Goal: Task Accomplishment & Management: Complete application form

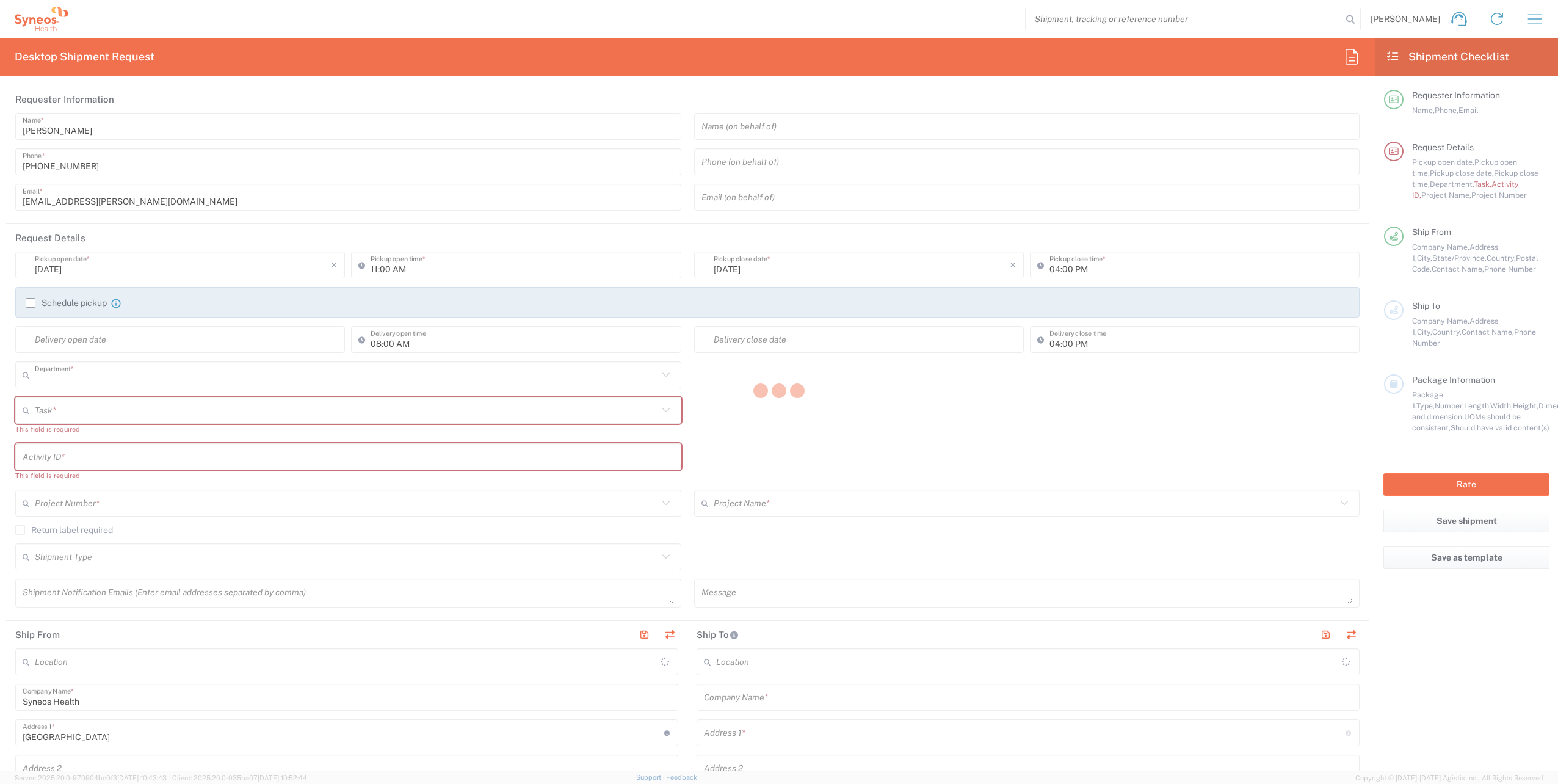
type input "4510"
type input "North Carolina"
type input "United States"
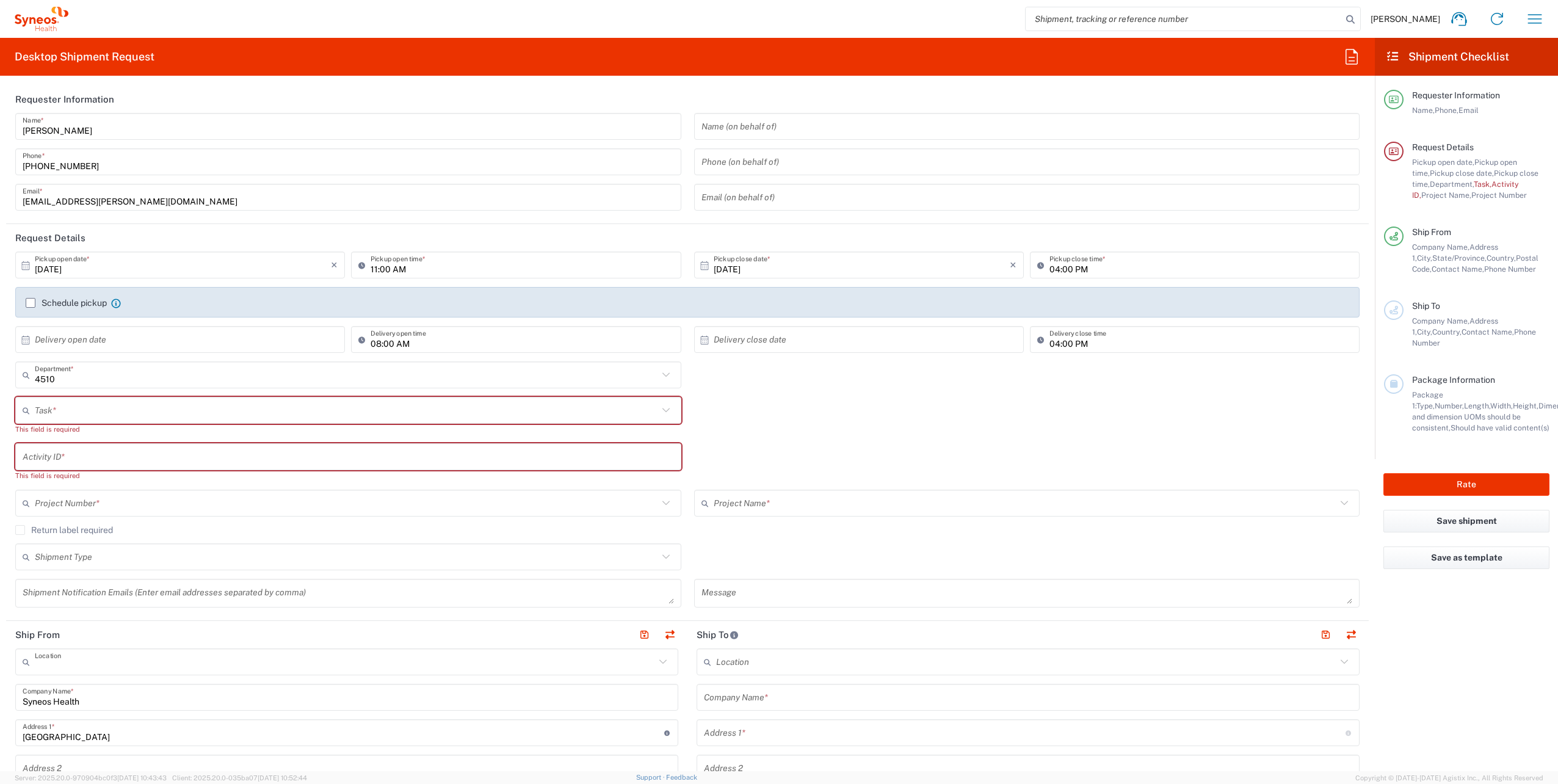
type input "Syneos Health, LLC-[GEOGRAPHIC_DATA] [GEOGRAPHIC_DATA] [GEOGRAPHIC_DATA]"
click at [85, 407] on input "text" at bounding box center [347, 410] width 624 height 22
click at [70, 470] on span "New Hire" at bounding box center [347, 476] width 659 height 19
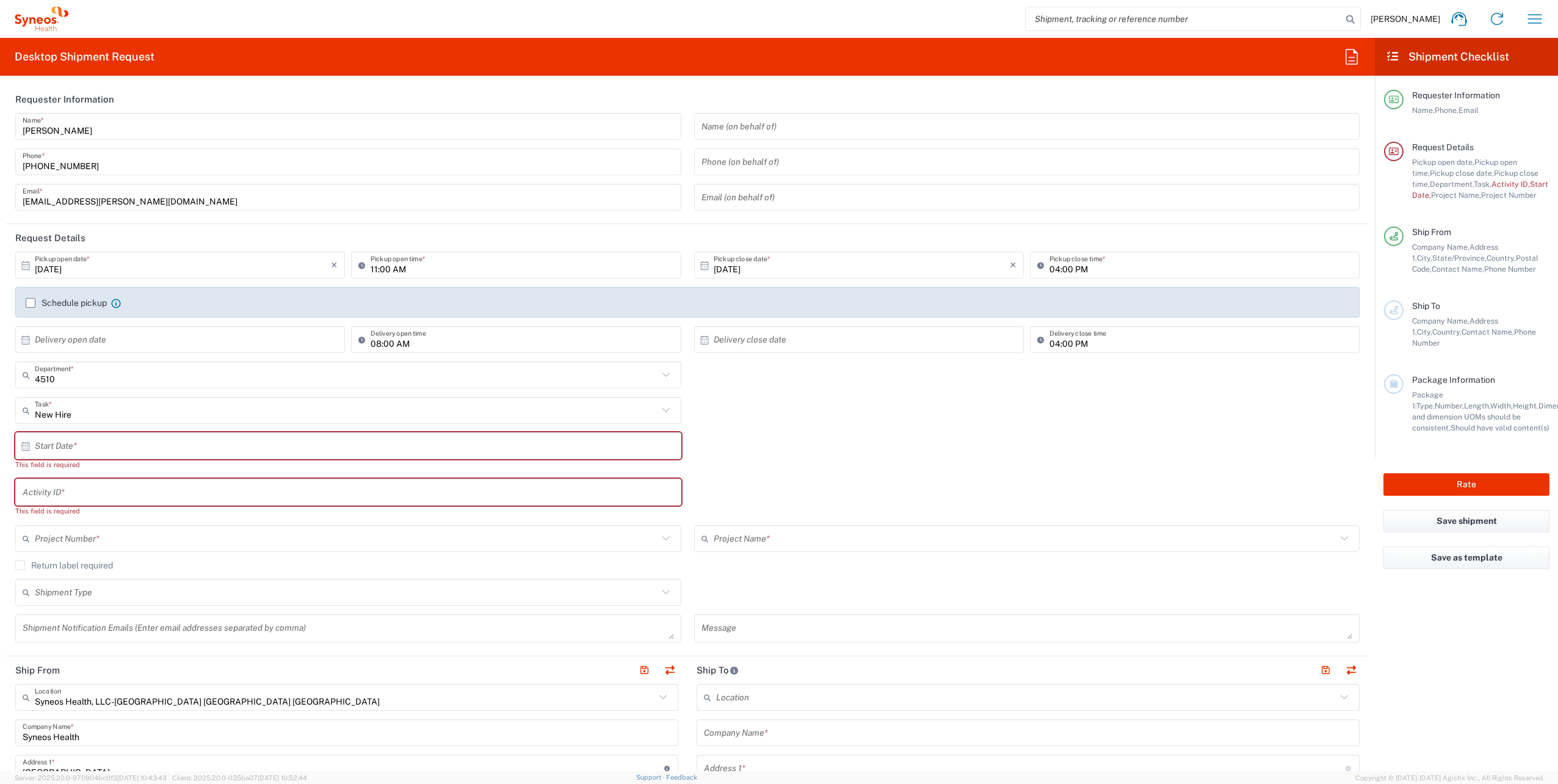
click at [77, 443] on input "text" at bounding box center [351, 446] width 633 height 22
drag, startPoint x: 303, startPoint y: 406, endPoint x: 155, endPoint y: 438, distance: 151.4
click at [303, 405] on input "New Hire" at bounding box center [347, 410] width 624 height 22
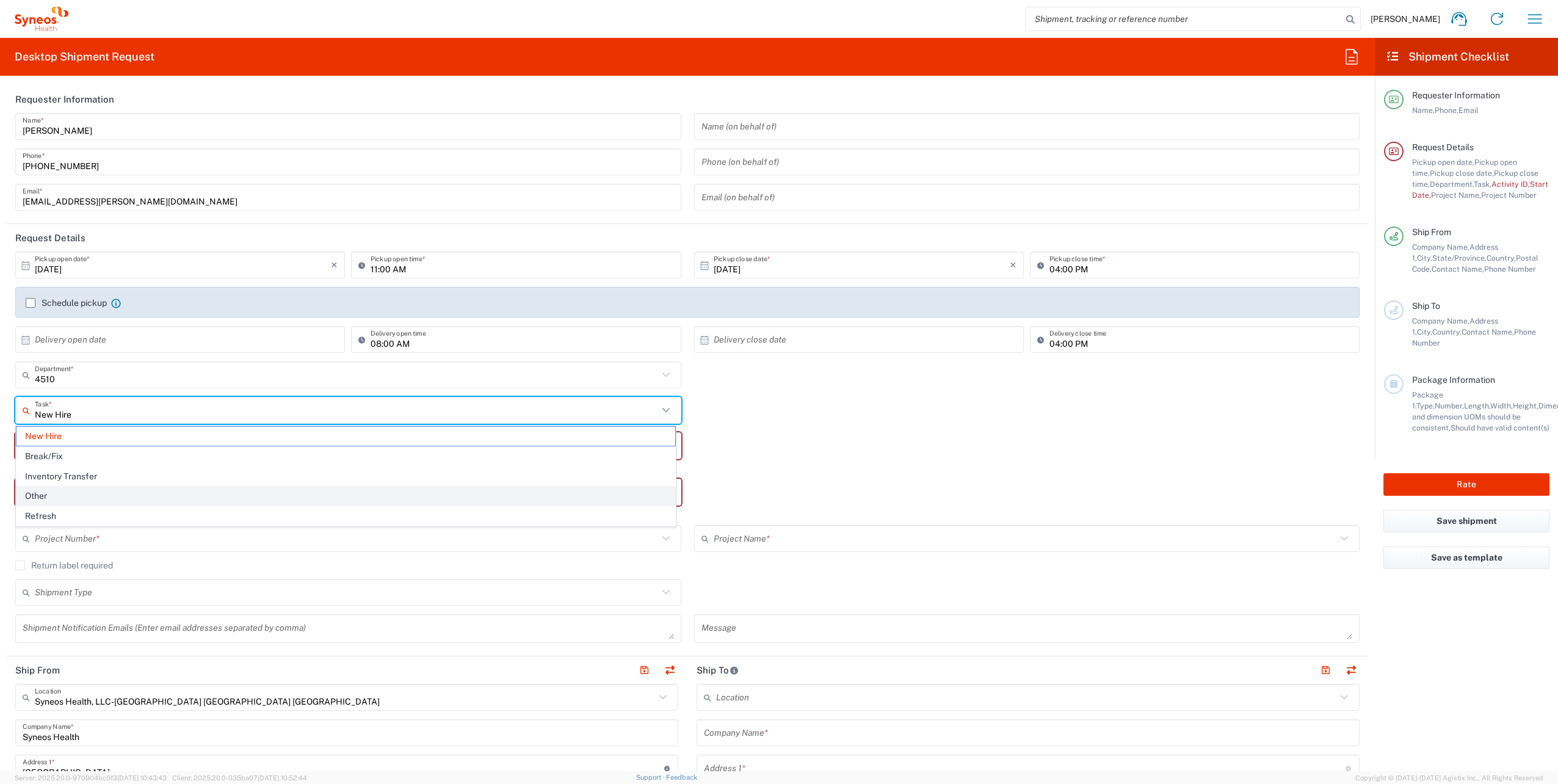
click at [48, 492] on span "Other" at bounding box center [347, 496] width 659 height 19
type input "Other"
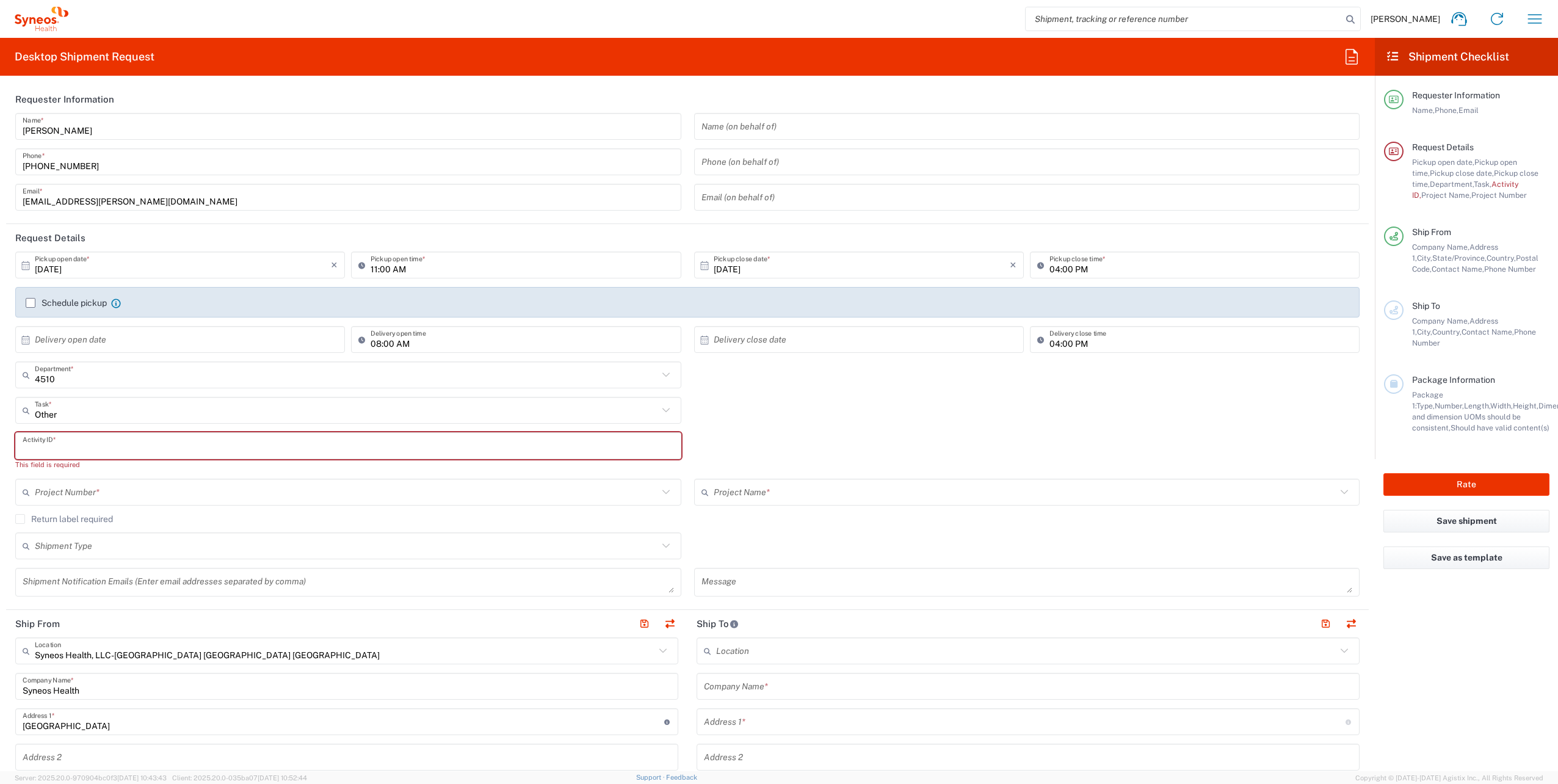
paste input "SCTASK2709806"
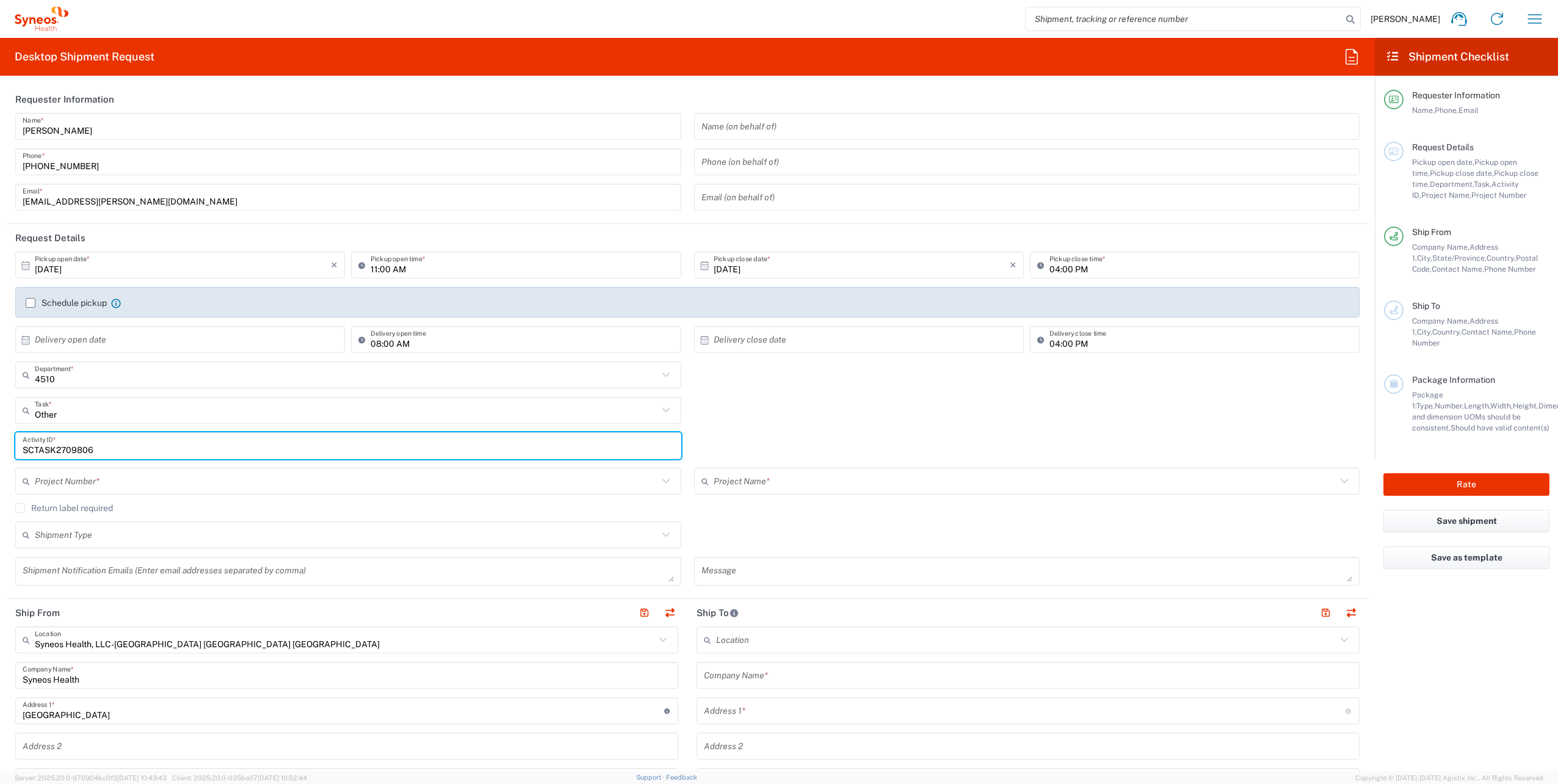
type input "SCTASK2709806"
click at [86, 472] on input "text" at bounding box center [347, 481] width 624 height 22
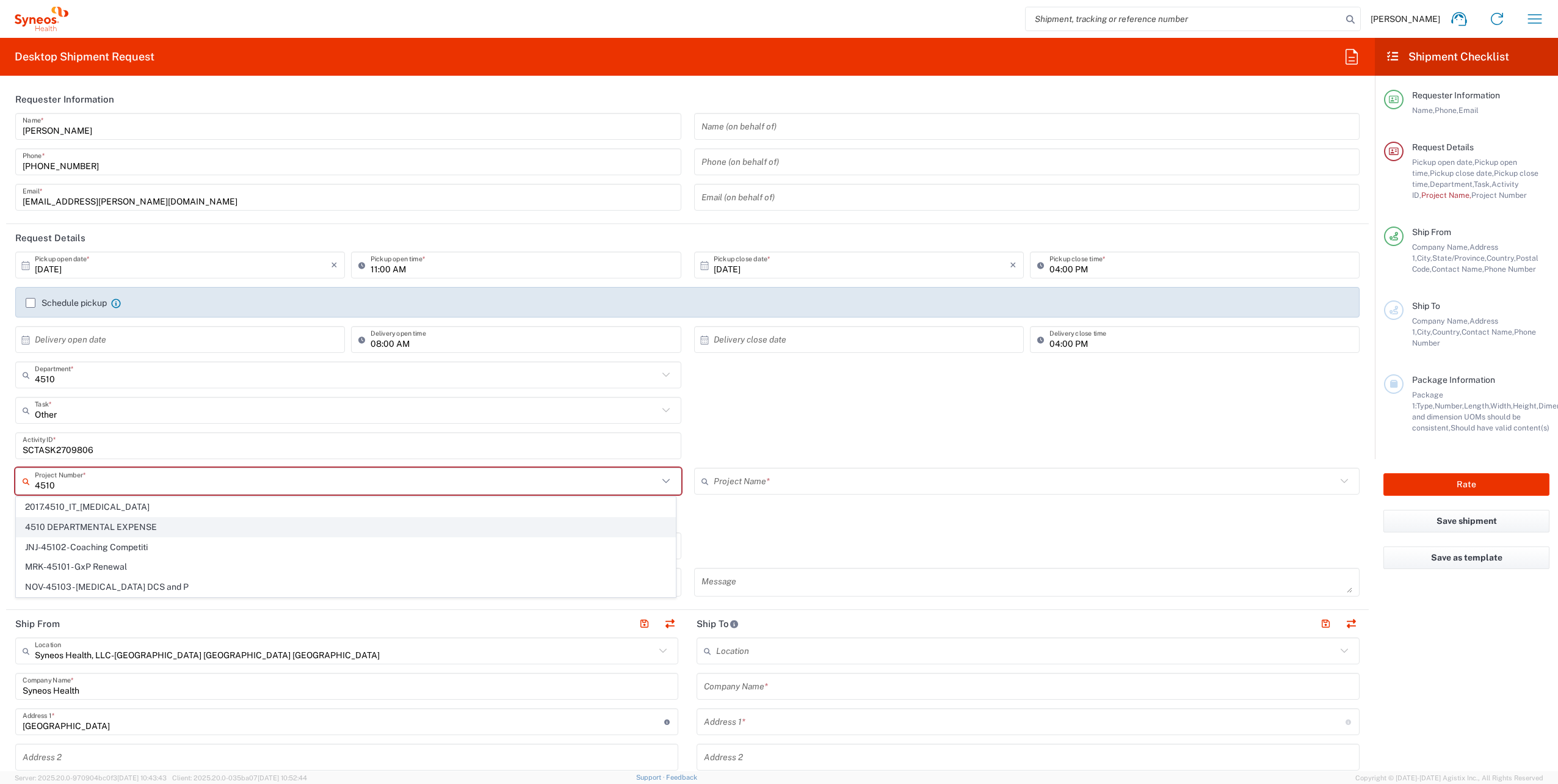
click at [116, 526] on span "4510 DEPARTMENTAL EXPENSE" at bounding box center [347, 527] width 659 height 19
type input "4510 DEPARTMENTAL EXPENSE"
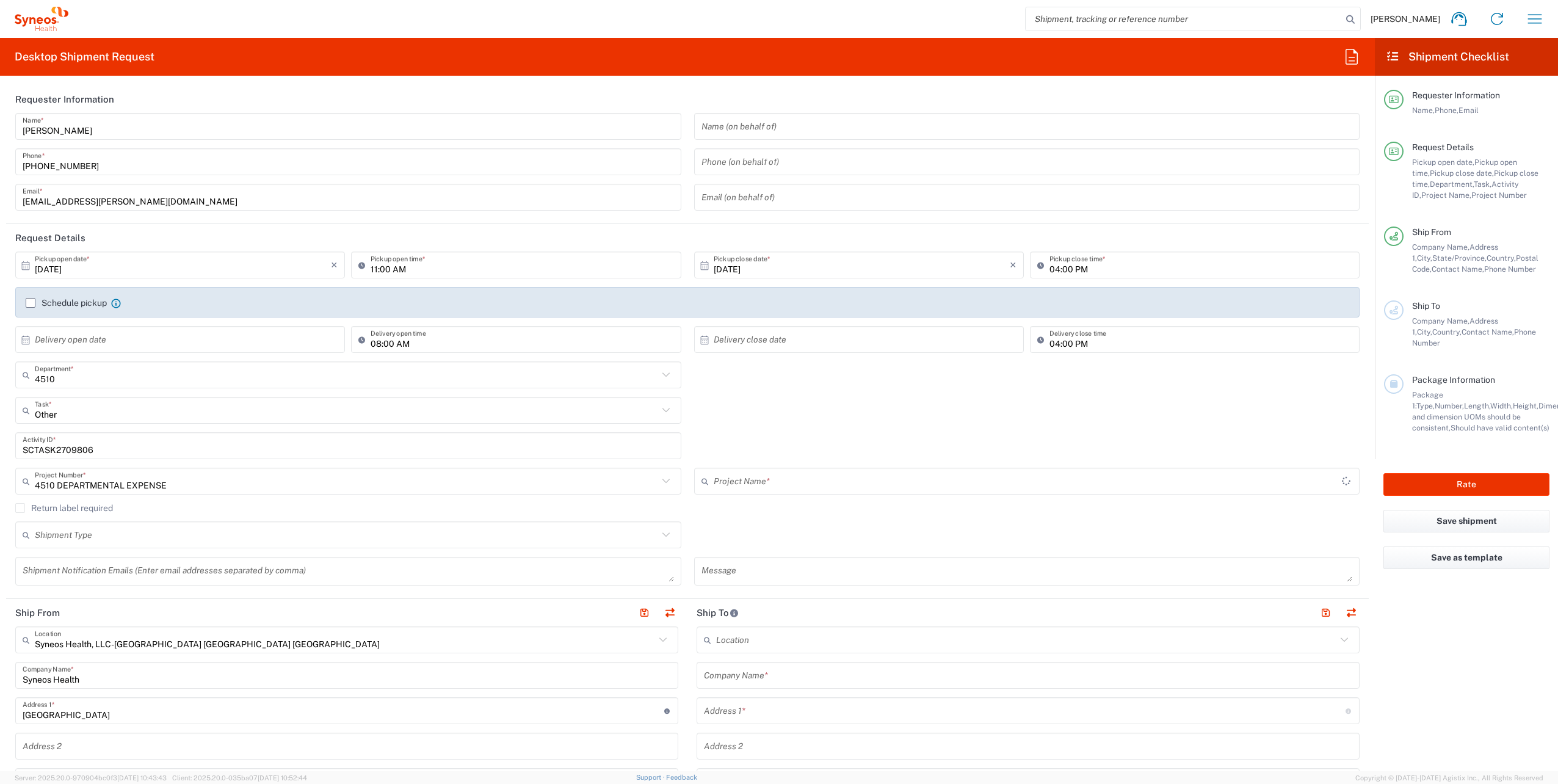
type input "4510 DEPARTMENTAL EXPENSE"
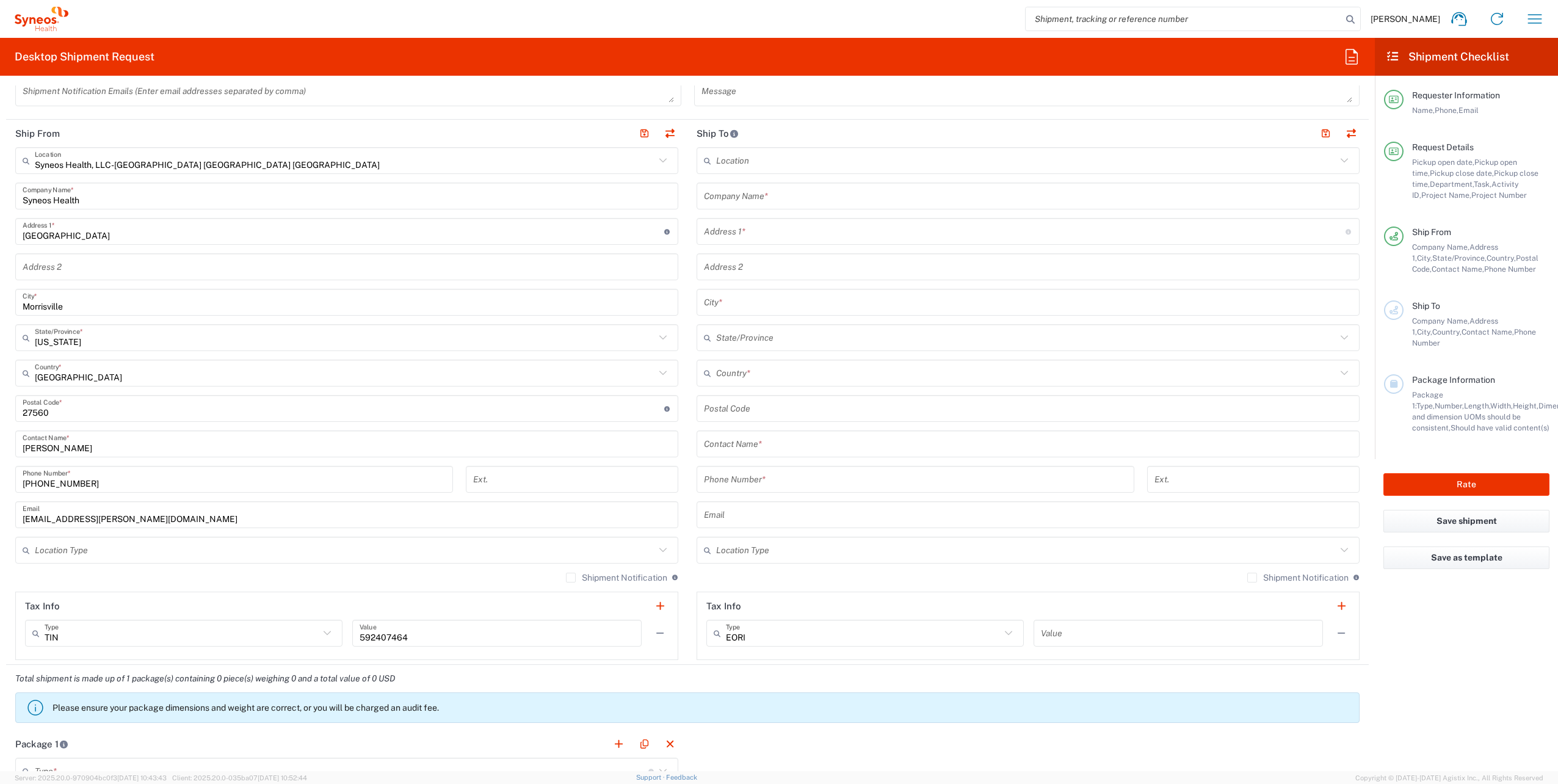
scroll to position [488, 0]
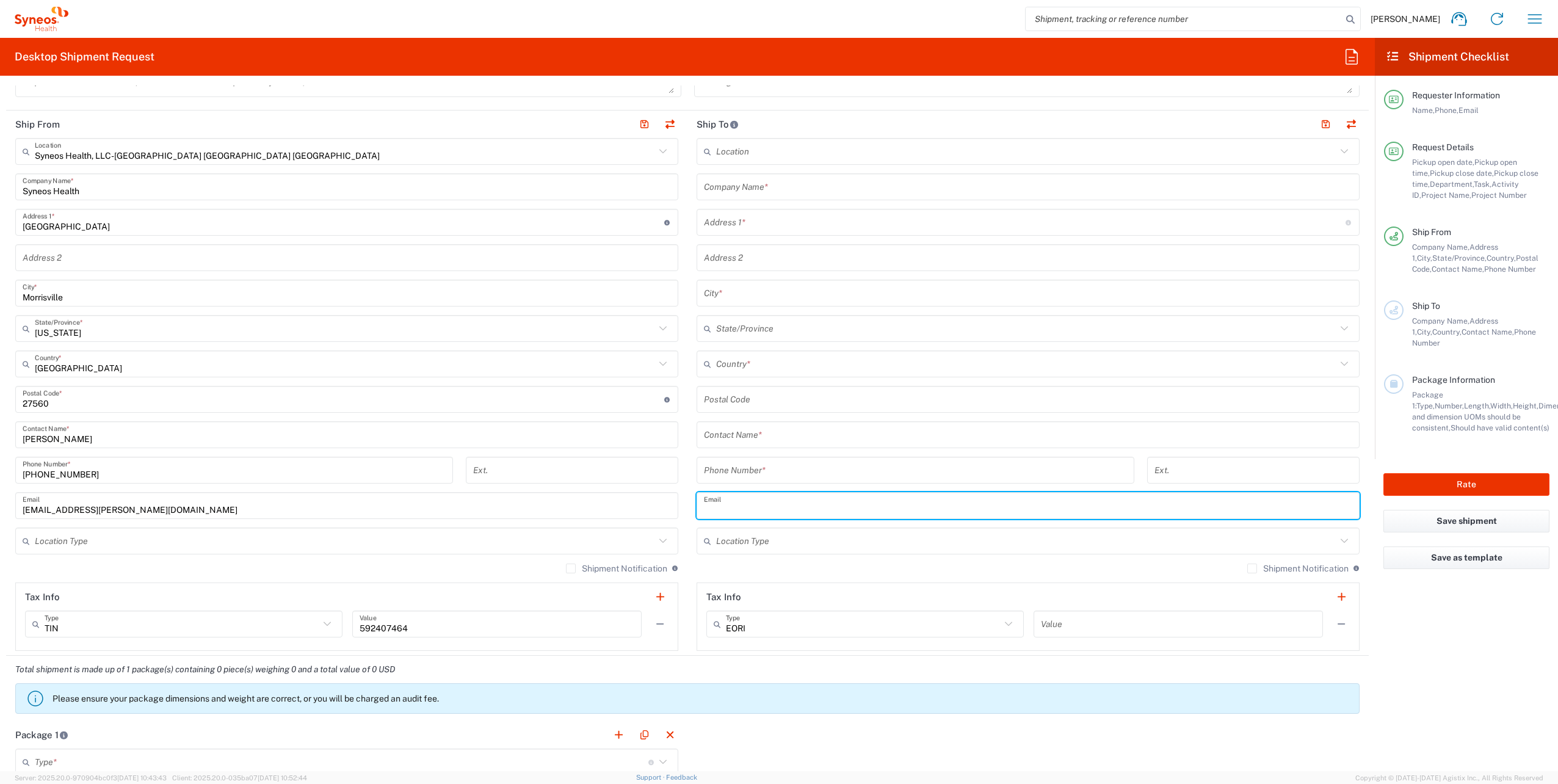
paste input "katelyn.pierro@syneoshealth.com"
type input "katelyn.pierro@syneoshealth.com"
click at [1337, 537] on icon at bounding box center [1344, 541] width 16 height 16
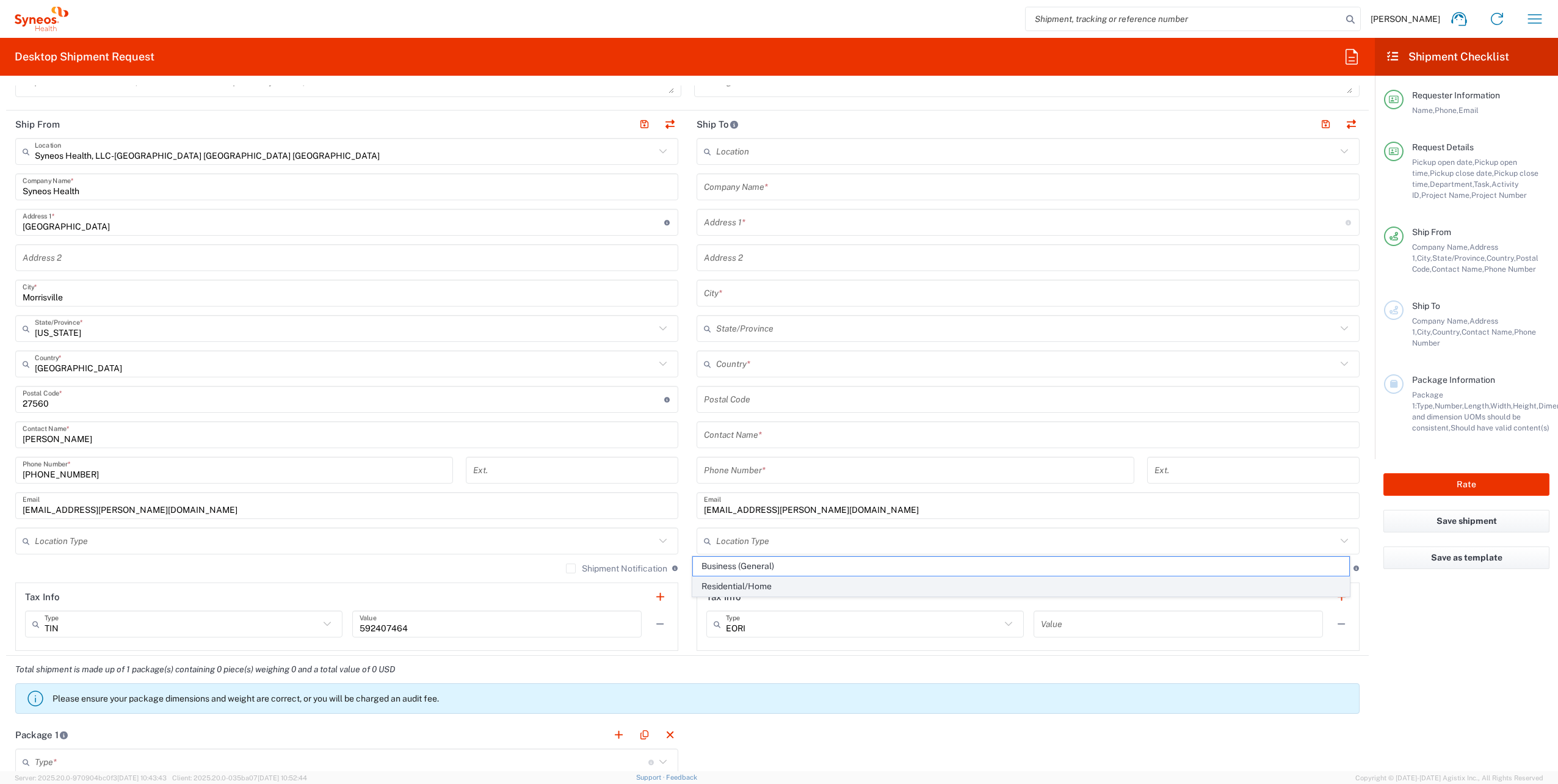
click at [751, 582] on span "Residential/Home" at bounding box center [1021, 586] width 656 height 19
type input "Residential/Home"
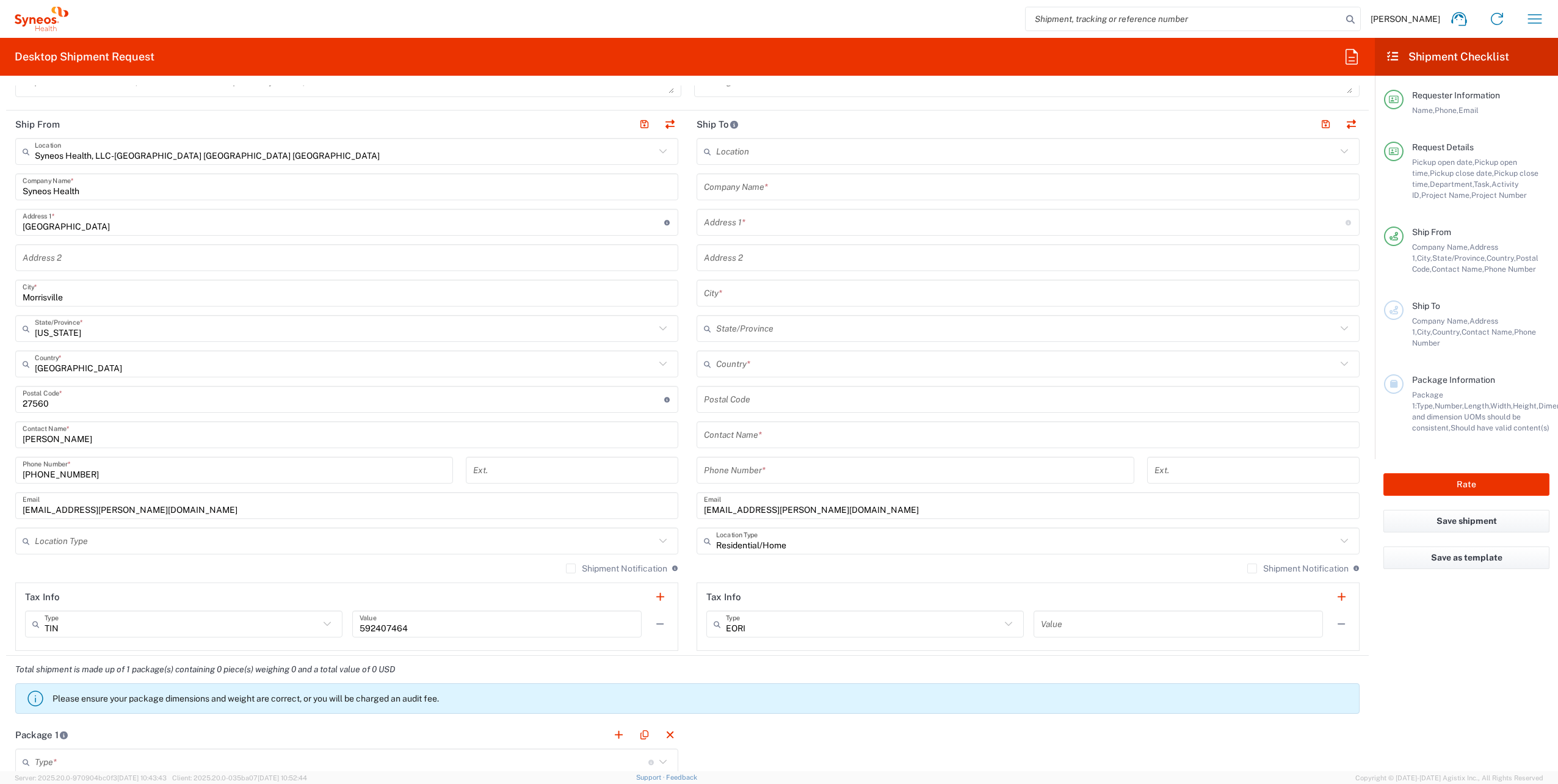
click at [737, 472] on input "tel" at bounding box center [916, 470] width 424 height 22
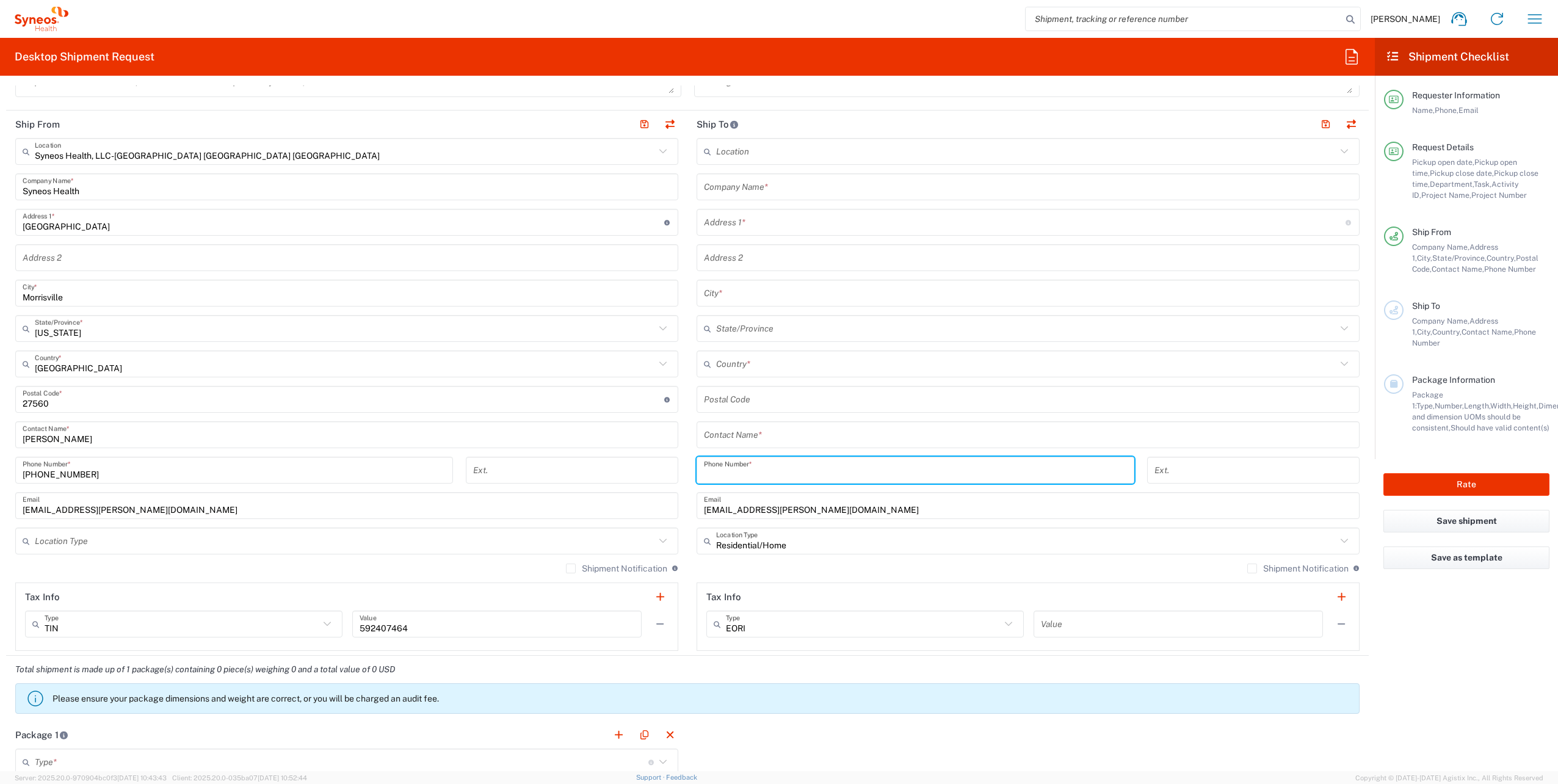
paste input "9704011698"
click at [704, 469] on input "9704011698" at bounding box center [916, 470] width 424 height 22
click at [717, 469] on input "(9704011698" at bounding box center [916, 470] width 424 height 22
click at [737, 470] on input "(970) 4011698" at bounding box center [916, 470] width 424 height 22
type input "(970) 401-1698"
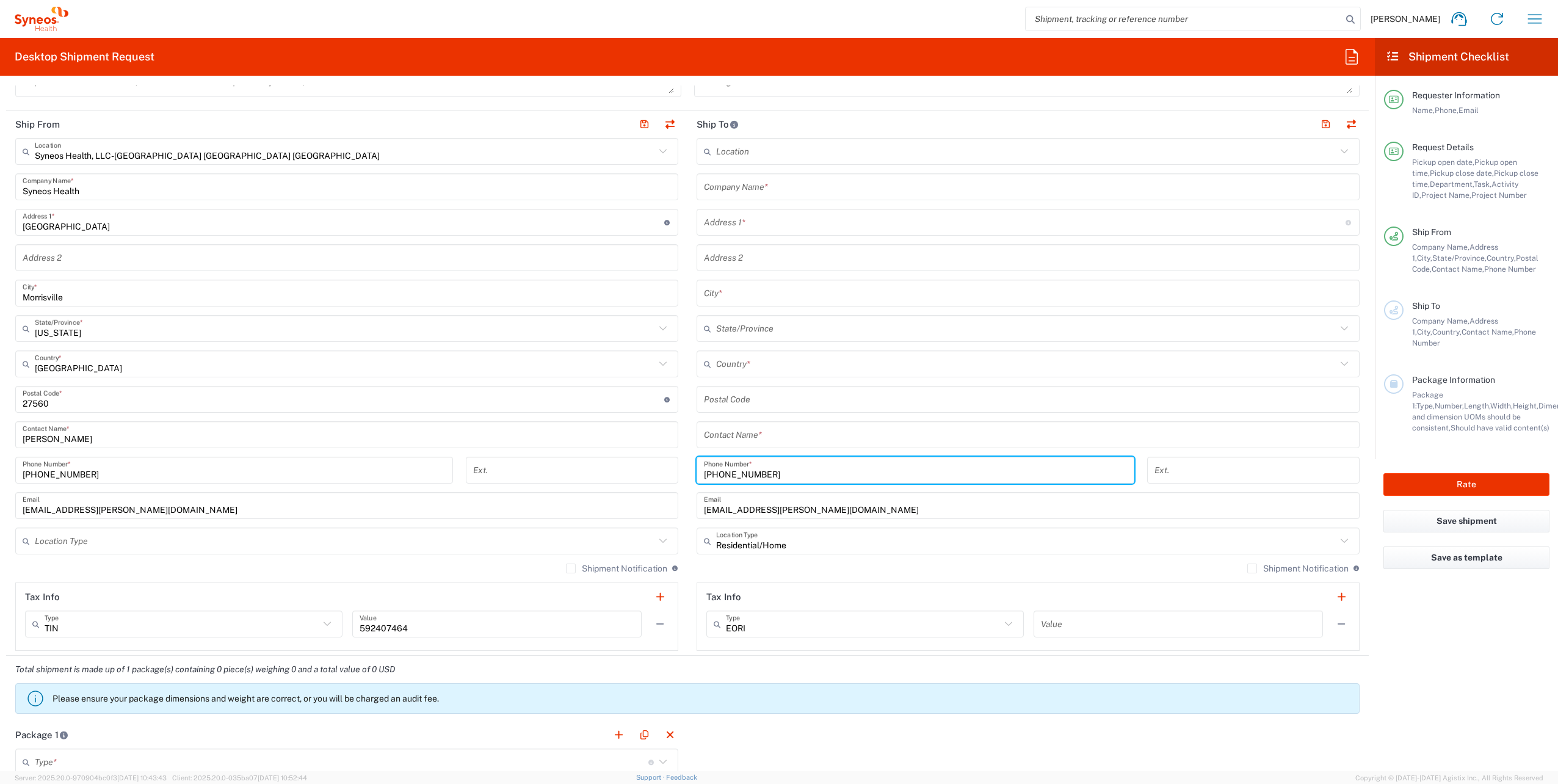
click at [1247, 564] on label "Shipment Notification" at bounding box center [1298, 568] width 101 height 9
click at [1253, 568] on input "Shipment Notification" at bounding box center [1253, 568] width 0 height 0
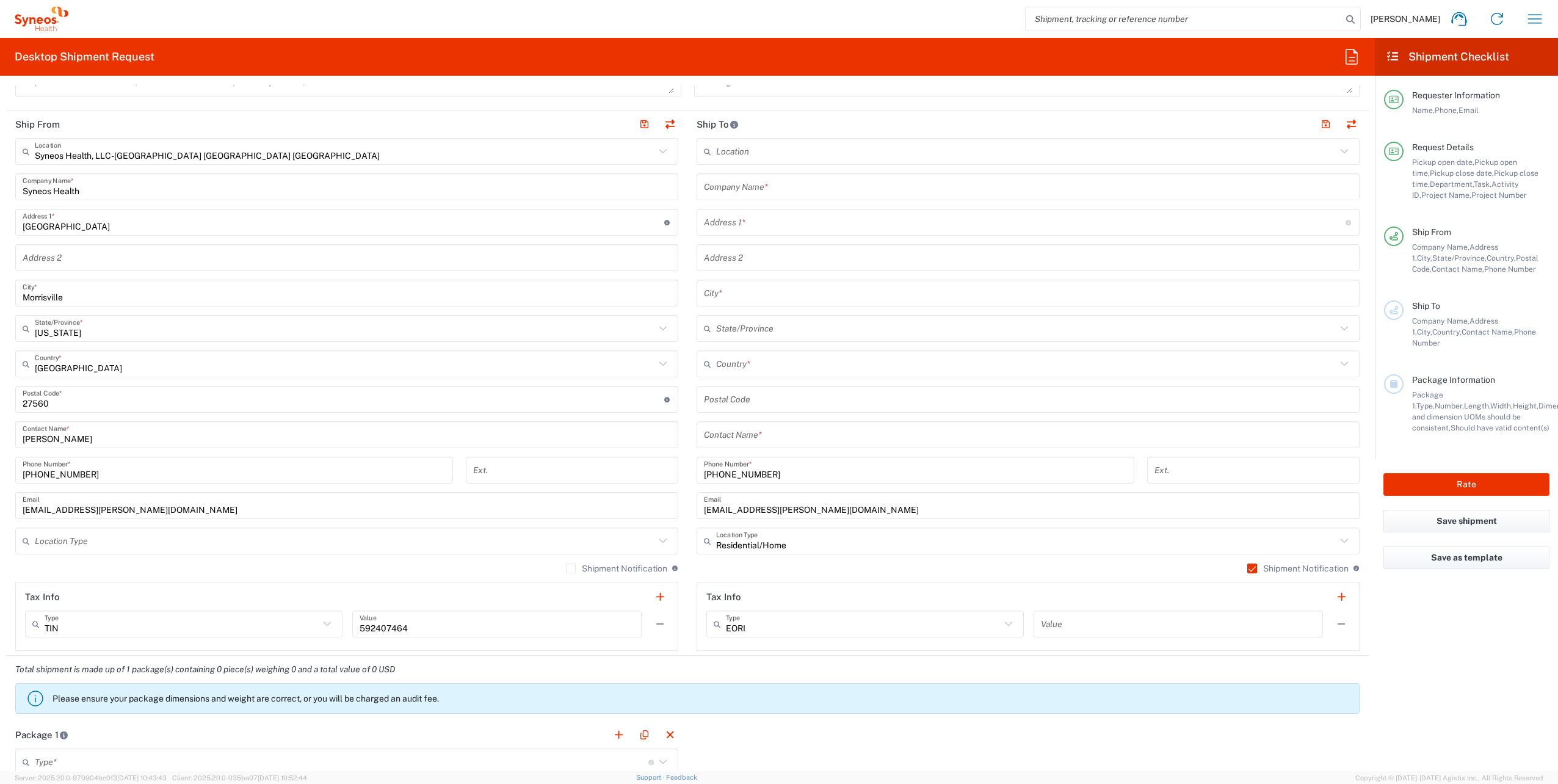
click at [570, 564] on label "Shipment Notification" at bounding box center [617, 568] width 101 height 9
click at [571, 568] on input "Shipment Notification" at bounding box center [571, 568] width 0 height 0
click at [585, 546] on input "text" at bounding box center [345, 541] width 621 height 22
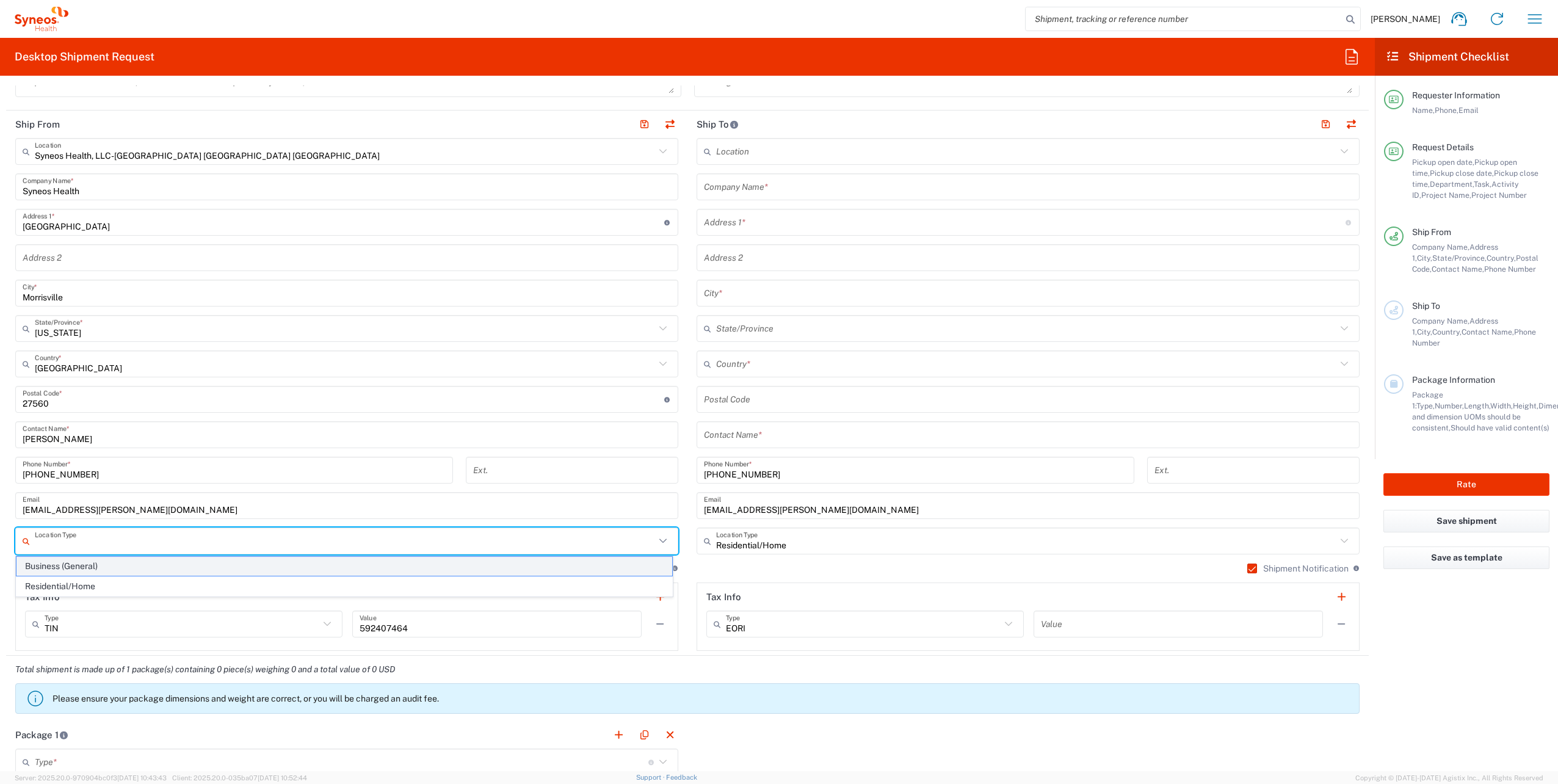
click at [182, 566] on span "Business (General)" at bounding box center [345, 566] width 656 height 19
type input "Business (General)"
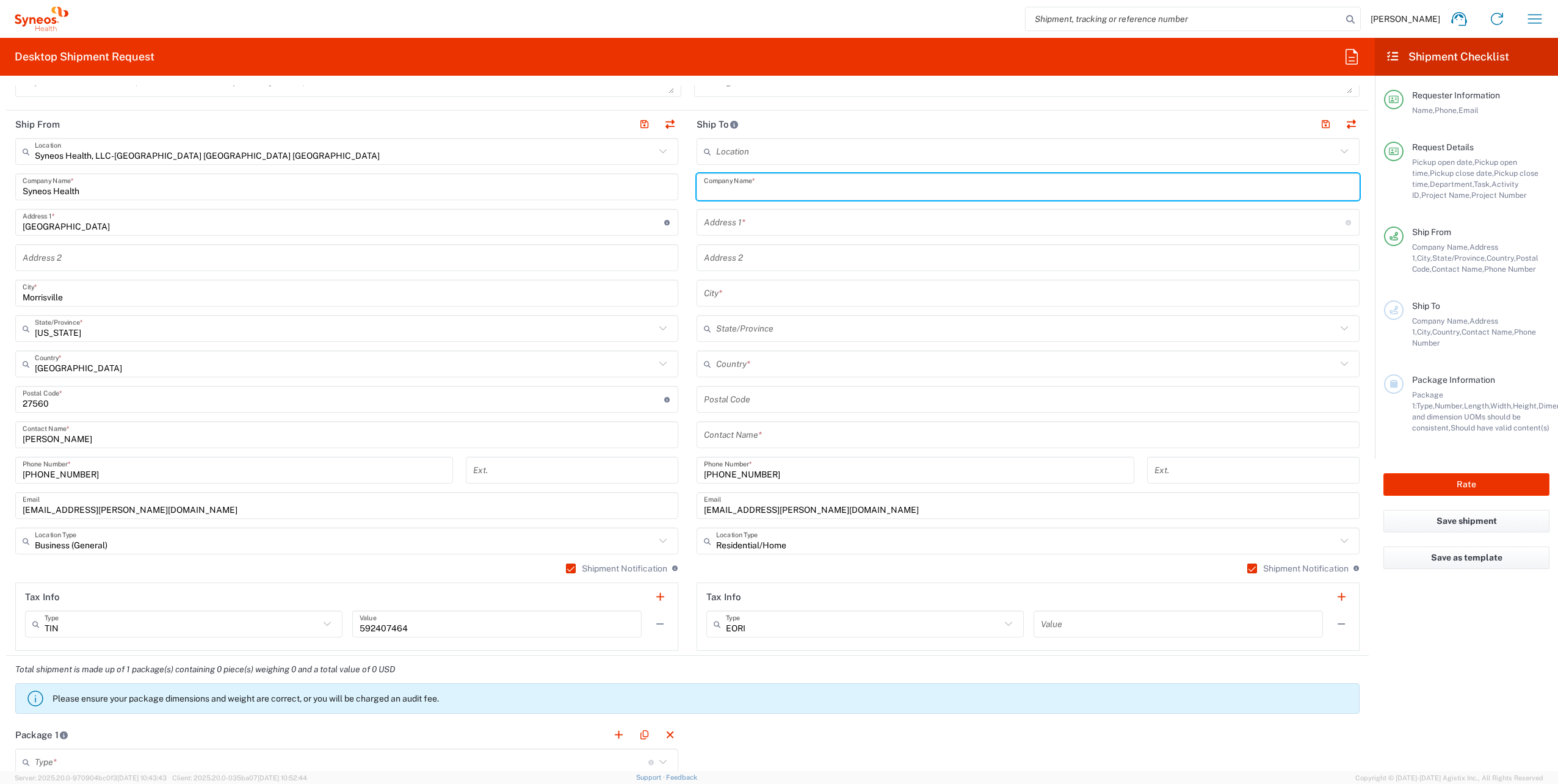
paste input "Katelyn Pierro"
type input "Katelyn Pierro"
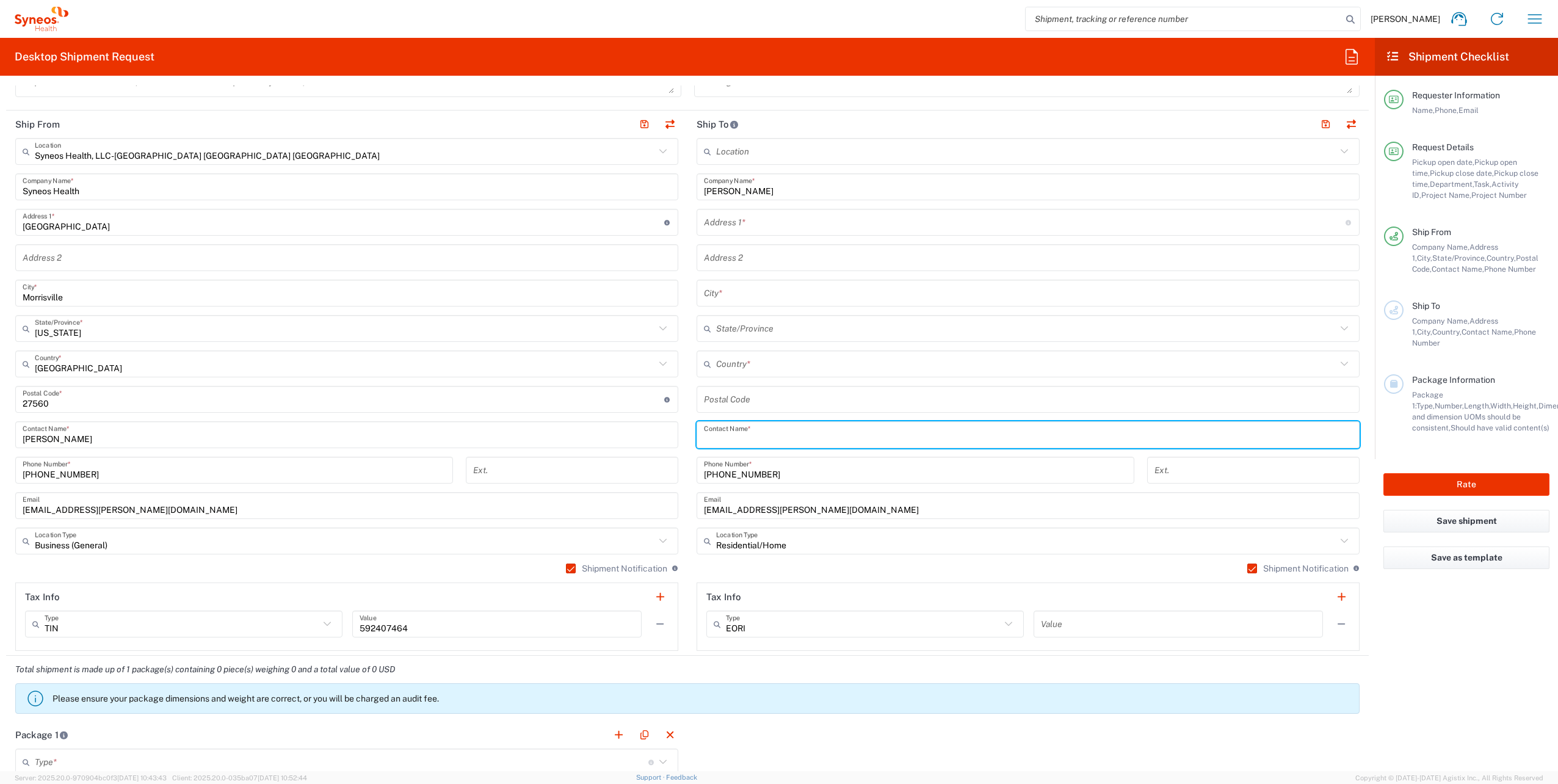
paste input "Katelyn Pierro"
type input "Katelyn Pierro"
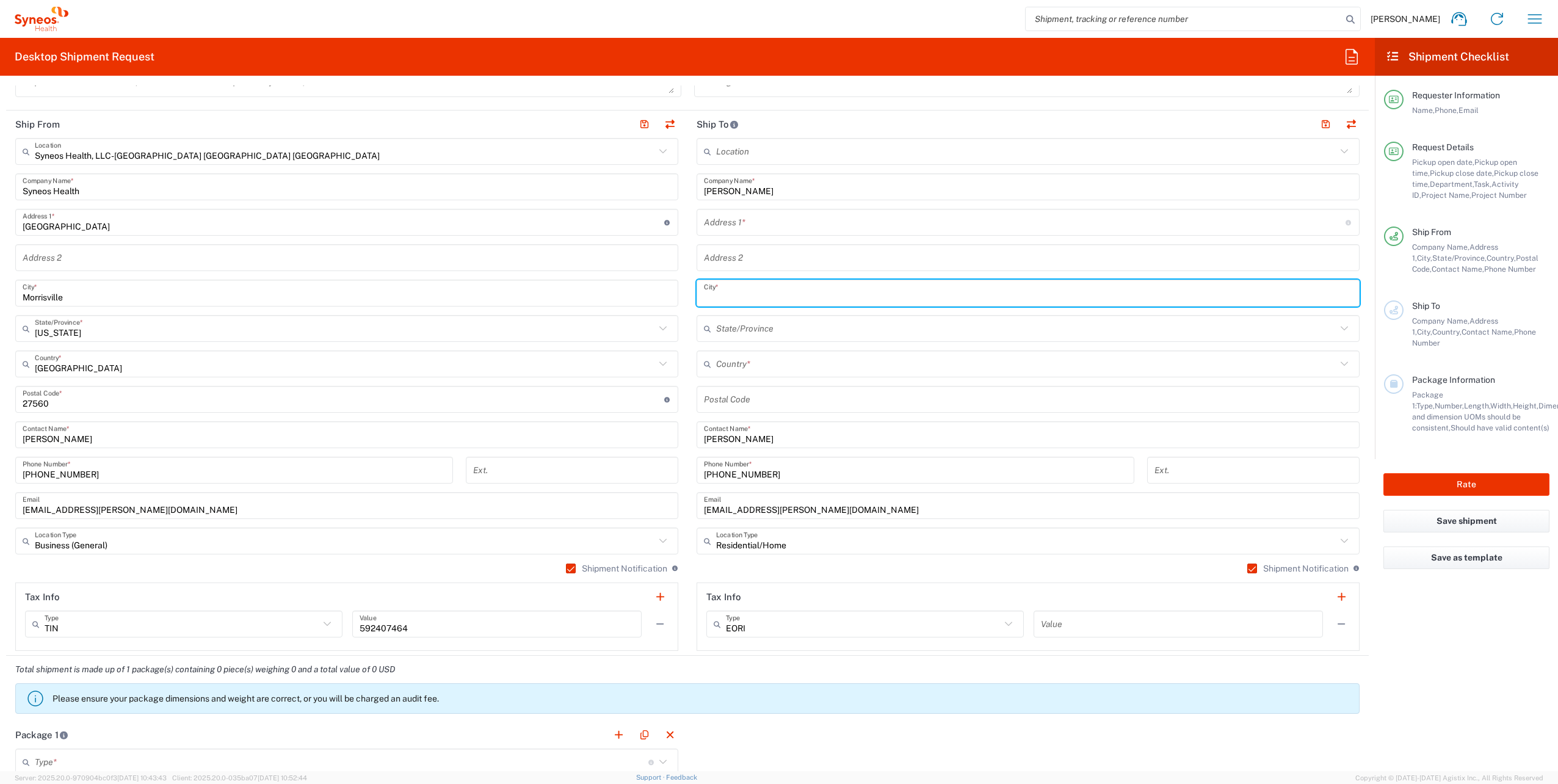
paste input "Denver"
type input "Denver"
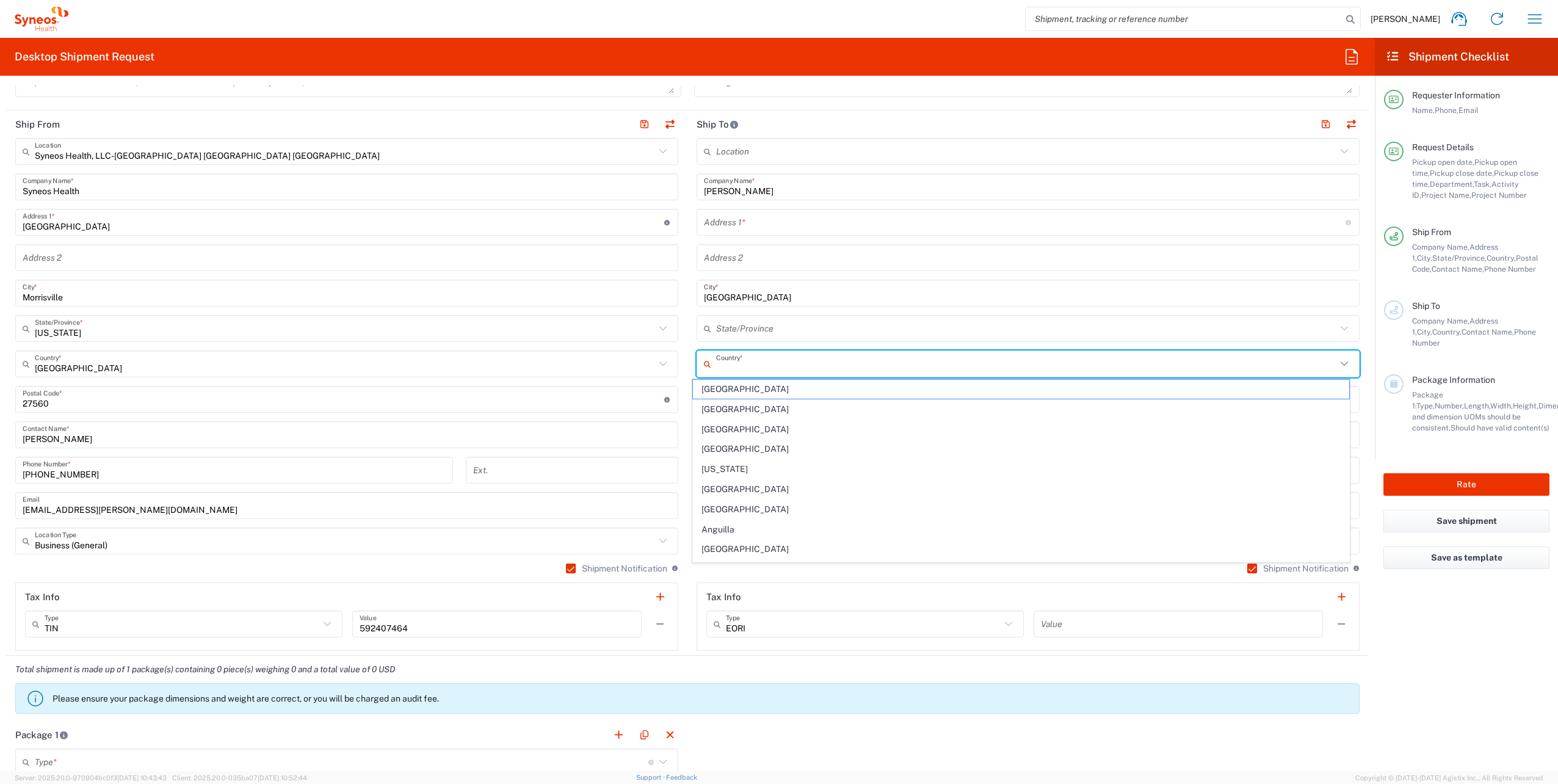
click at [829, 362] on input "text" at bounding box center [1026, 363] width 621 height 22
click at [1364, 324] on form "Requester Information Matt Murray Name * 919-480-3304 Phone * matt.murray@syneo…" at bounding box center [687, 428] width 1375 height 685
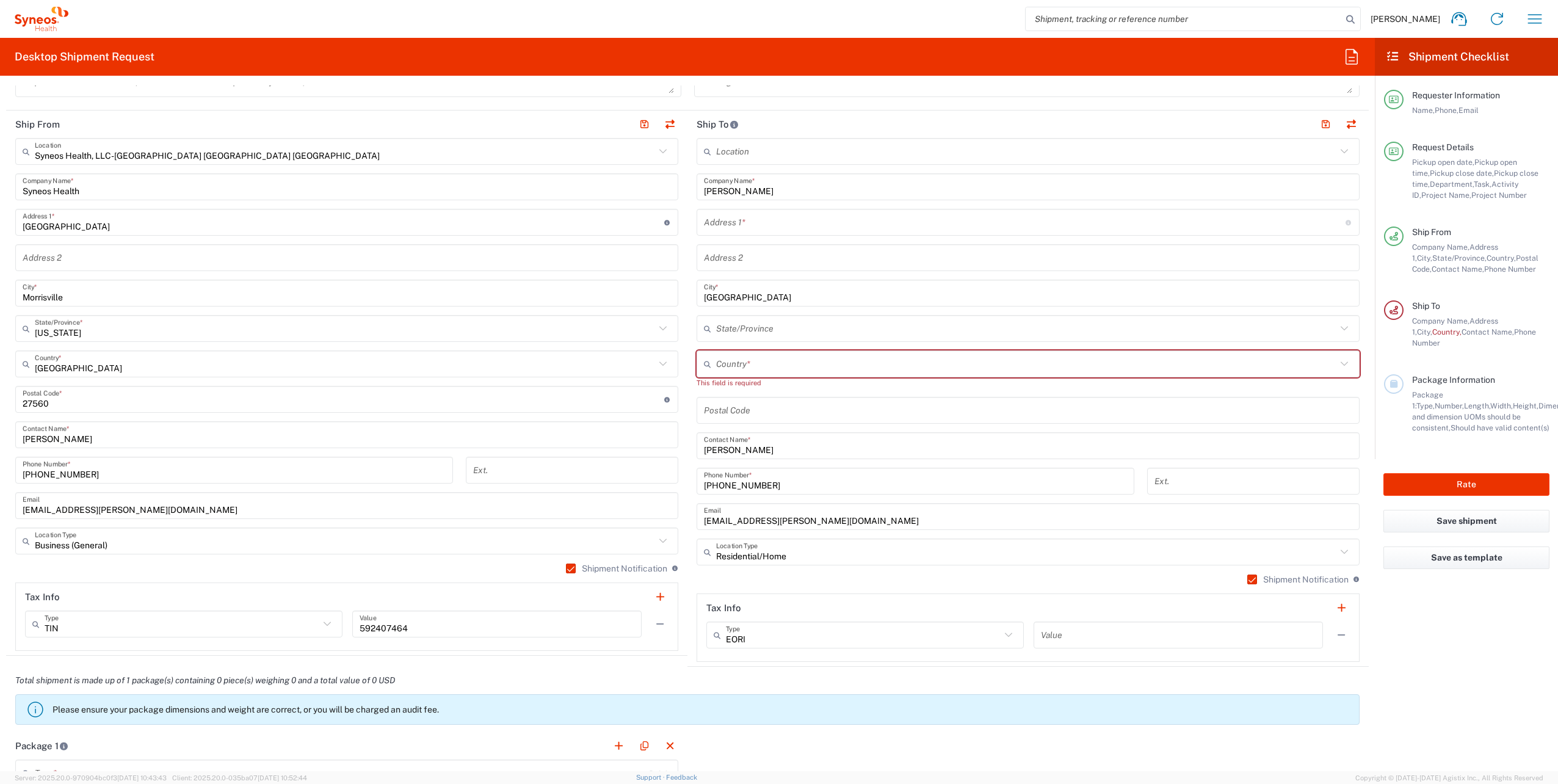
click at [1336, 361] on icon at bounding box center [1344, 363] width 16 height 16
click at [748, 515] on span "[GEOGRAPHIC_DATA]" at bounding box center [1021, 525] width 656 height 19
type input "[GEOGRAPHIC_DATA]"
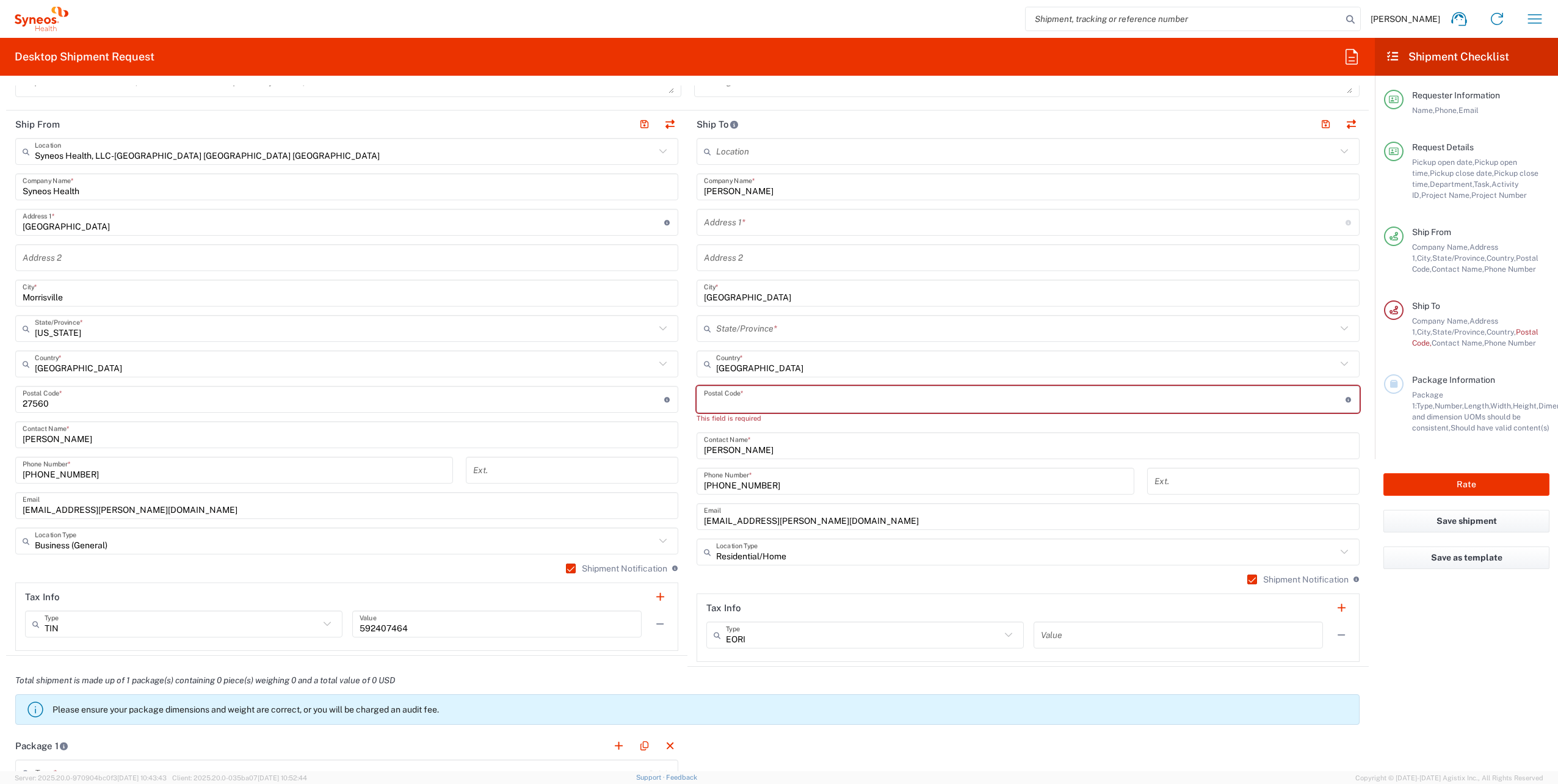
paste input "80212"
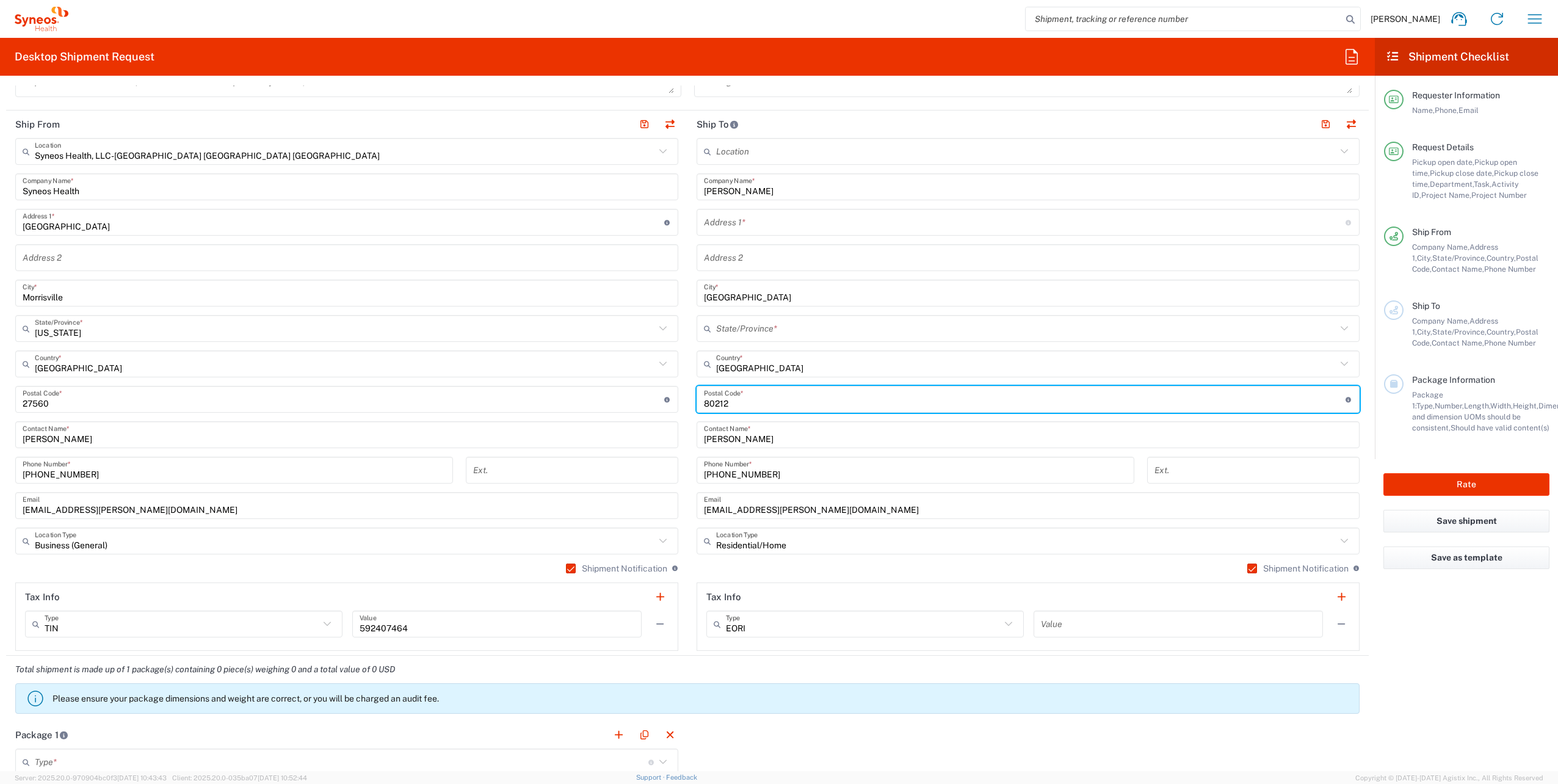
type input "80212"
click at [1337, 324] on icon at bounding box center [1344, 328] width 16 height 16
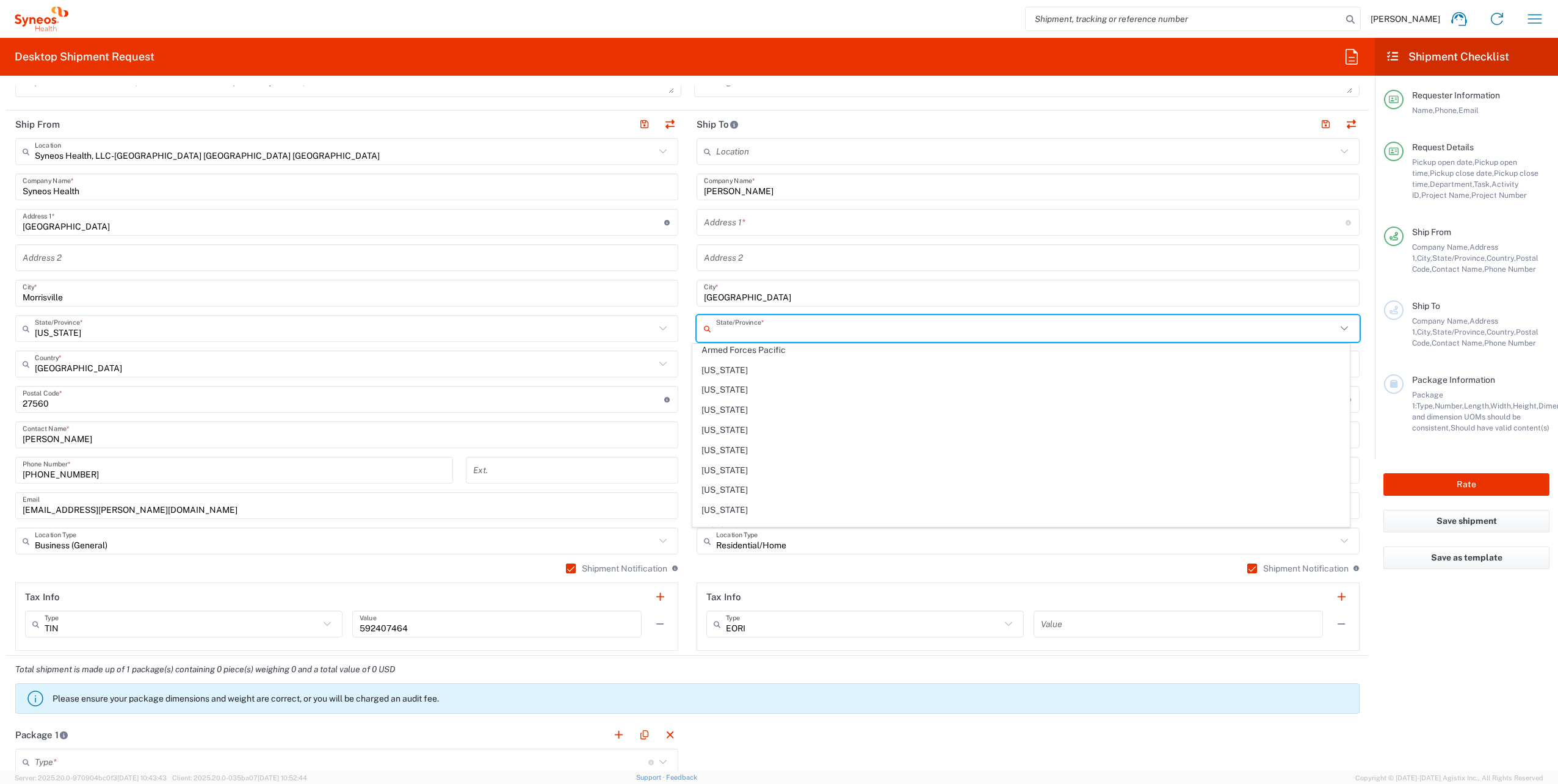
scroll to position [115, 0]
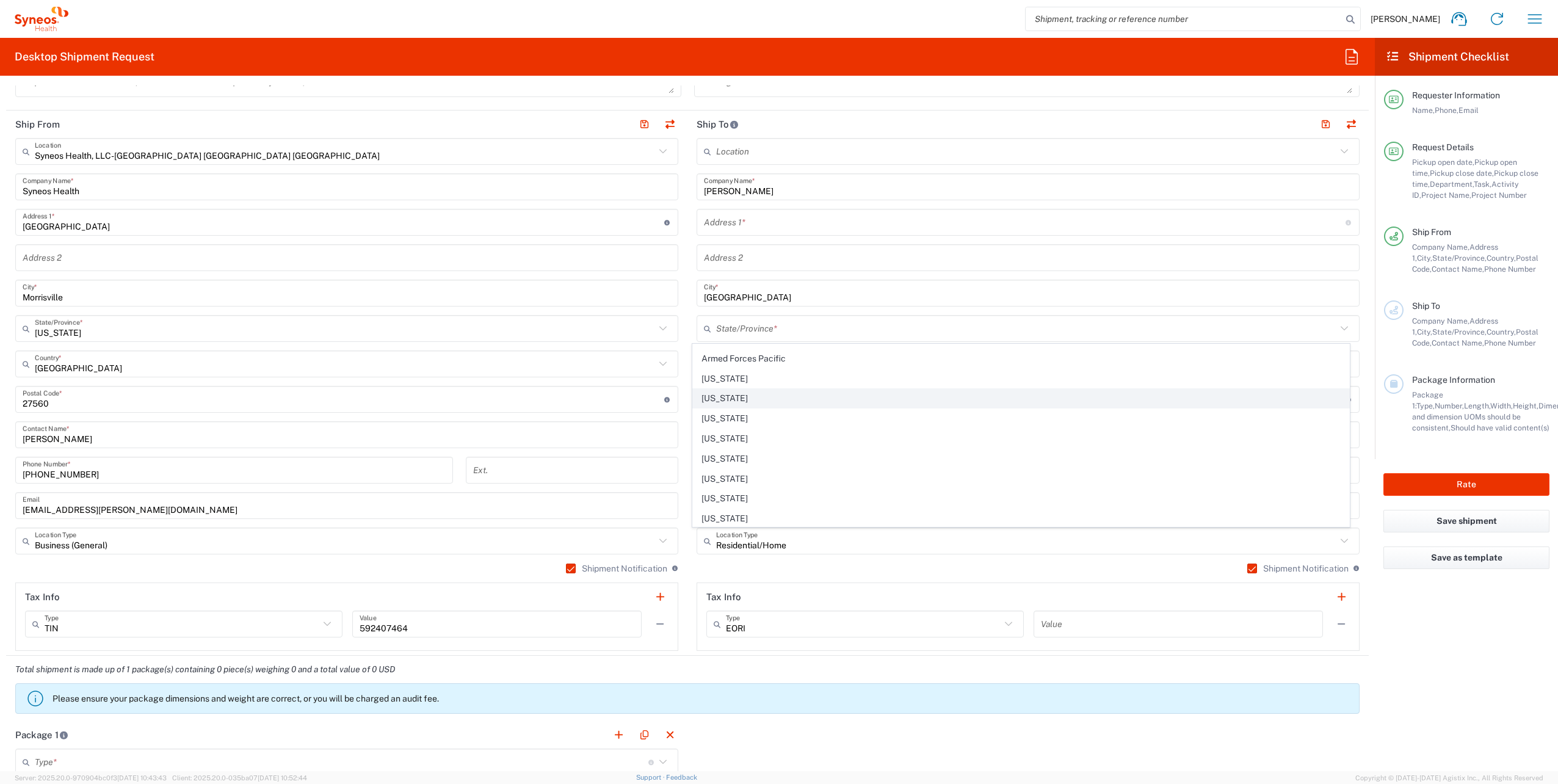
click at [733, 393] on span "[US_STATE]" at bounding box center [1021, 398] width 656 height 19
type input "[US_STATE]"
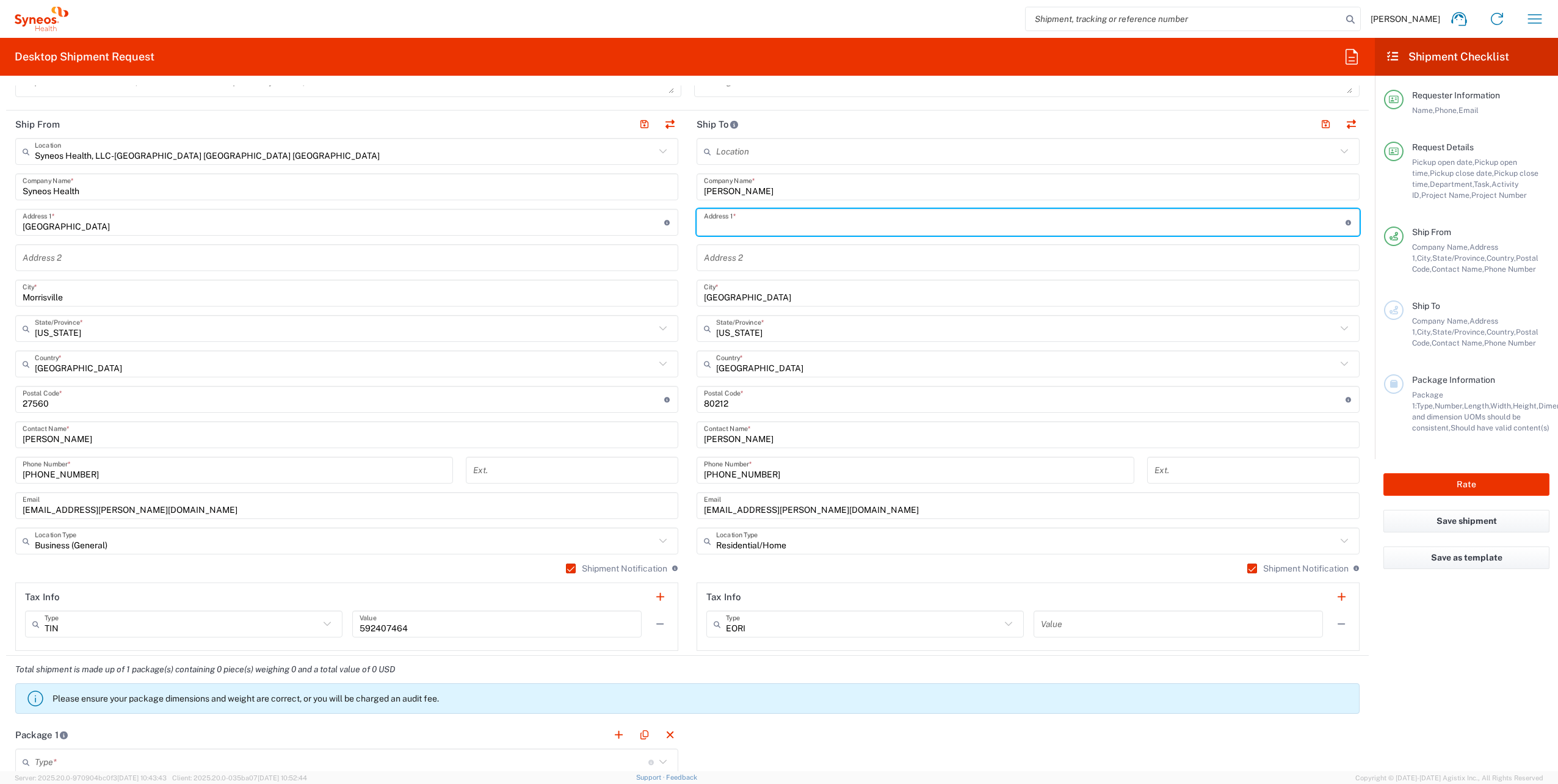
paste input "5050 w 34th ave"
drag, startPoint x: 753, startPoint y: 227, endPoint x: 770, endPoint y: 228, distance: 17.0
click at [754, 227] on input "5050 w 34th ave" at bounding box center [1025, 223] width 641 height 22
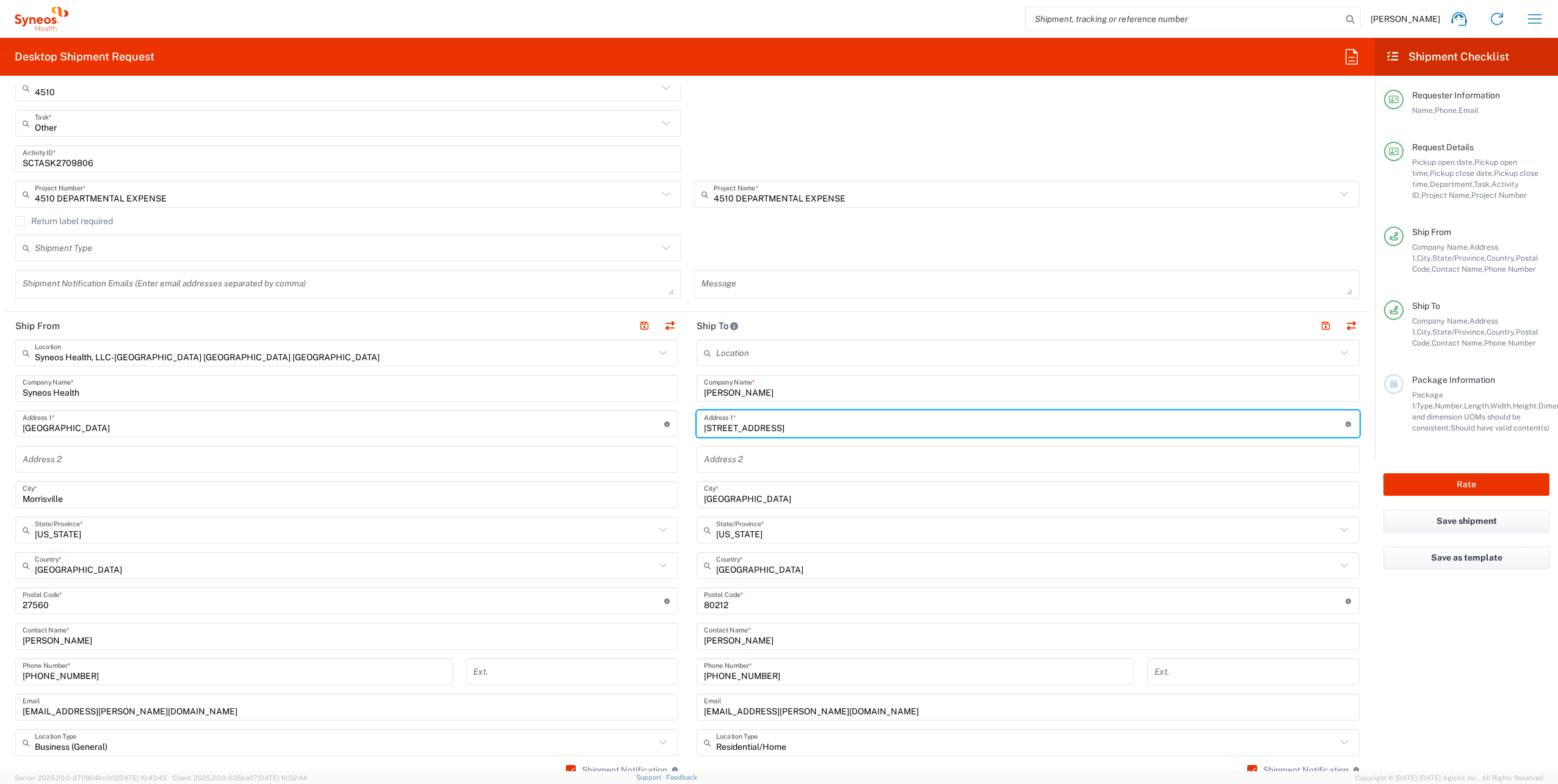
scroll to position [305, 0]
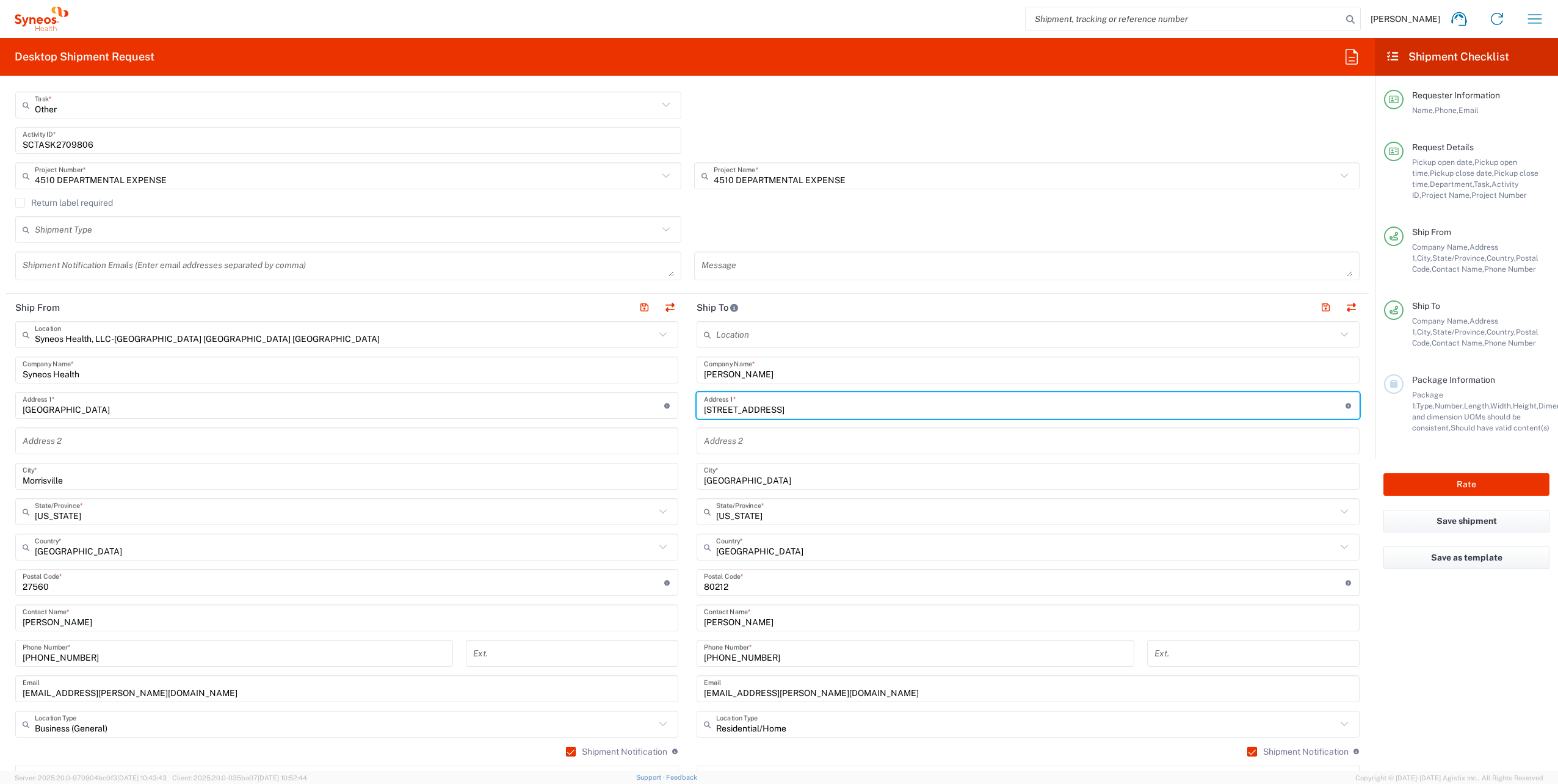
type input "5050 w 34th Ave"
click at [664, 224] on icon at bounding box center [666, 229] width 16 height 16
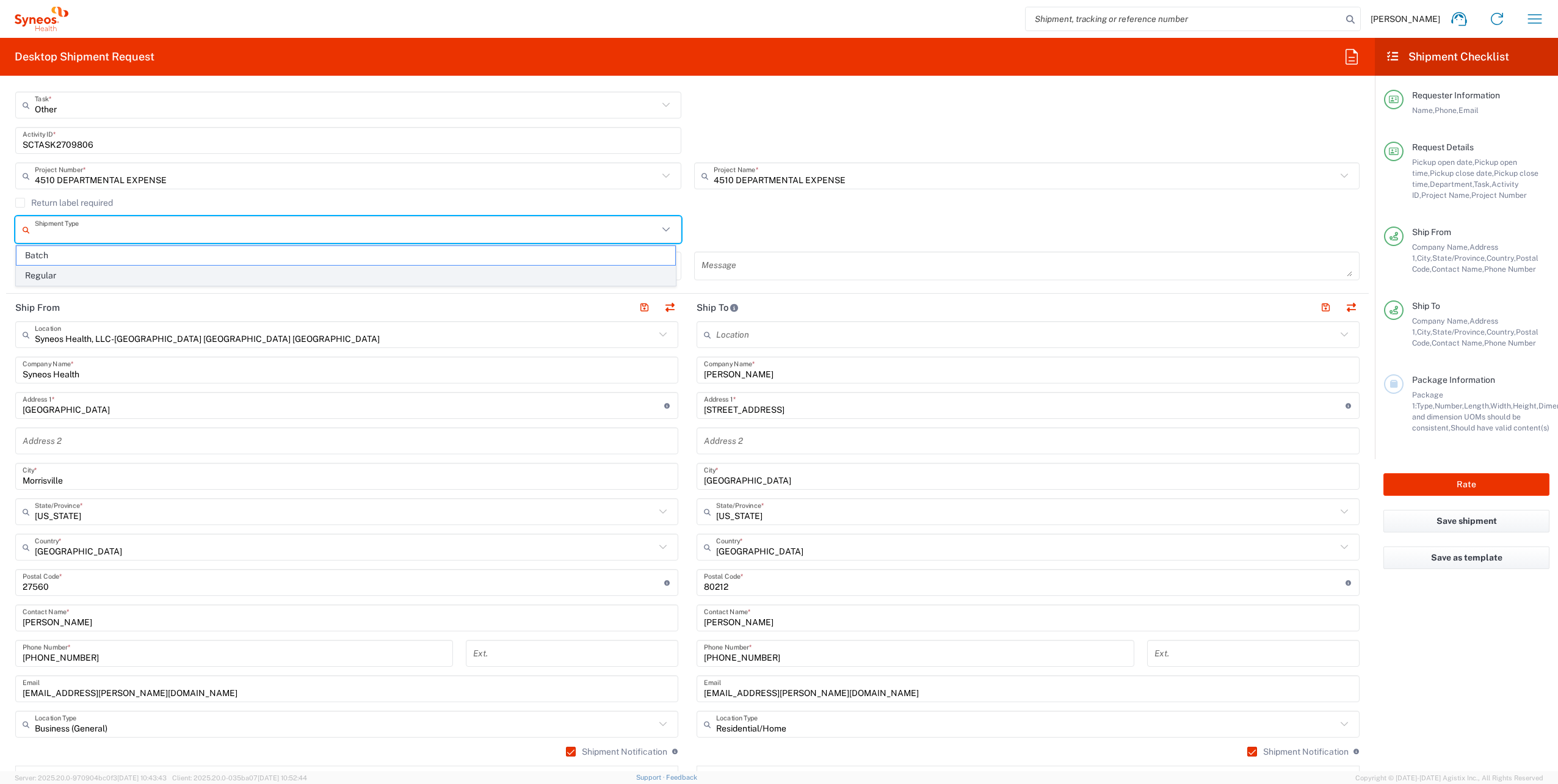
click at [101, 276] on span "Regular" at bounding box center [347, 276] width 659 height 19
type input "Regular"
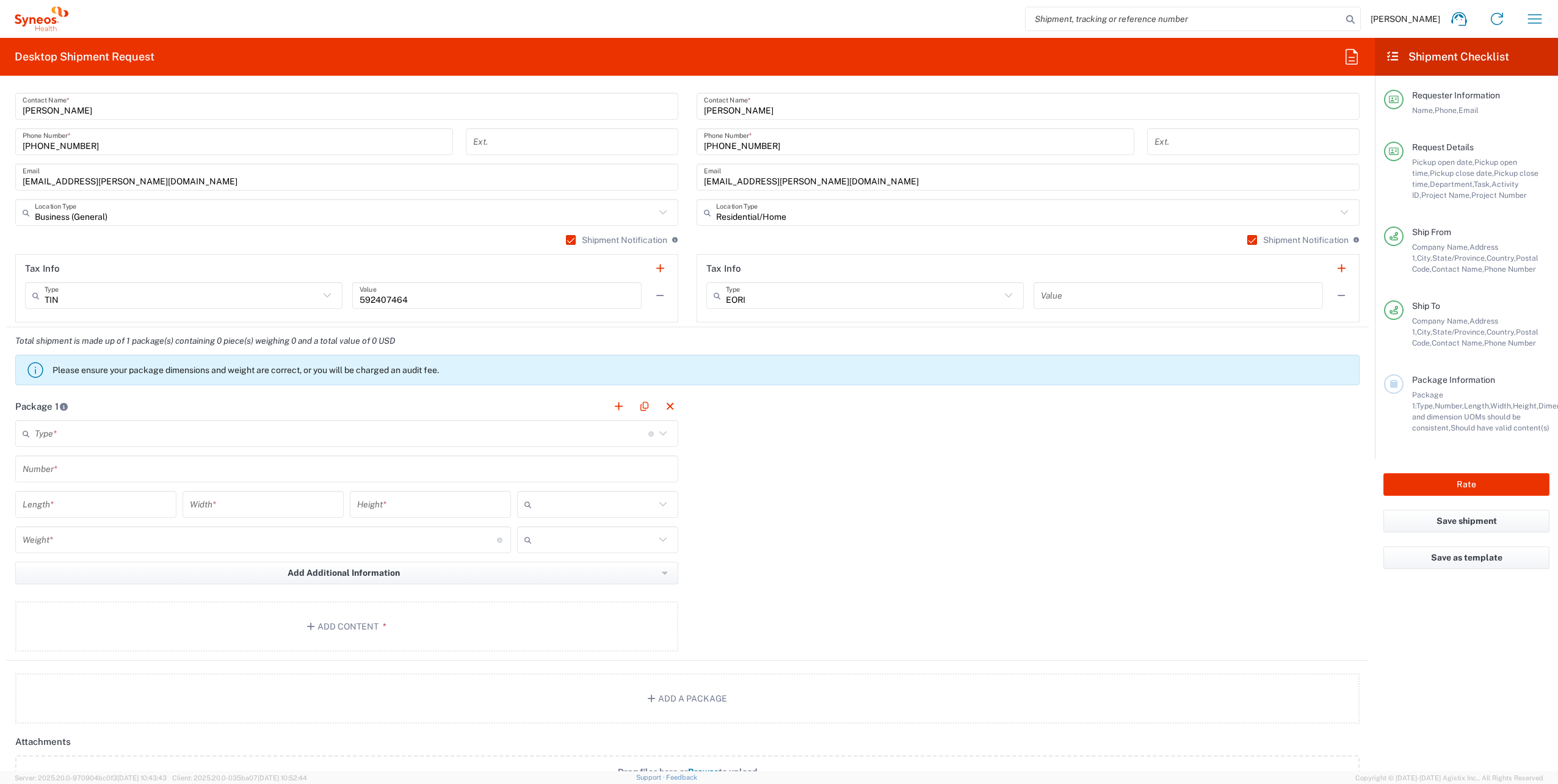
scroll to position [915, 0]
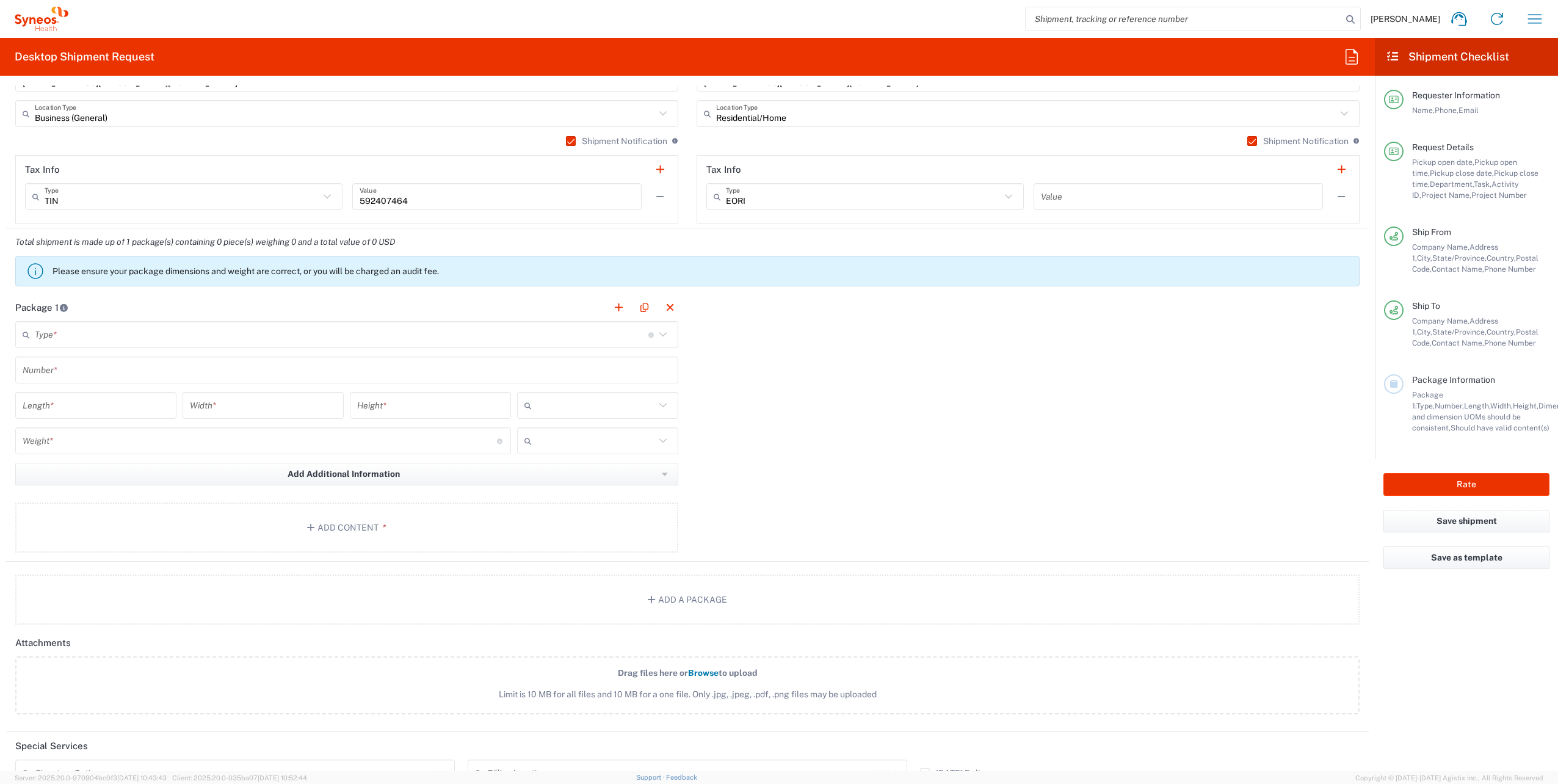
click at [119, 326] on input "text" at bounding box center [341, 334] width 613 height 22
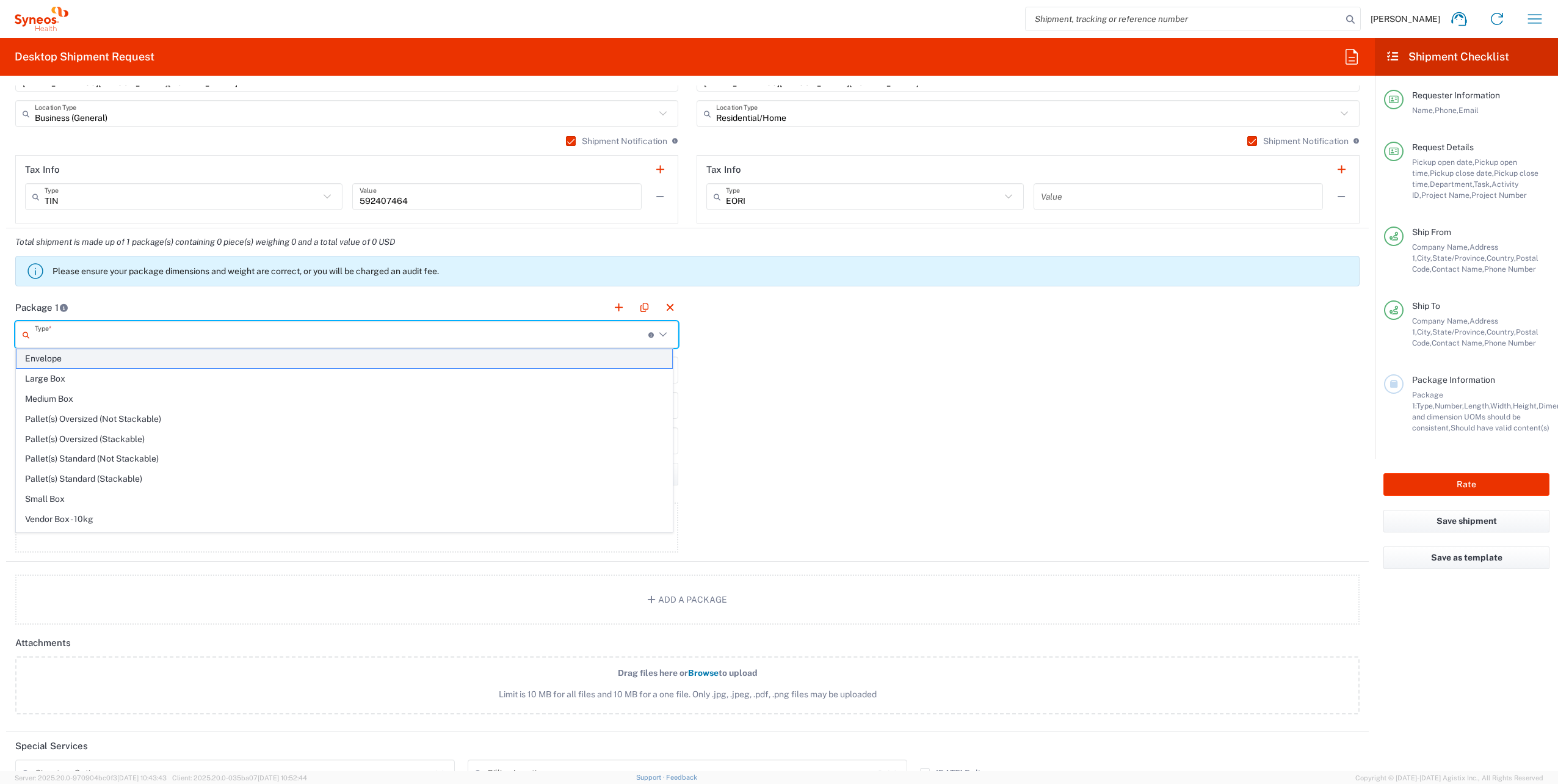
click at [121, 333] on input "text" at bounding box center [341, 334] width 613 height 22
click at [73, 395] on span "Medium Box" at bounding box center [345, 399] width 656 height 19
type input "Medium Box"
type input "13"
type input "11.5"
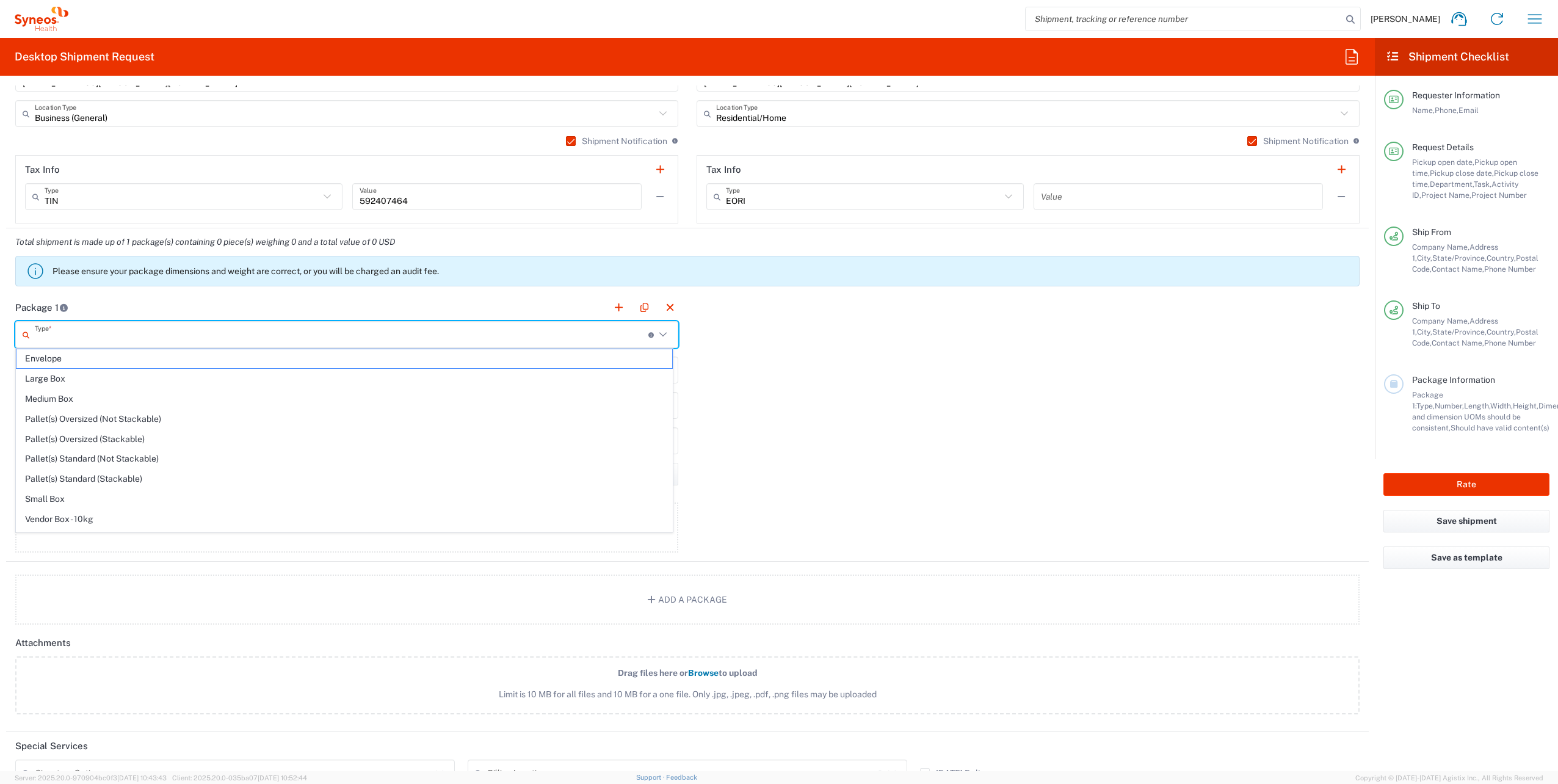
type input "2.5"
type input "in"
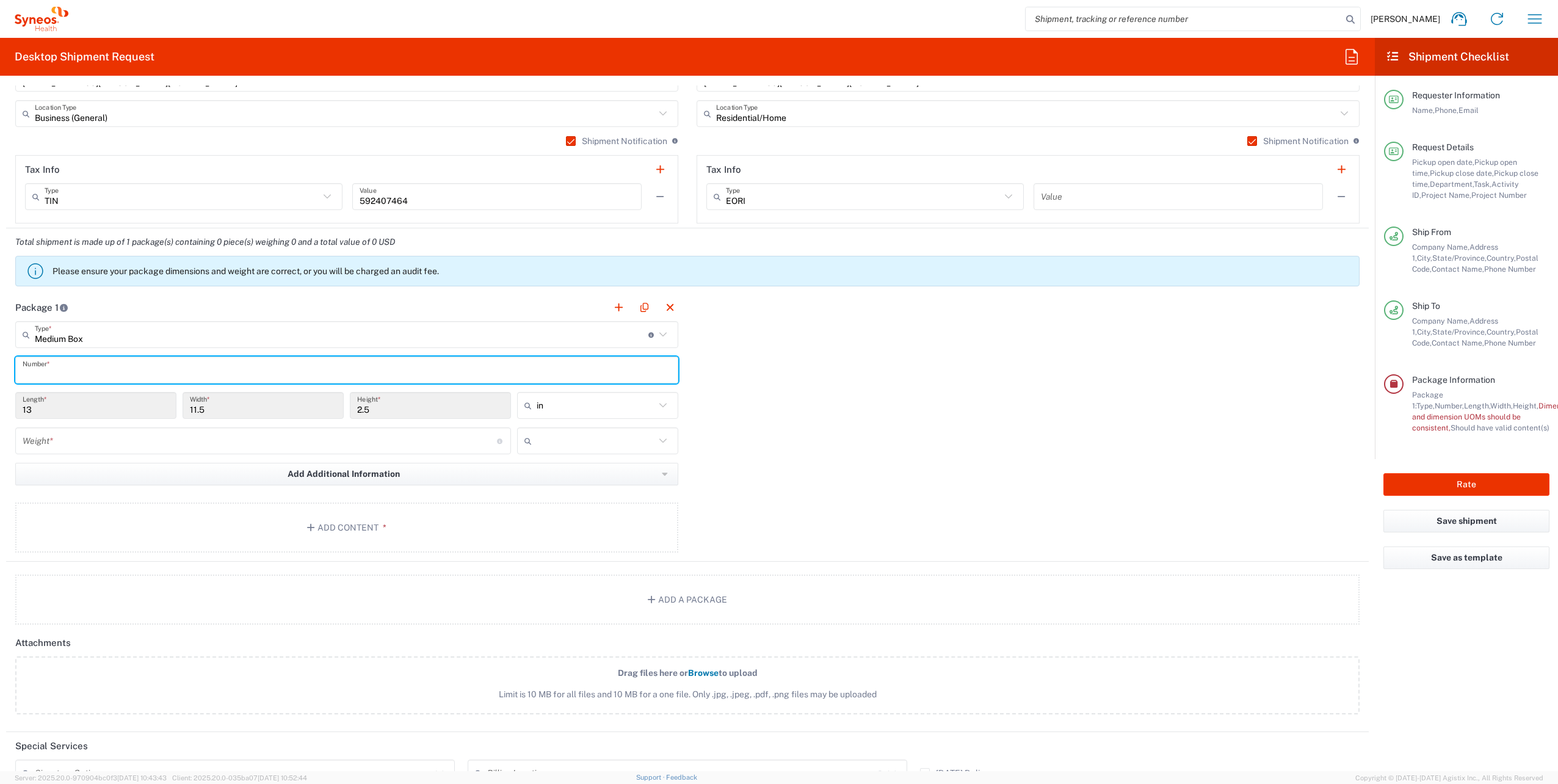
click at [82, 364] on input "text" at bounding box center [347, 370] width 649 height 22
type input "1"
click at [74, 439] on input "number" at bounding box center [259, 440] width 474 height 22
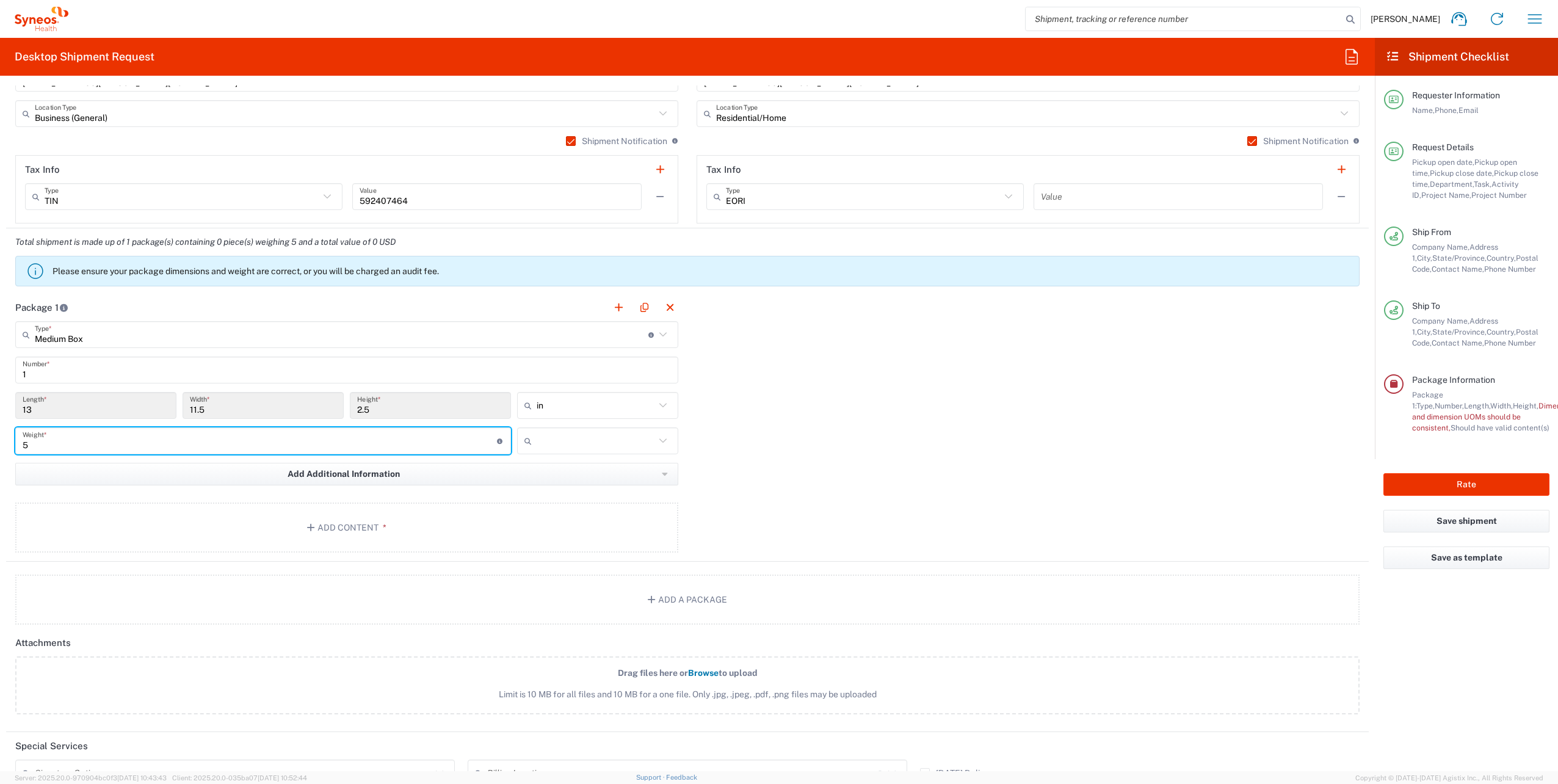
type input "5"
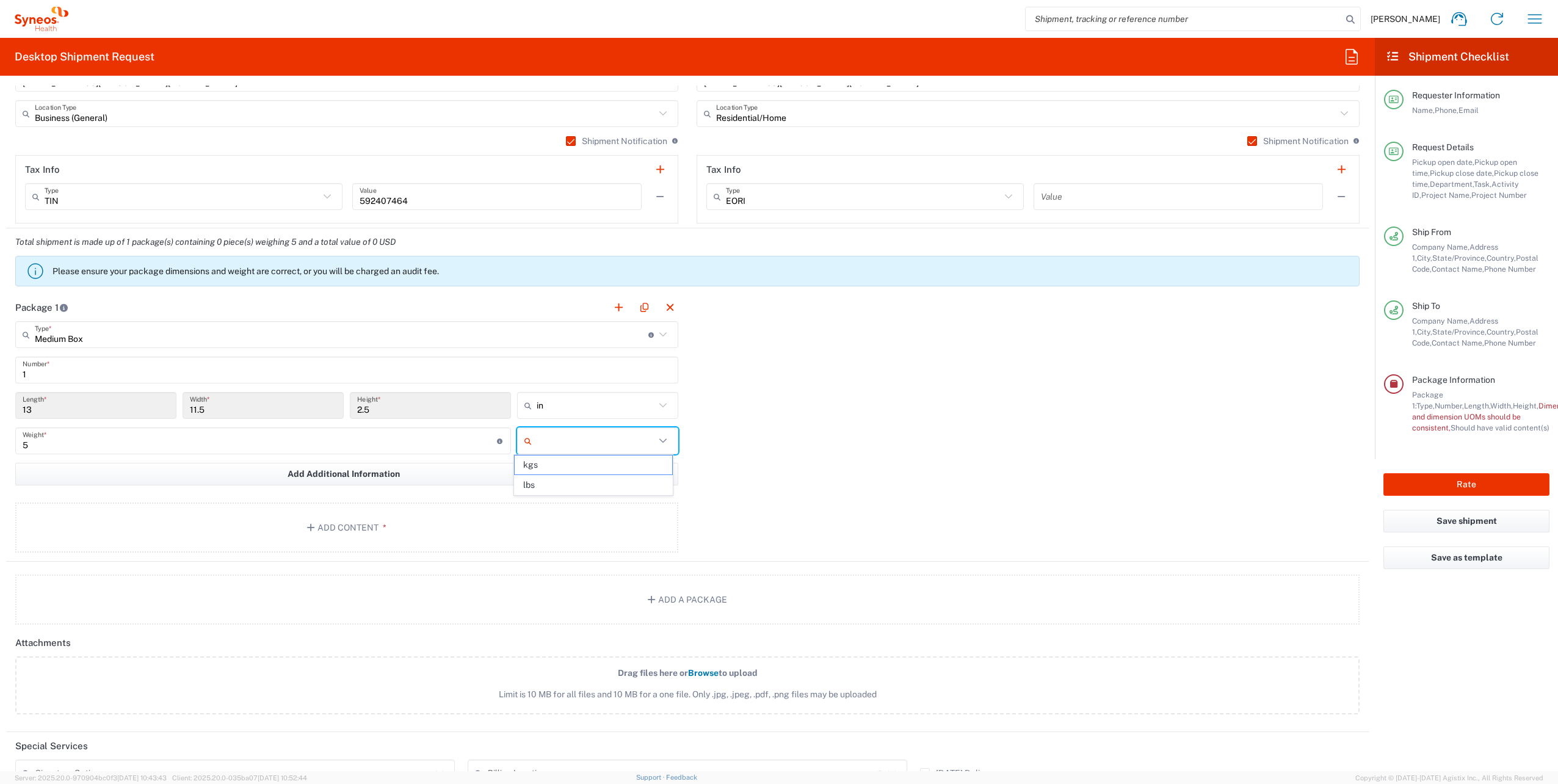
click at [647, 436] on input "text" at bounding box center [596, 440] width 118 height 20
click at [568, 490] on span "lbs" at bounding box center [594, 485] width 158 height 19
type input "lbs"
click at [337, 527] on button "Add Content *" at bounding box center [347, 527] width 663 height 50
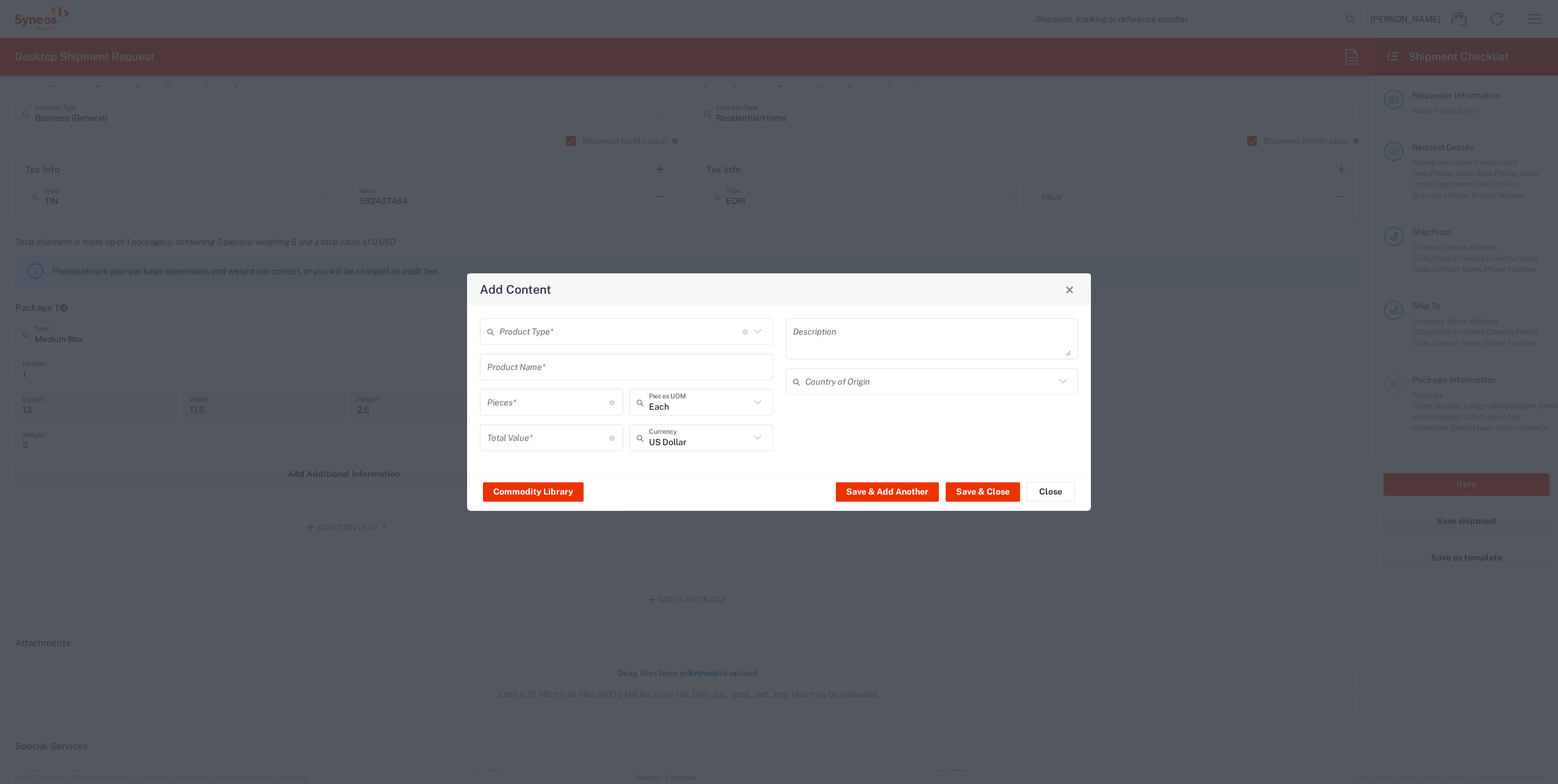
click at [568, 332] on input "text" at bounding box center [621, 331] width 243 height 22
click at [556, 371] on span "General Commodity" at bounding box center [626, 378] width 291 height 19
type input "General Commodity"
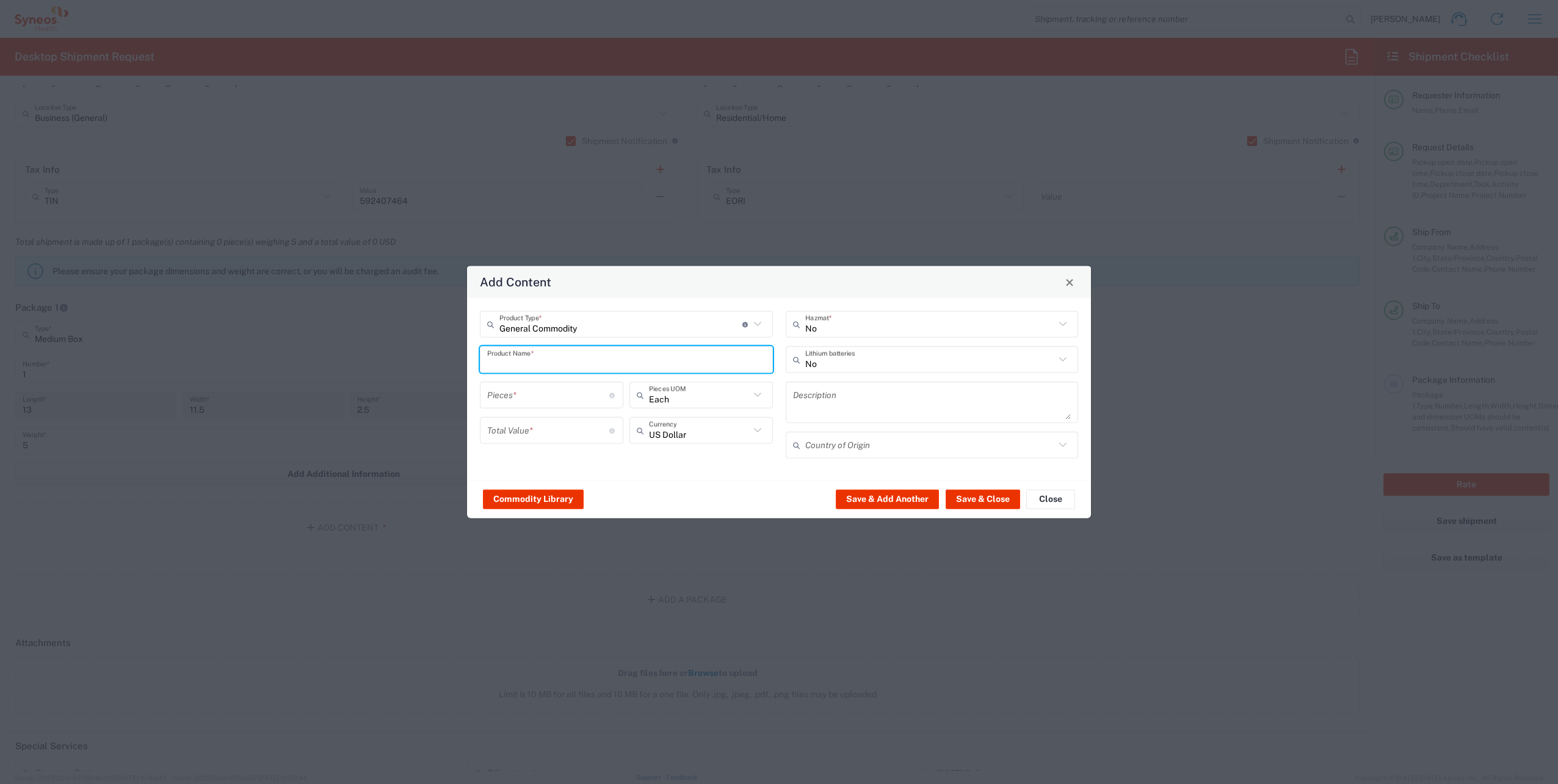
paste input "Lenovo ThinkPad T14 Gen 2i"
type input "Lenovo ThinkPad T14 Gen 2i"
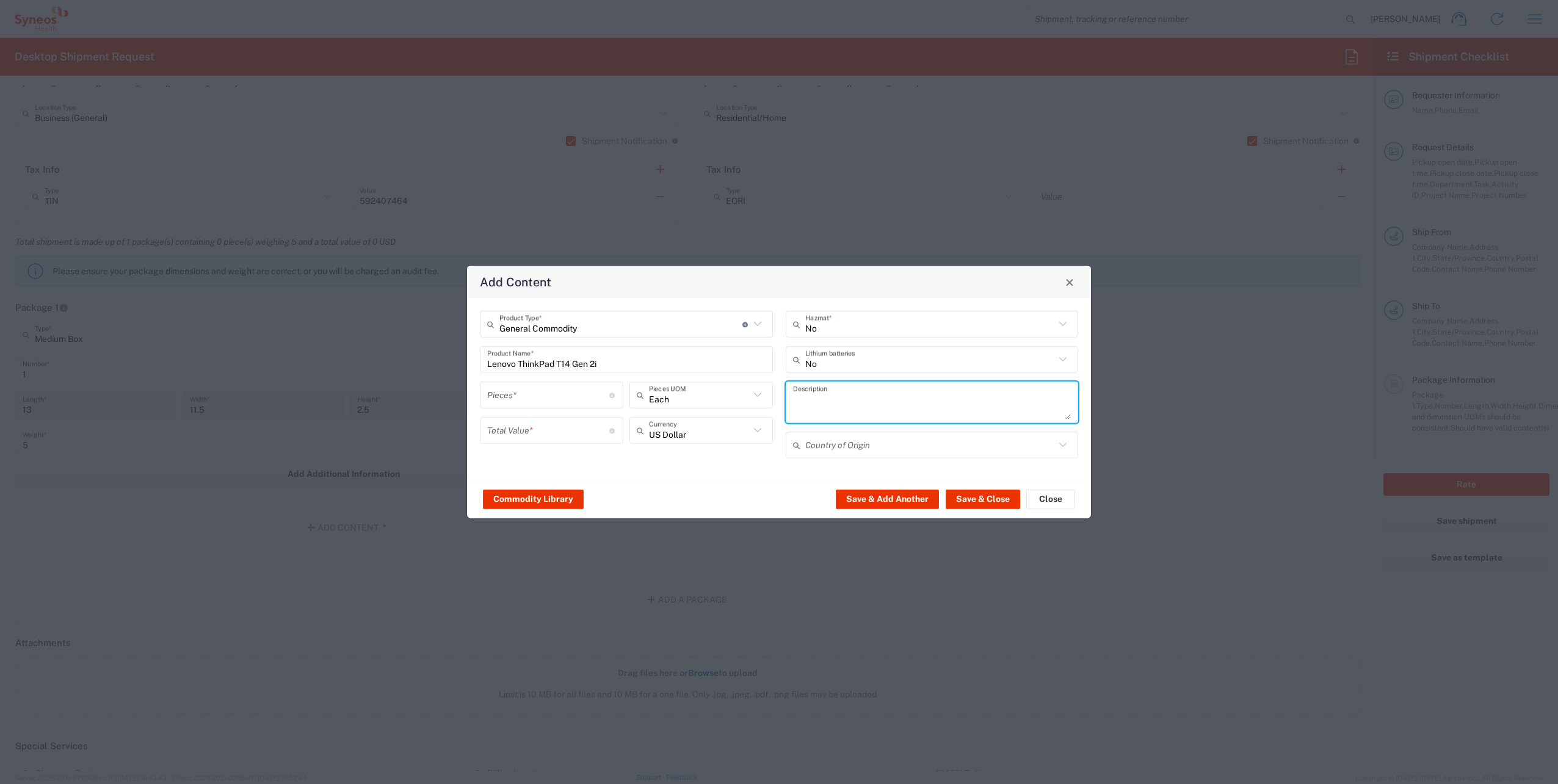
paste textarea "Lenovo ThinkPad T14 Gen 2i"
type textarea "Lenovo ThinkPad T14 Gen 2i"
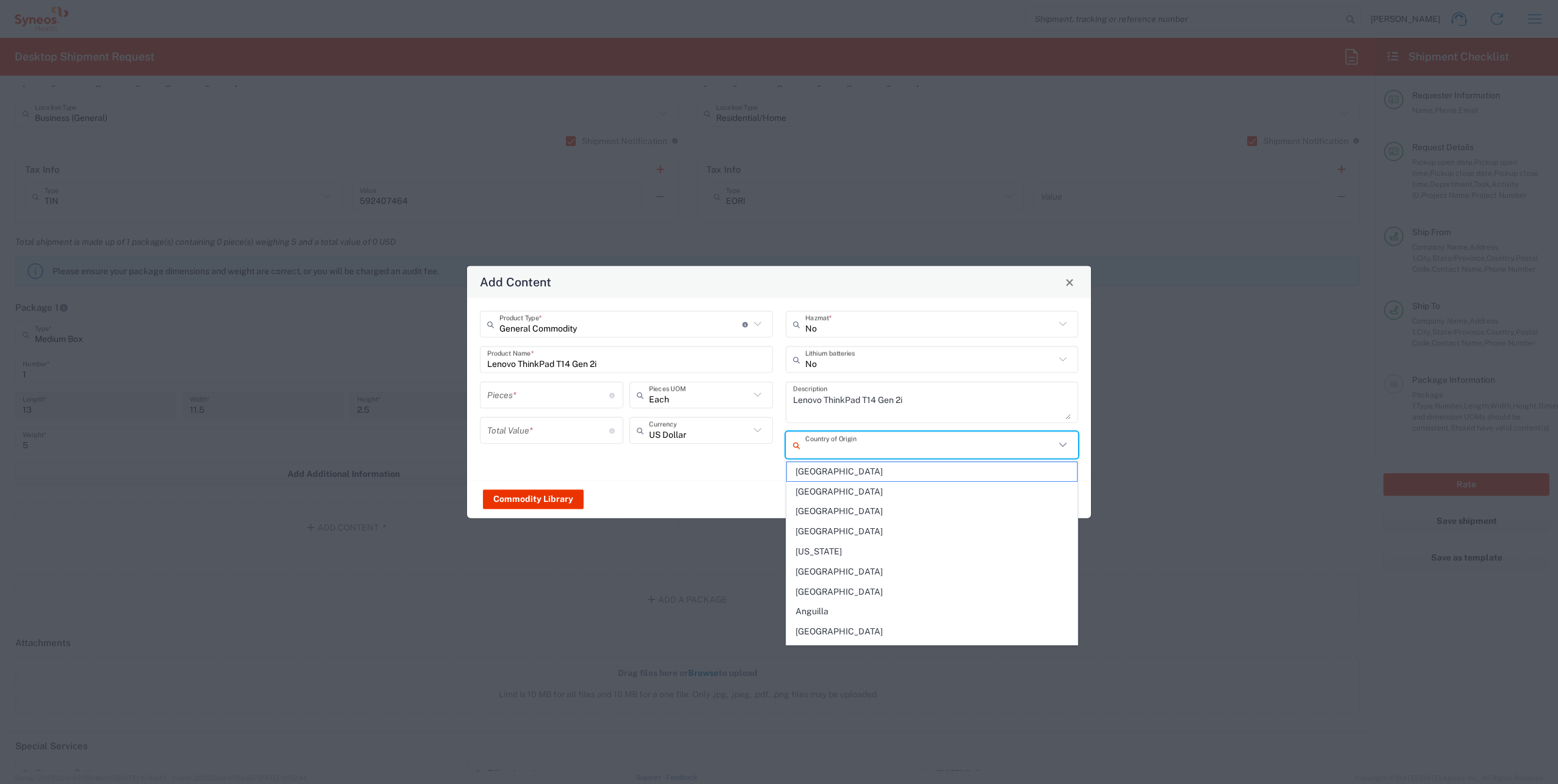
click at [995, 442] on input "text" at bounding box center [931, 444] width 251 height 22
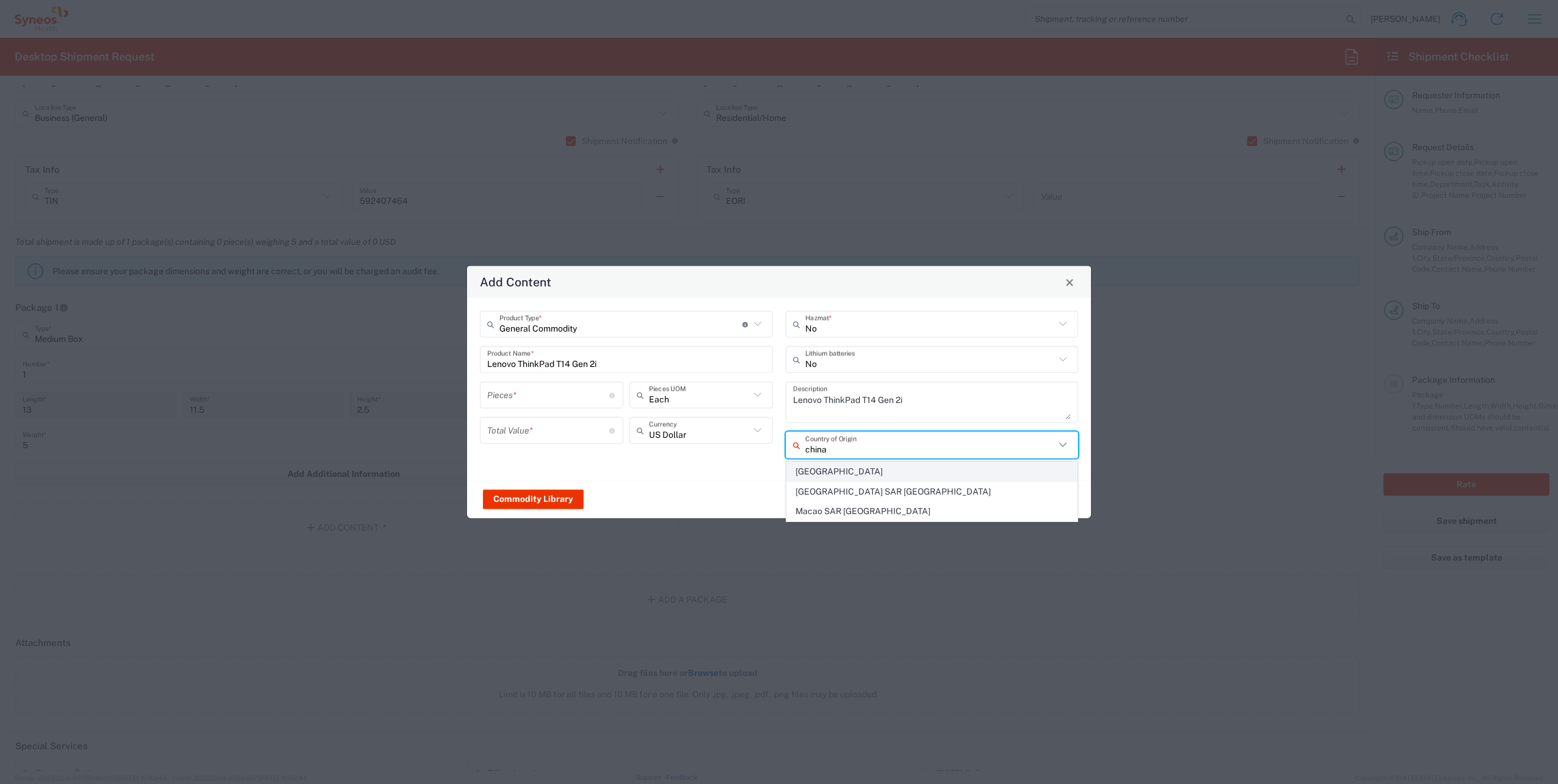
drag, startPoint x: 854, startPoint y: 468, endPoint x: 610, endPoint y: 461, distance: 244.1
click at [854, 468] on span "[GEOGRAPHIC_DATA]" at bounding box center [933, 471] width 291 height 19
type input "[GEOGRAPHIC_DATA]"
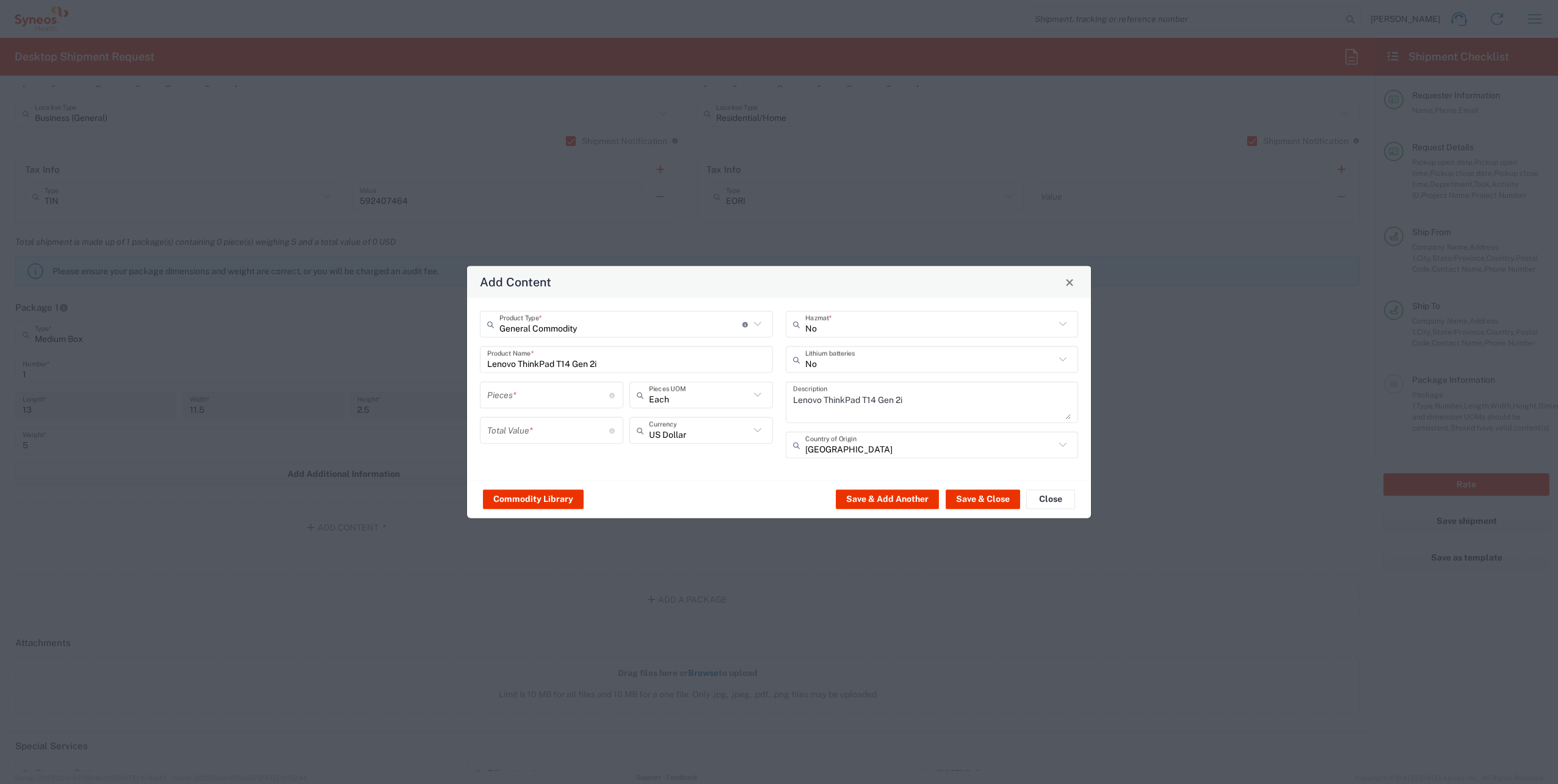
click at [525, 394] on input "number" at bounding box center [548, 394] width 122 height 22
type input "1"
click at [535, 425] on input "number" at bounding box center [548, 430] width 122 height 22
type input "800"
click at [982, 497] on button "Save & Close" at bounding box center [982, 499] width 74 height 20
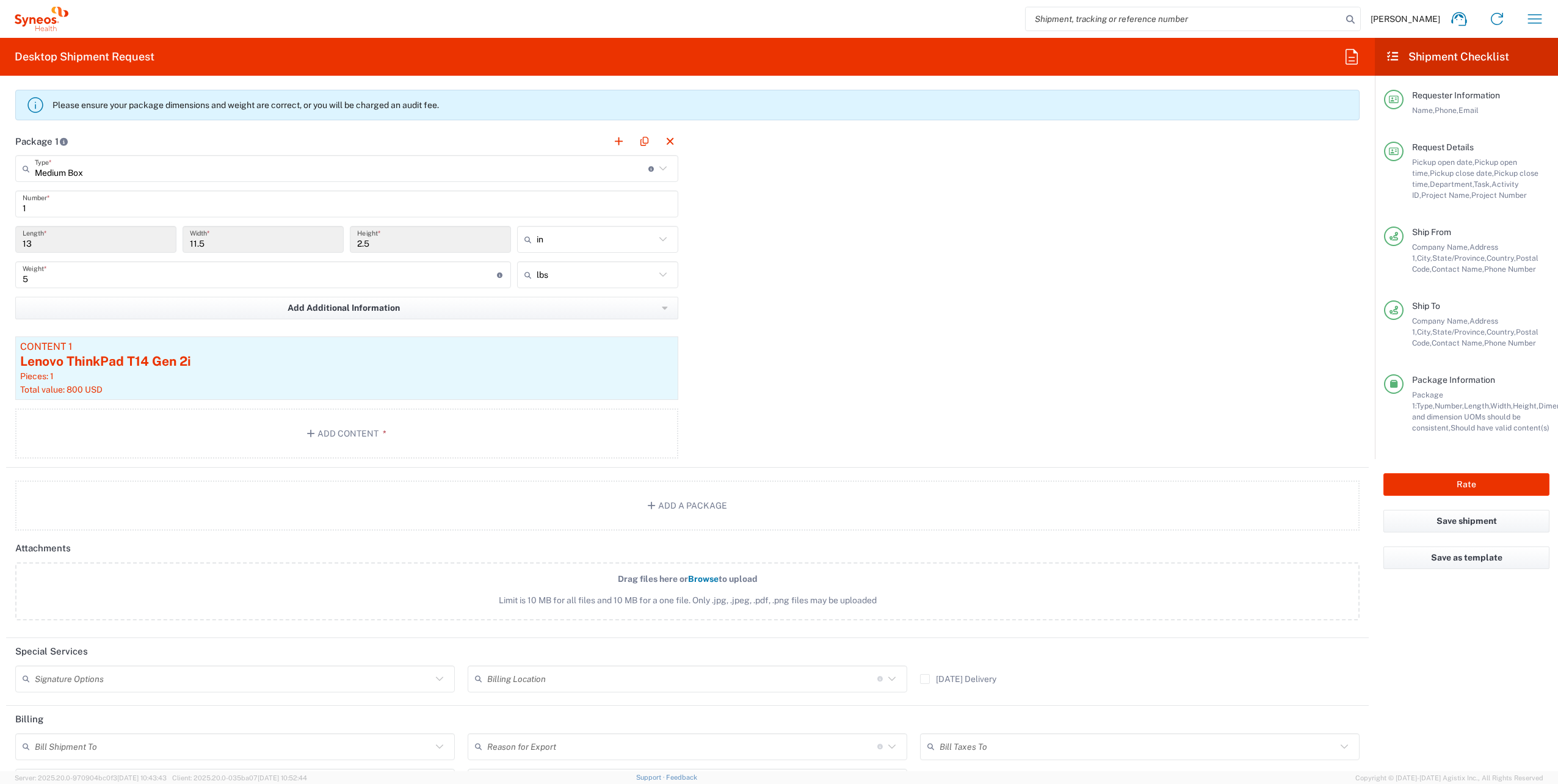
scroll to position [1099, 0]
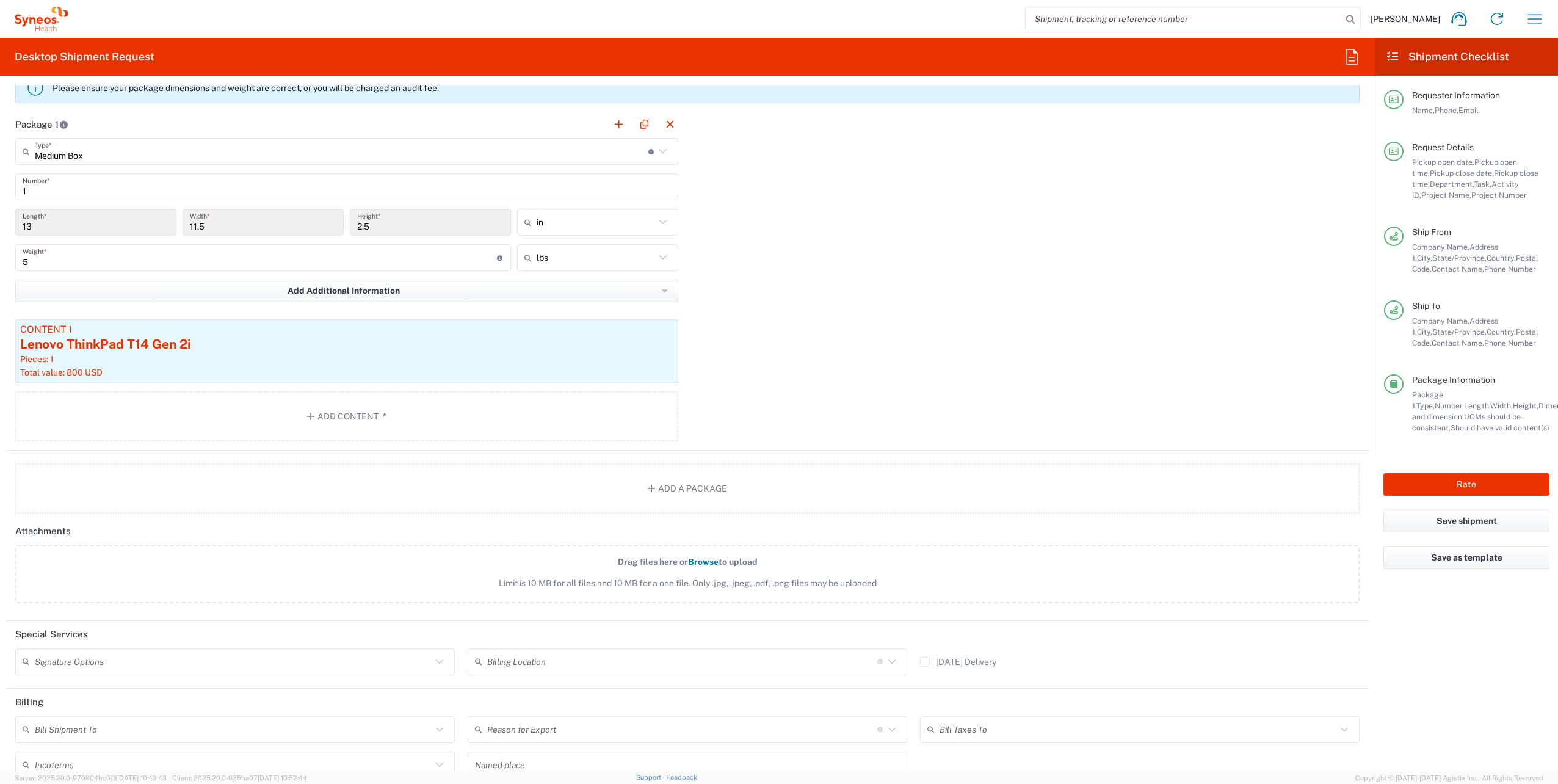
click at [442, 657] on icon at bounding box center [440, 661] width 16 height 16
click at [210, 683] on span "Adult Signature Required" at bounding box center [234, 684] width 434 height 19
type input "Adult Signature Required"
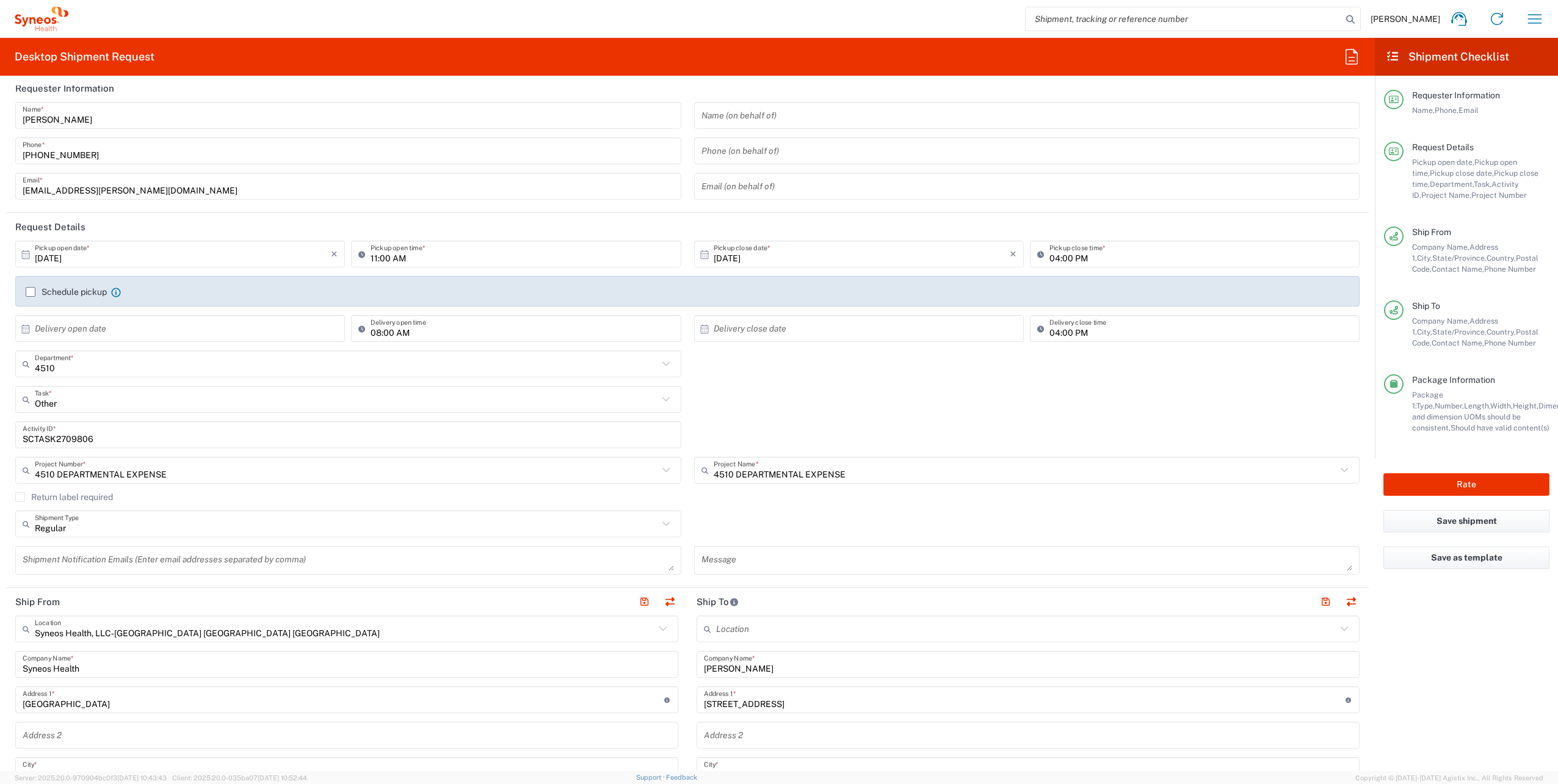
scroll to position [0, 0]
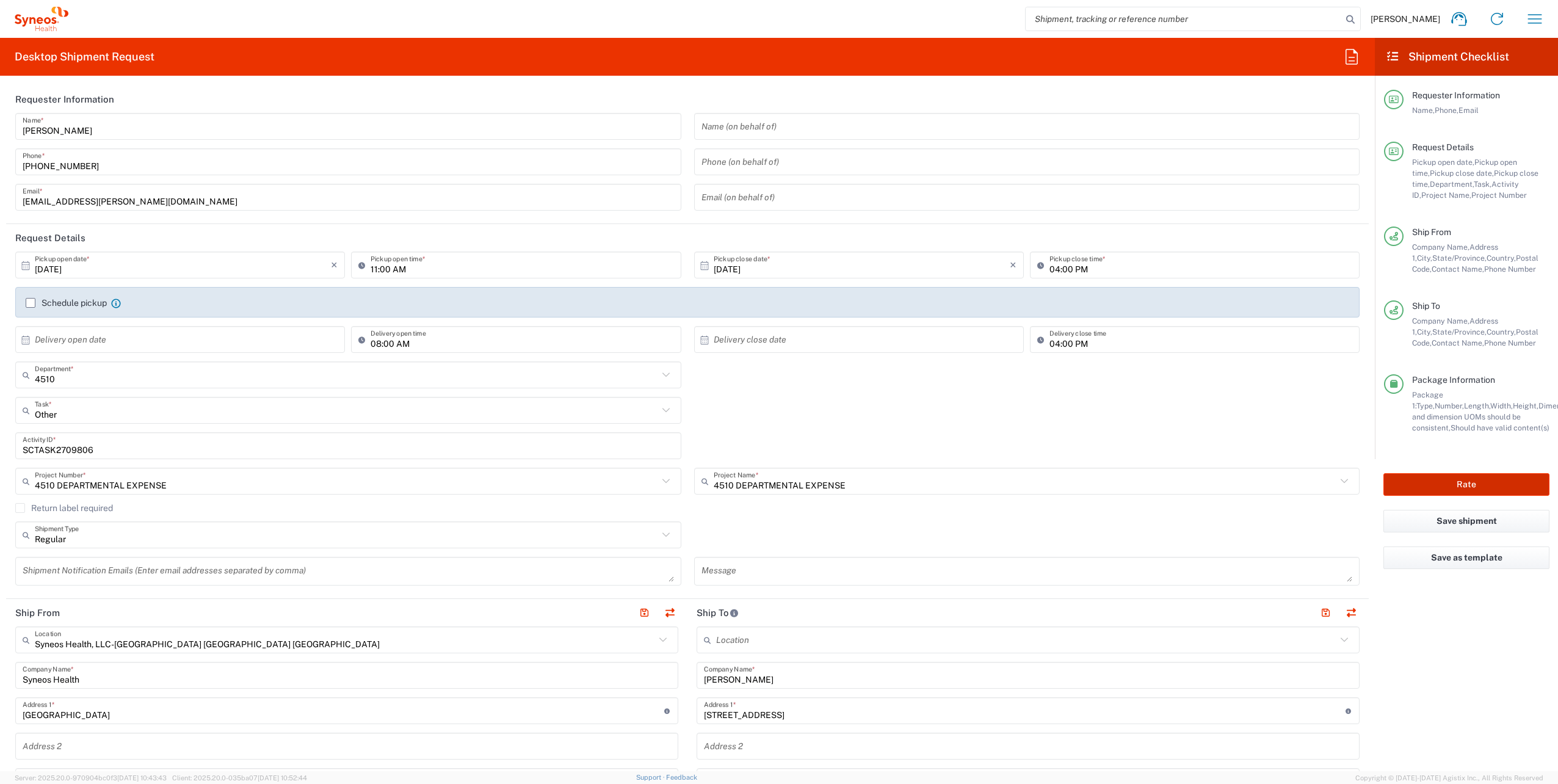
click at [1475, 478] on button "Rate" at bounding box center [1466, 484] width 166 height 23
type input "4510 DEPARTMENTAL EXPENSE"
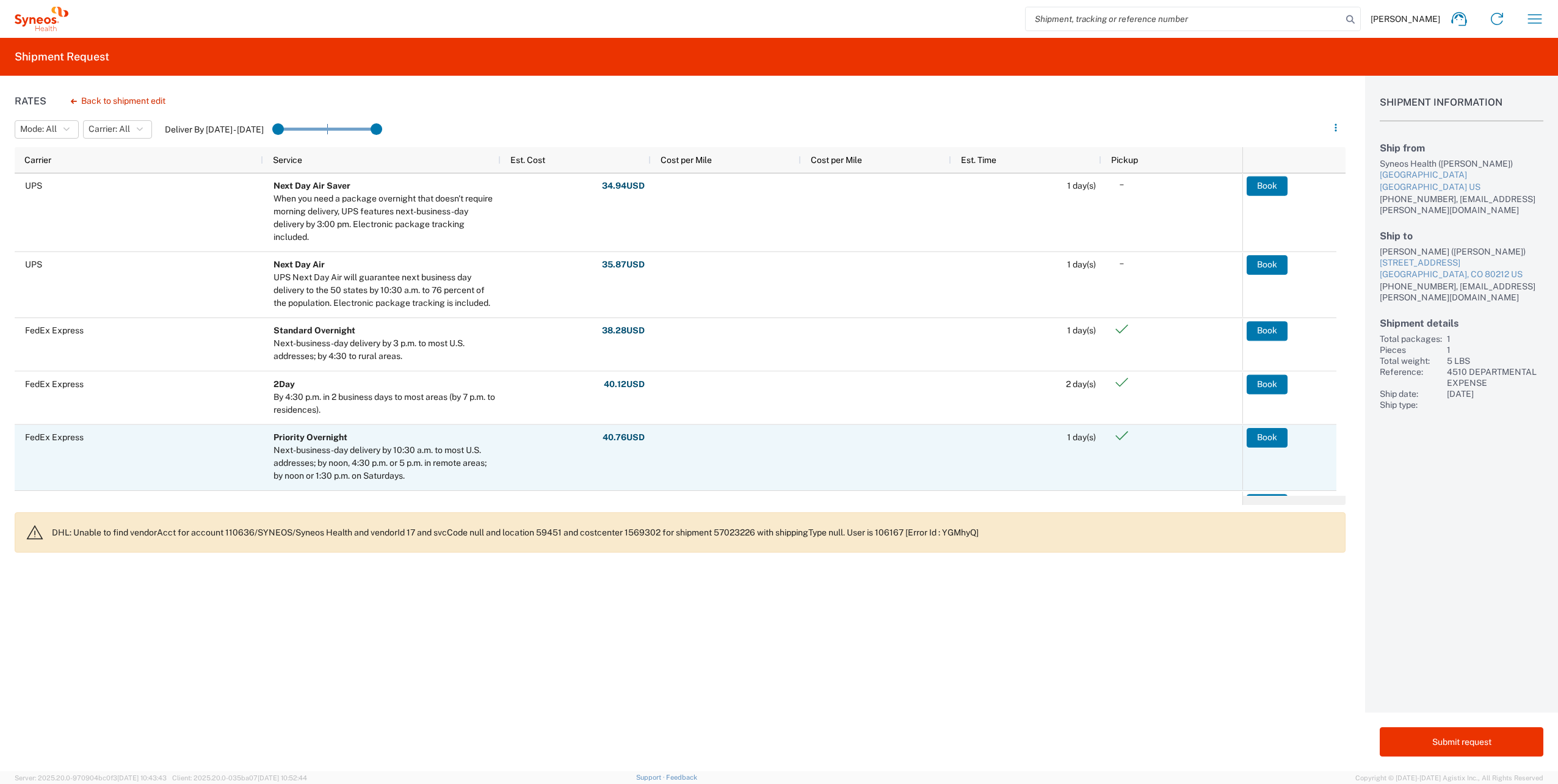
scroll to position [122, 0]
click at [451, 452] on div "Next-business-day delivery by 10:30 a.m. to most U.S. addresses; by noon, 4:30 …" at bounding box center [384, 460] width 222 height 38
click at [1263, 435] on button "Book" at bounding box center [1268, 435] width 41 height 20
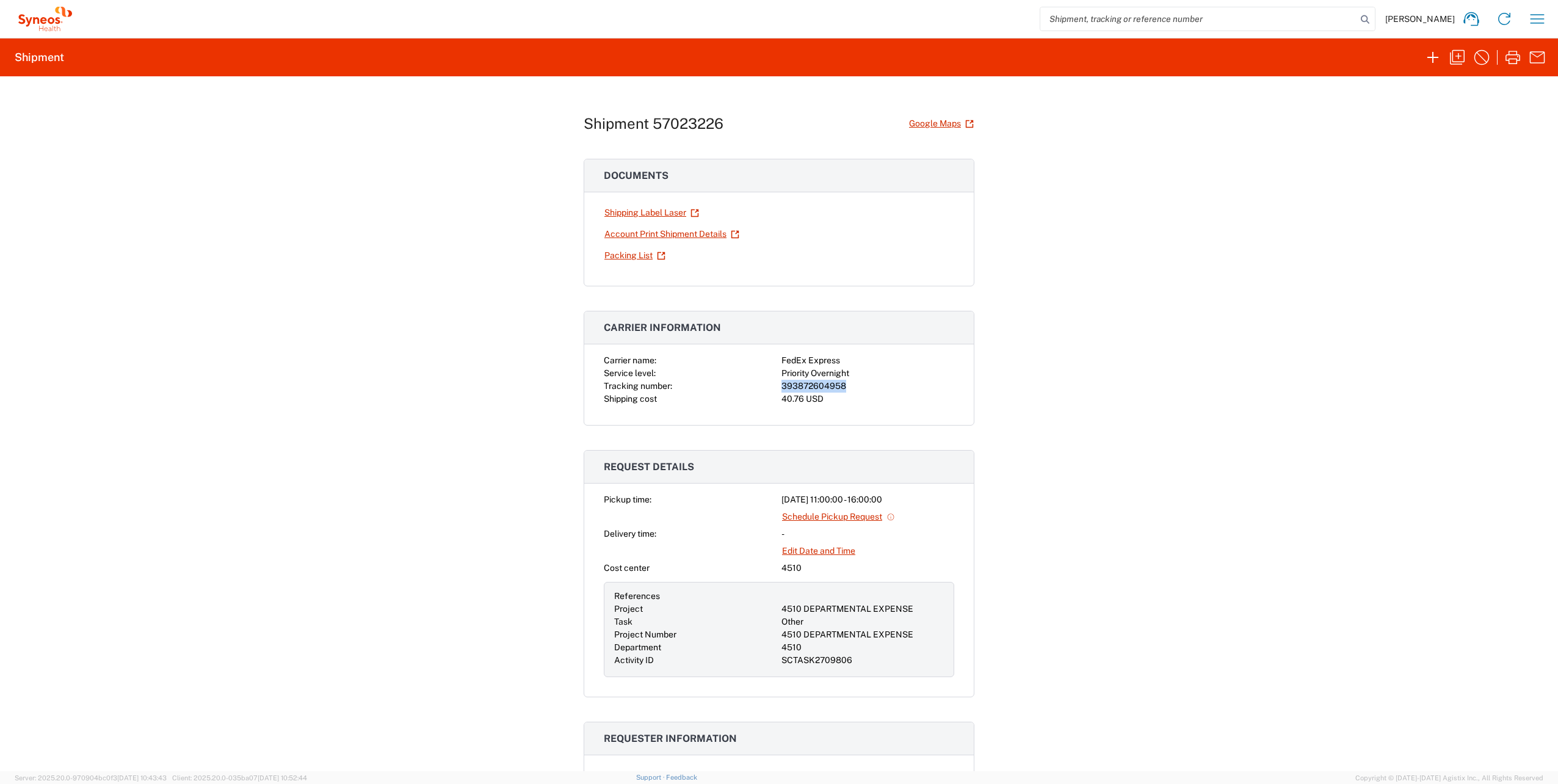
drag, startPoint x: 778, startPoint y: 382, endPoint x: 843, endPoint y: 378, distance: 65.1
click at [843, 379] on div "393872604958" at bounding box center [868, 386] width 173 height 13
drag, startPoint x: 843, startPoint y: 378, endPoint x: 823, endPoint y: 384, distance: 20.9
copy div "393872604958"
click at [1511, 55] on icon "button" at bounding box center [1514, 57] width 15 height 13
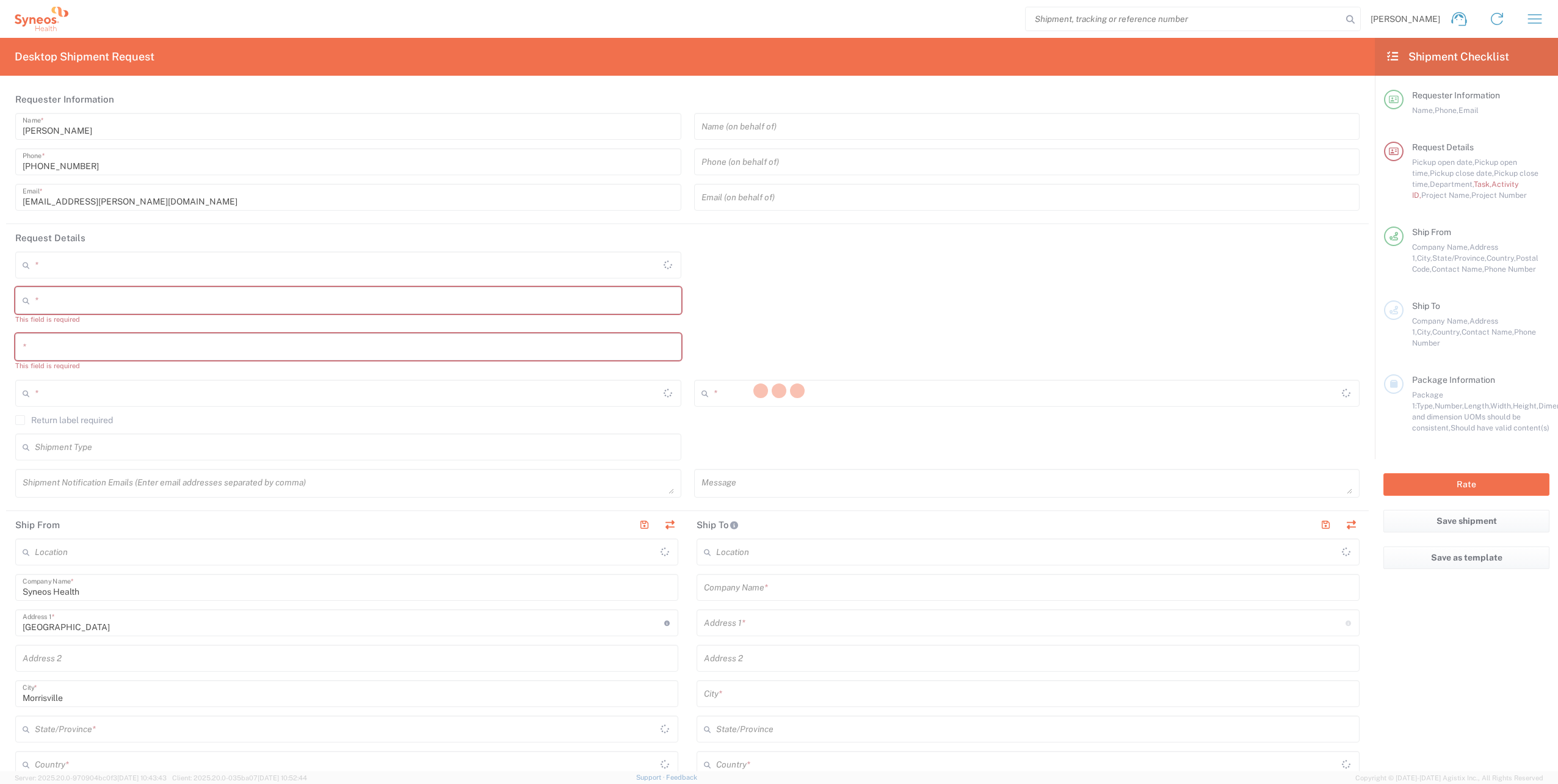
type input "4510"
type input "[US_STATE]"
type input "[GEOGRAPHIC_DATA]"
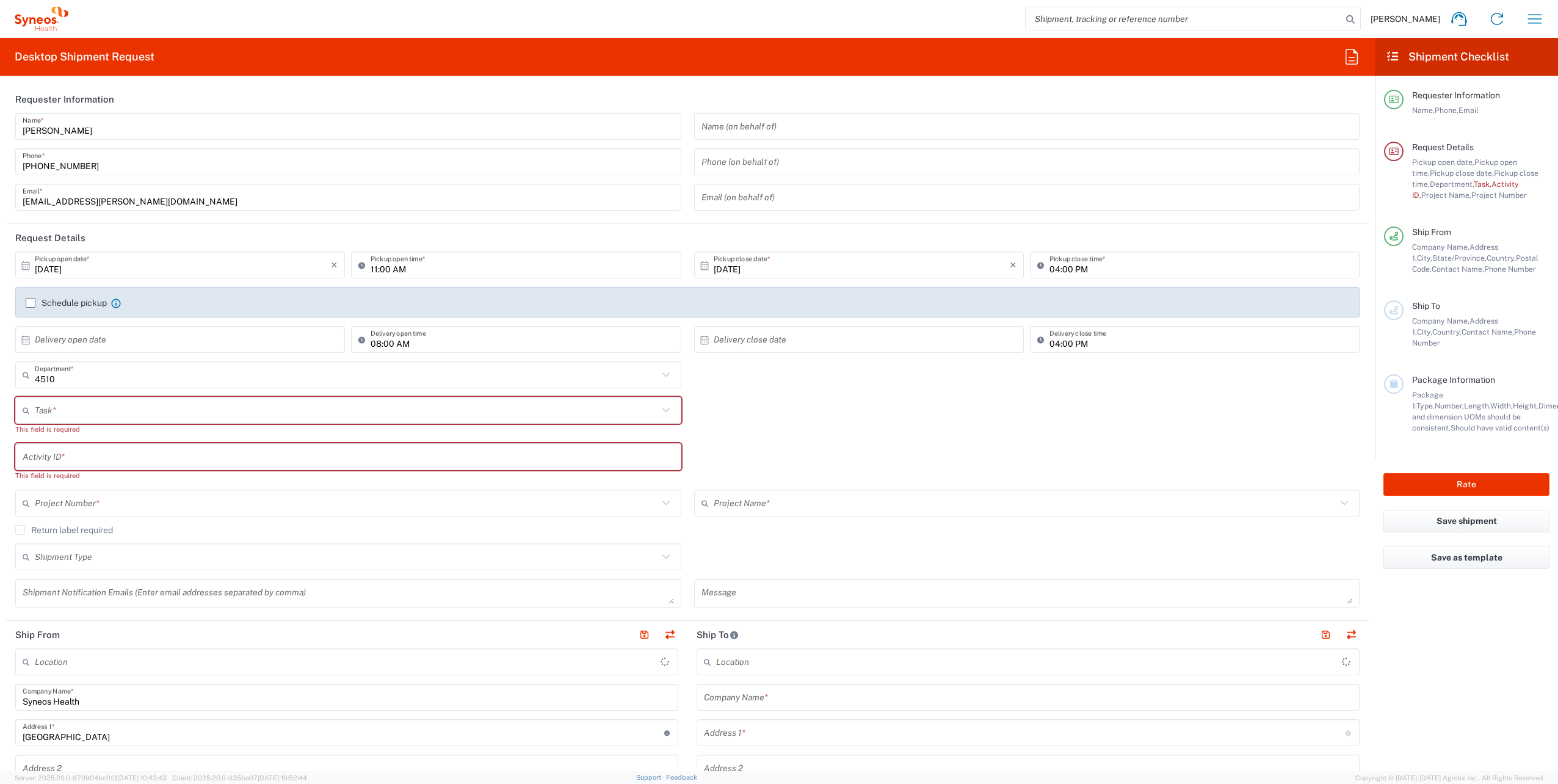
type input "Syneos Health, LLC-[GEOGRAPHIC_DATA] [GEOGRAPHIC_DATA] [GEOGRAPHIC_DATA]"
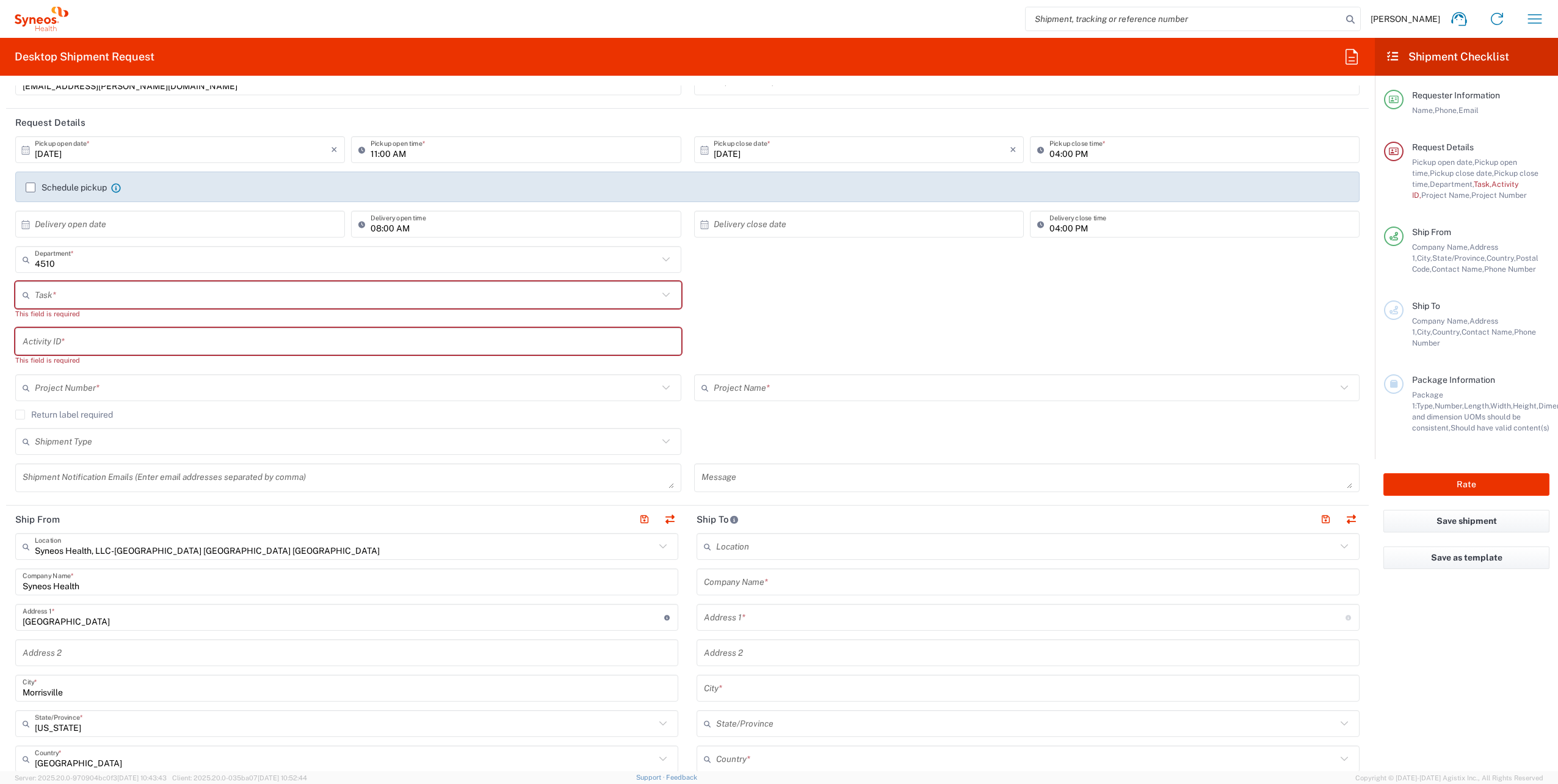
scroll to position [305, 0]
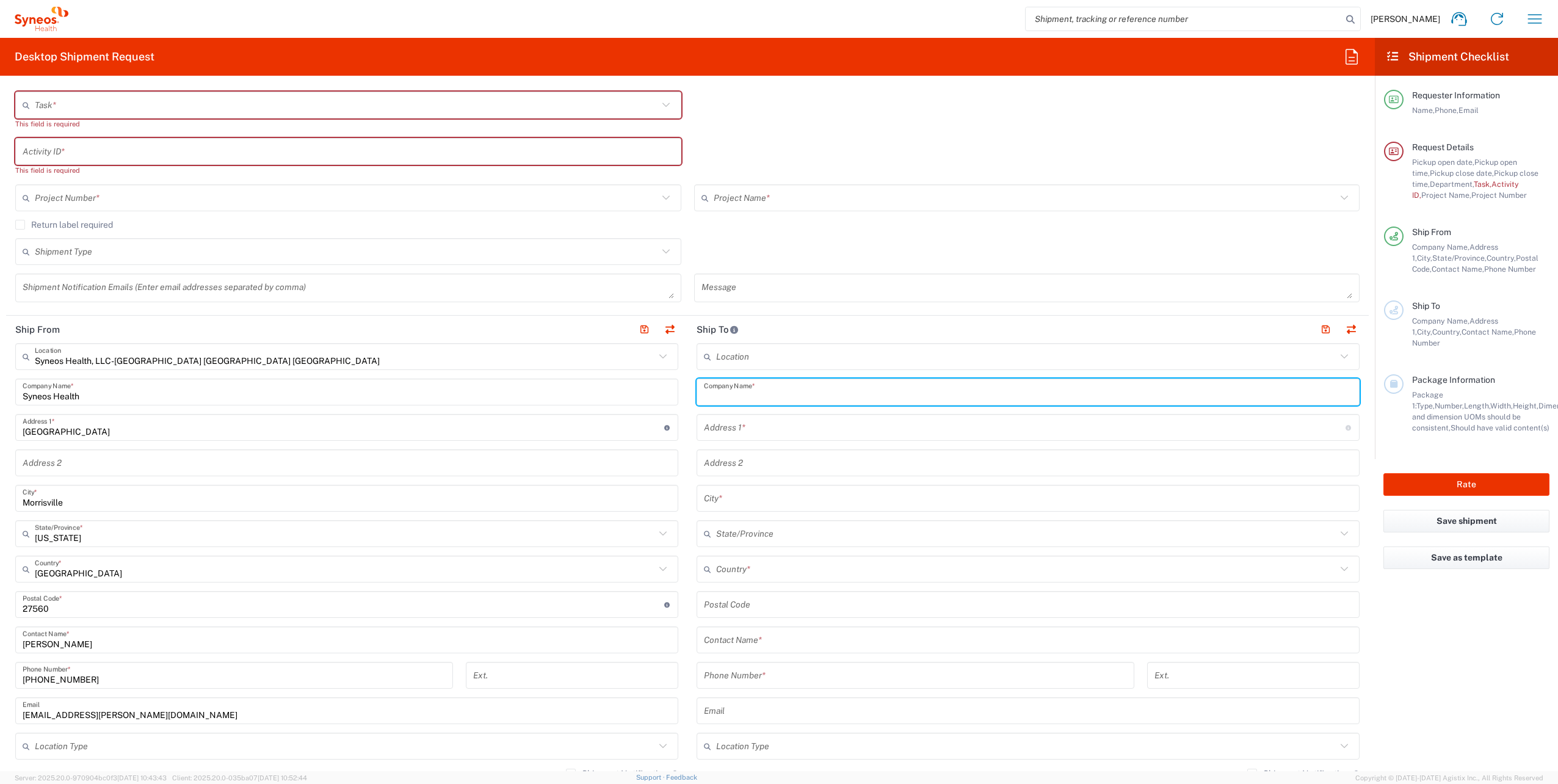
paste input "[PERSON_NAME]"
type input "[PERSON_NAME]"
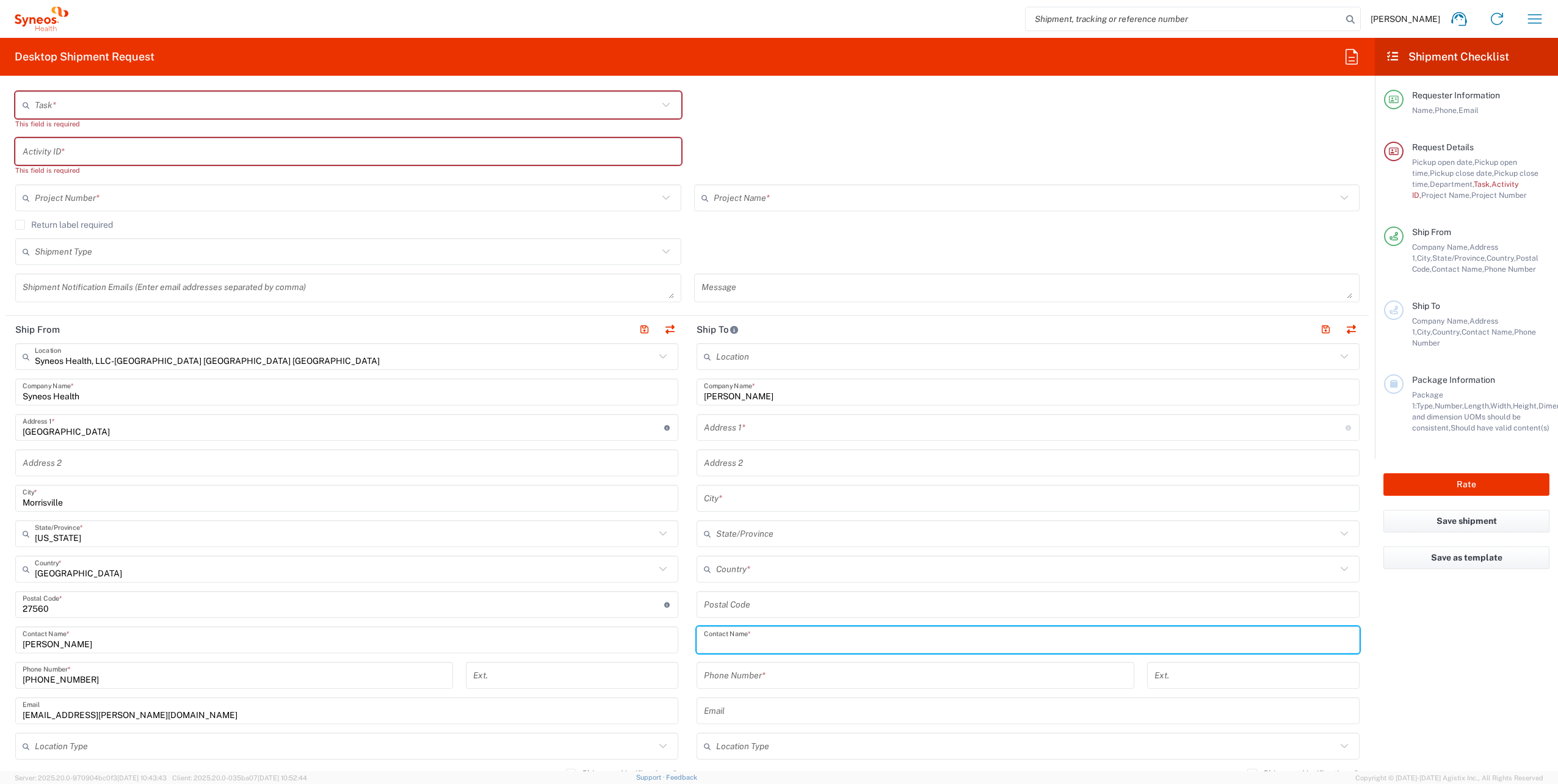
paste input "[PERSON_NAME]"
type input "[PERSON_NAME]"
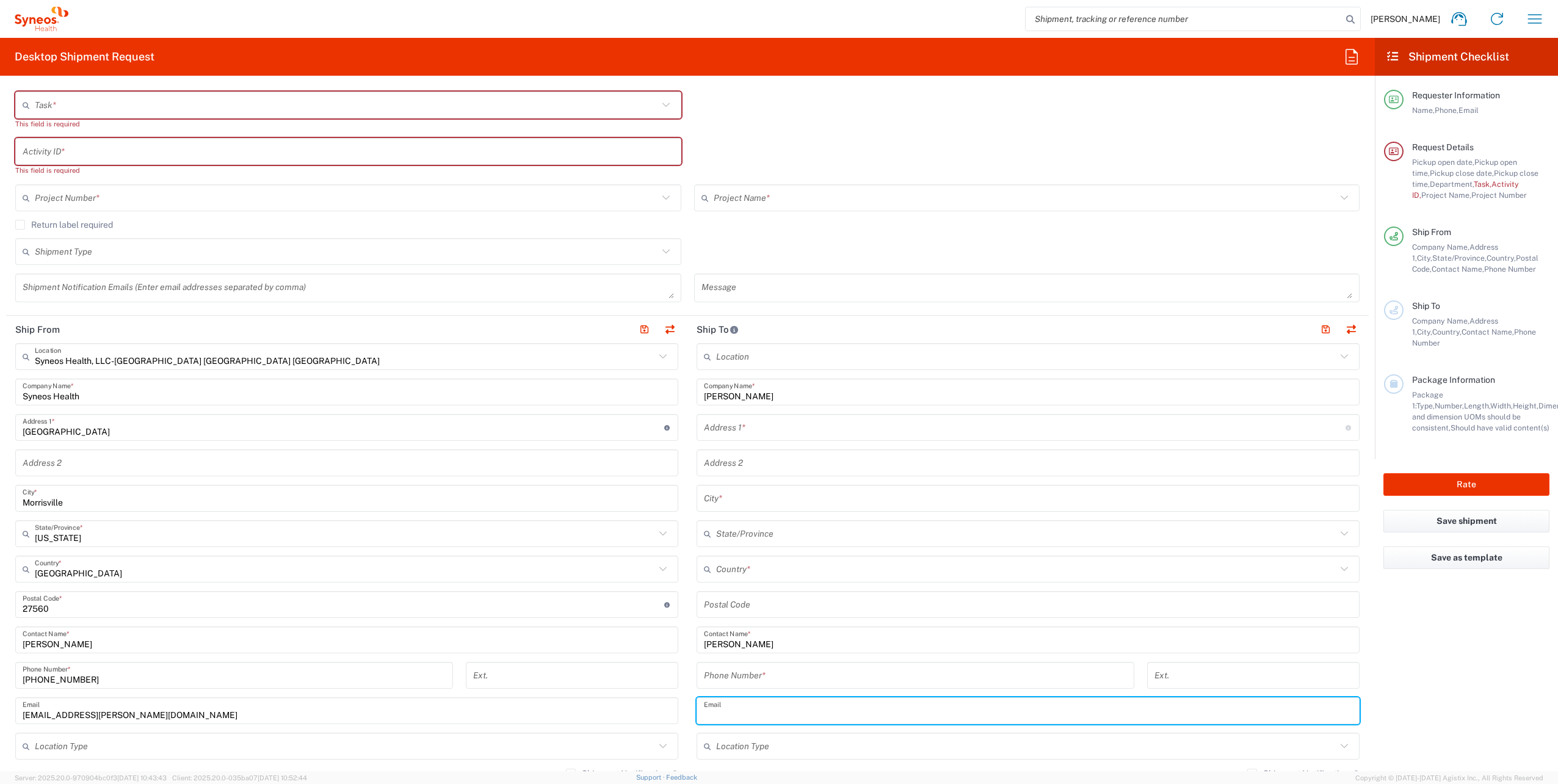
paste input "[EMAIL_ADDRESS][PERSON_NAME][DOMAIN_NAME]"
type input "[EMAIL_ADDRESS][PERSON_NAME][DOMAIN_NAME]"
click at [1182, 740] on input "text" at bounding box center [1026, 746] width 621 height 22
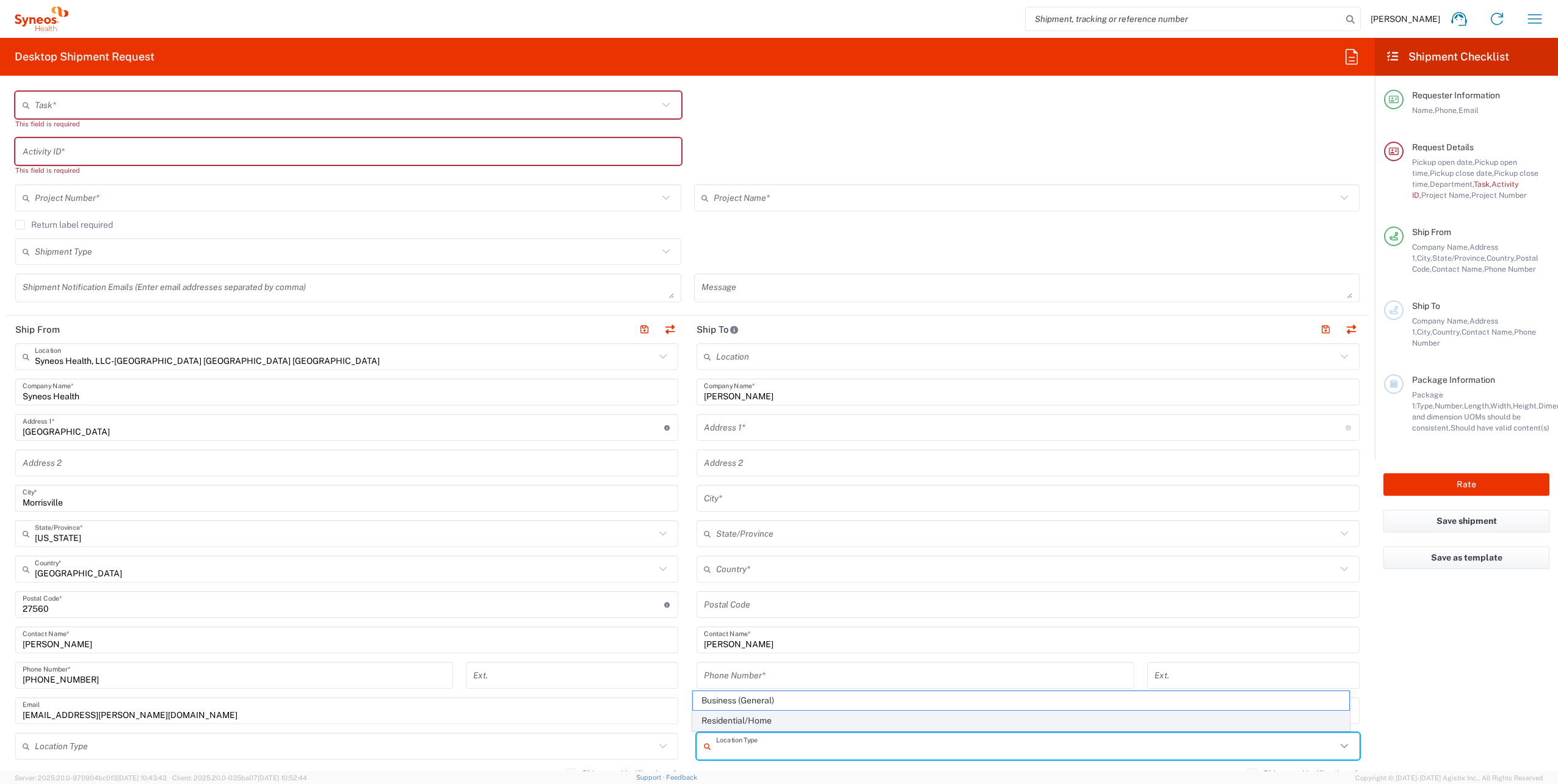
click at [860, 718] on span "Residential/Home" at bounding box center [1021, 721] width 656 height 19
type input "Residential/Home"
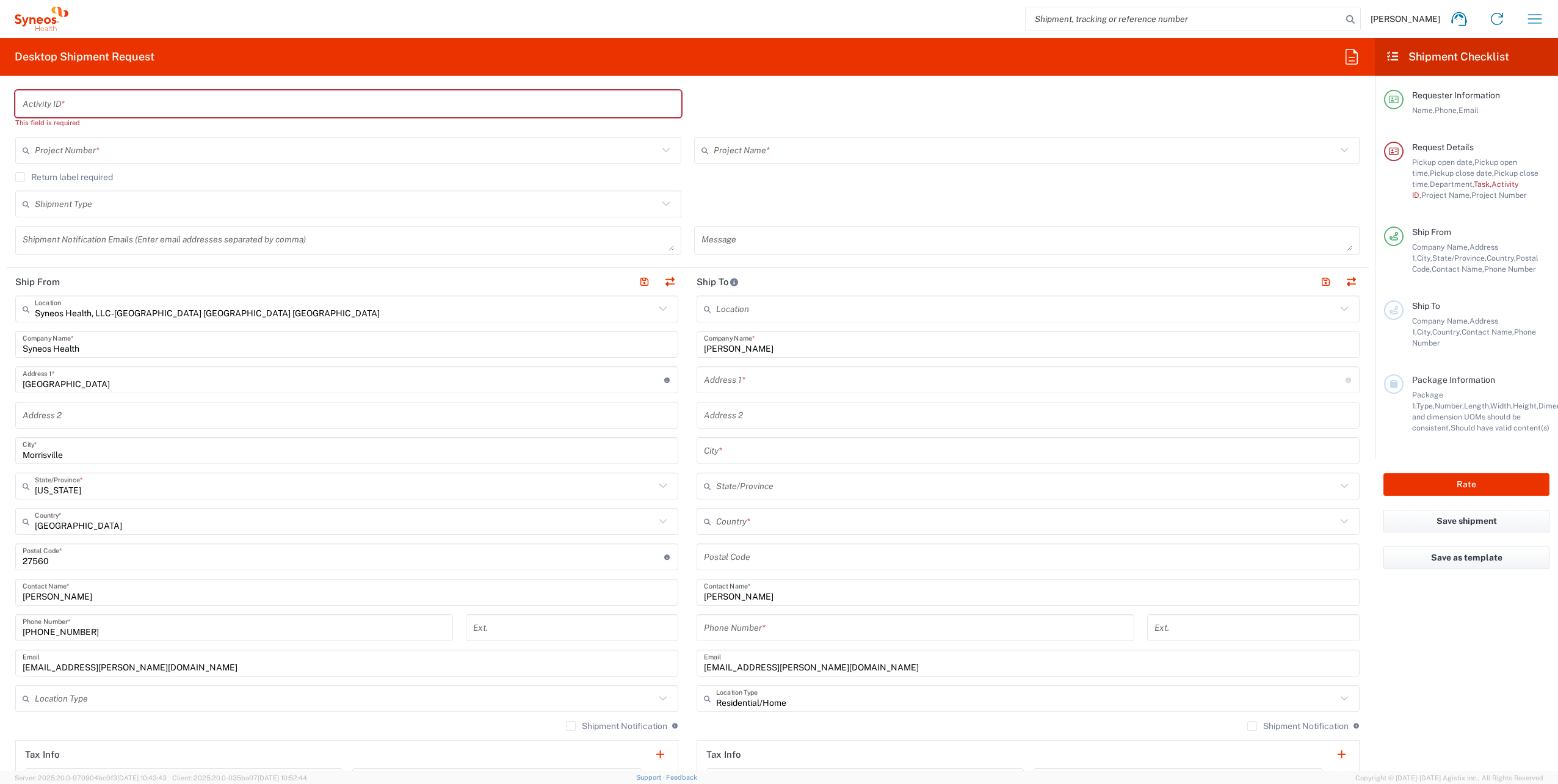
scroll to position [427, 0]
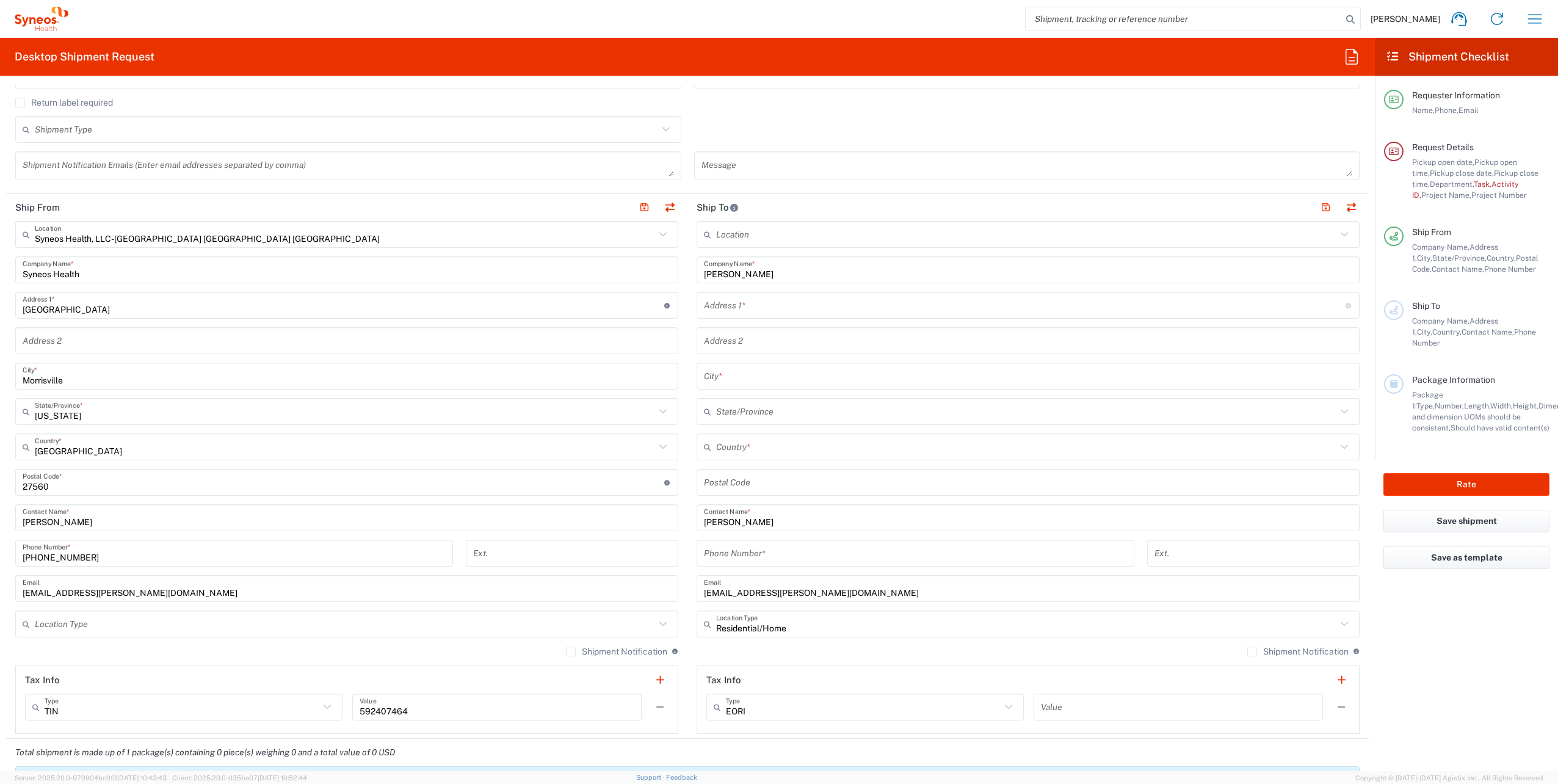
click at [1247, 653] on label "Shipment Notification" at bounding box center [1298, 652] width 101 height 9
click at [1253, 652] on input "Shipment Notification" at bounding box center [1253, 652] width 0 height 0
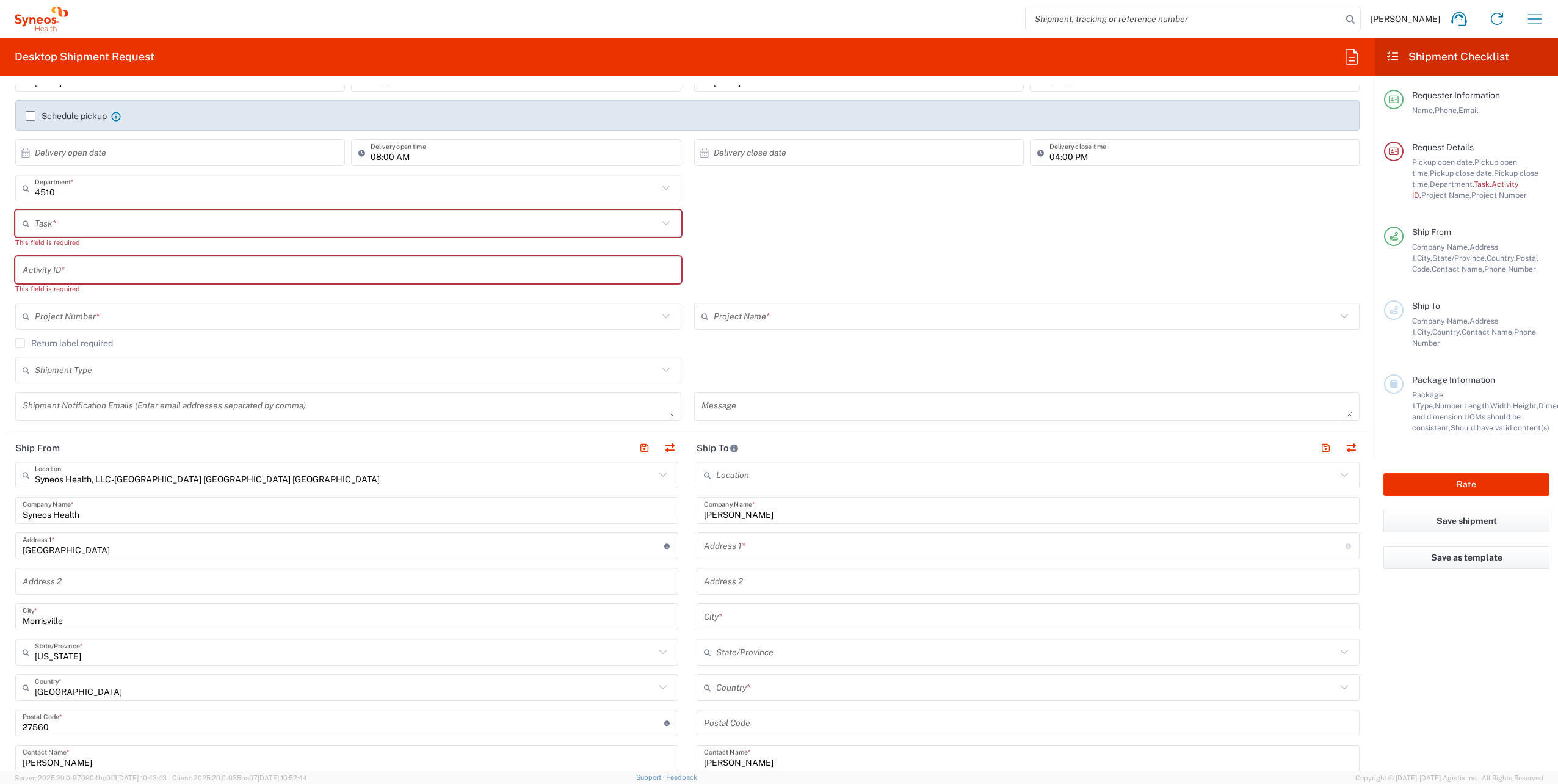
scroll to position [183, 0]
click at [69, 224] on input "text" at bounding box center [347, 227] width 624 height 22
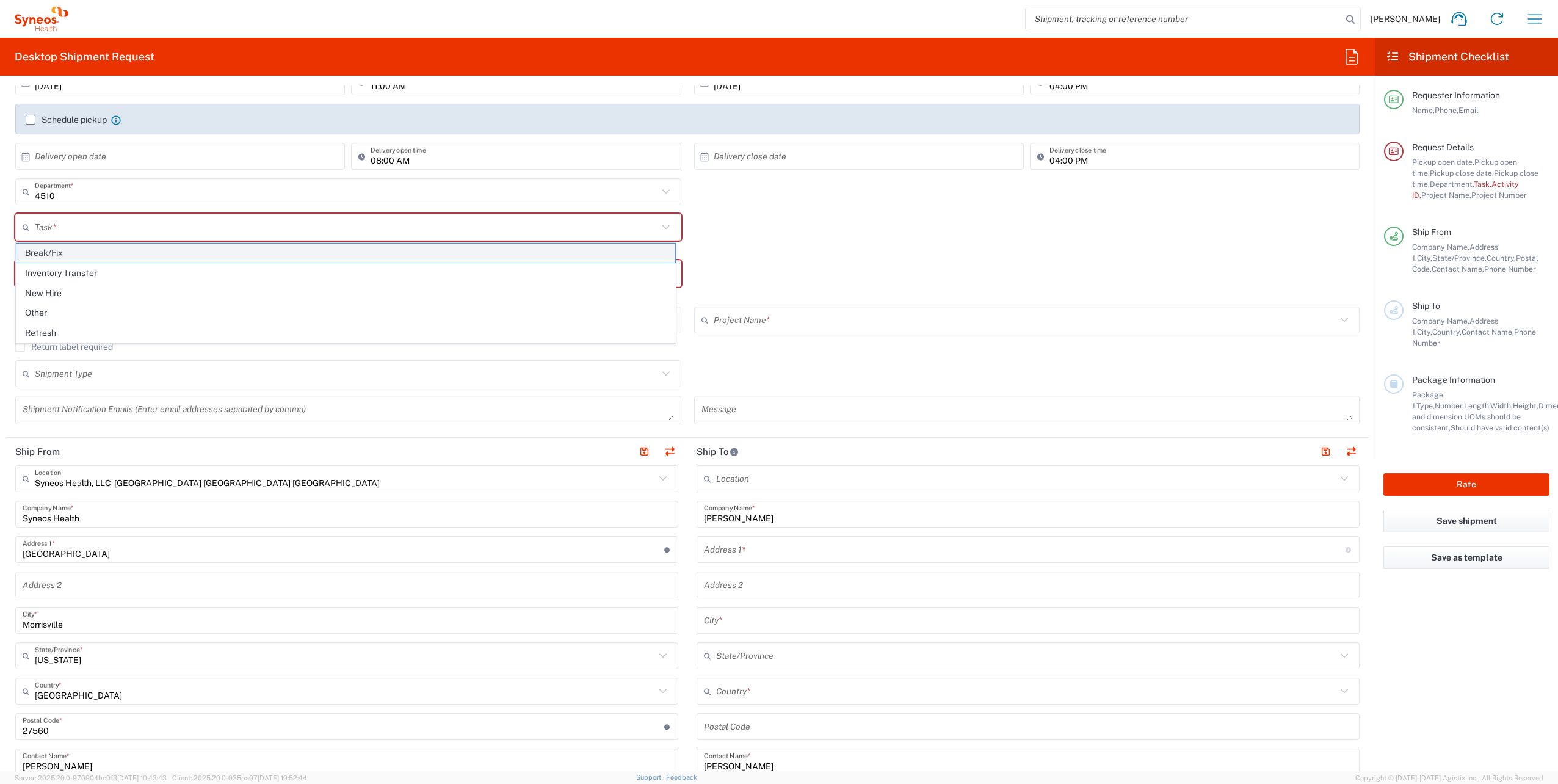
click at [60, 254] on span "Break/Fix" at bounding box center [347, 253] width 659 height 19
type input "Break/Fix"
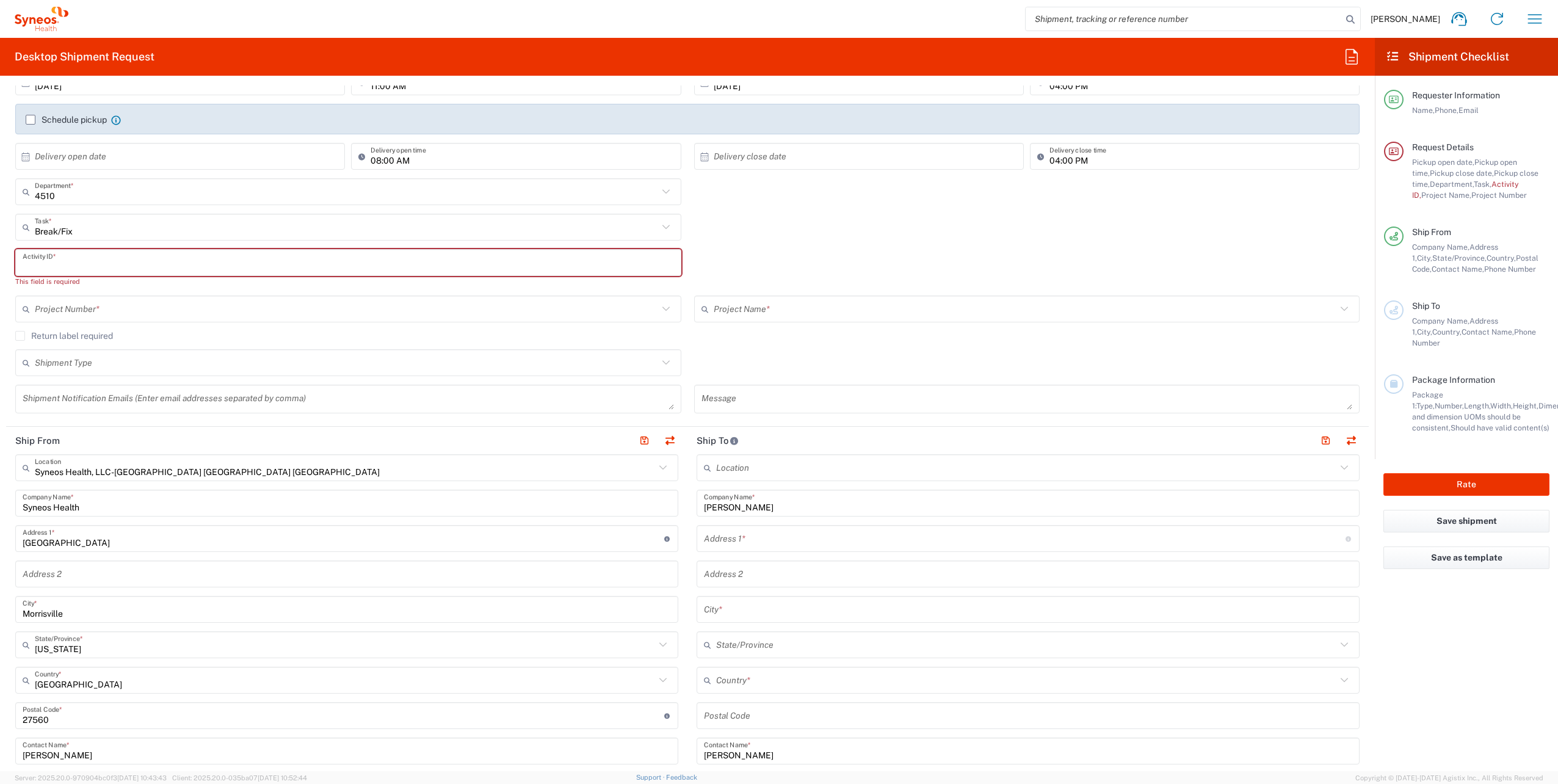
click at [95, 257] on input "text" at bounding box center [348, 263] width 652 height 22
paste input "INC2658803"
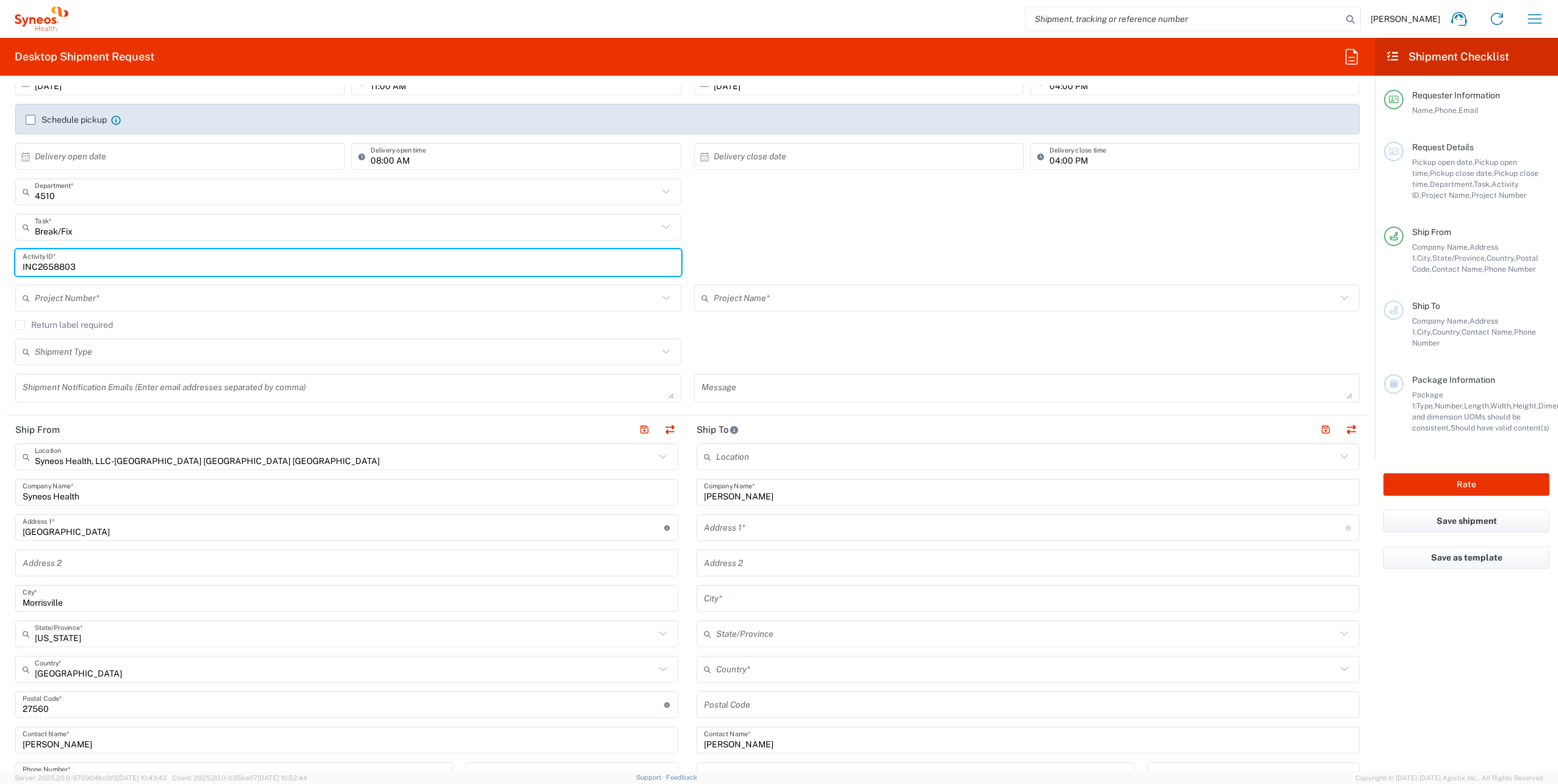
type input "INC2658803"
click at [111, 300] on input "text" at bounding box center [347, 298] width 624 height 22
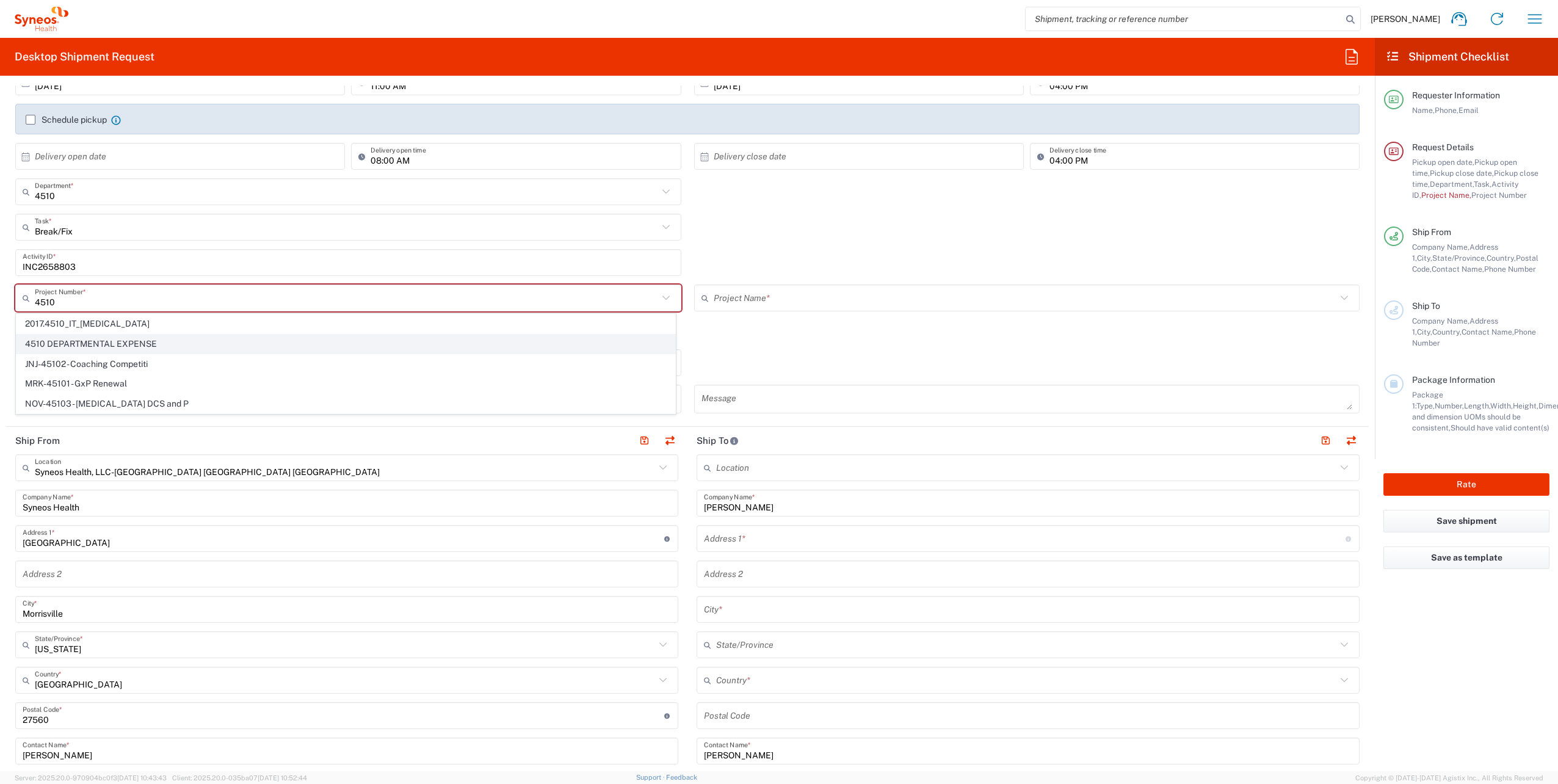
click at [120, 344] on span "4510 DEPARTMENTAL EXPENSE" at bounding box center [347, 344] width 659 height 19
type input "4510 DEPARTMENTAL EXPENSE"
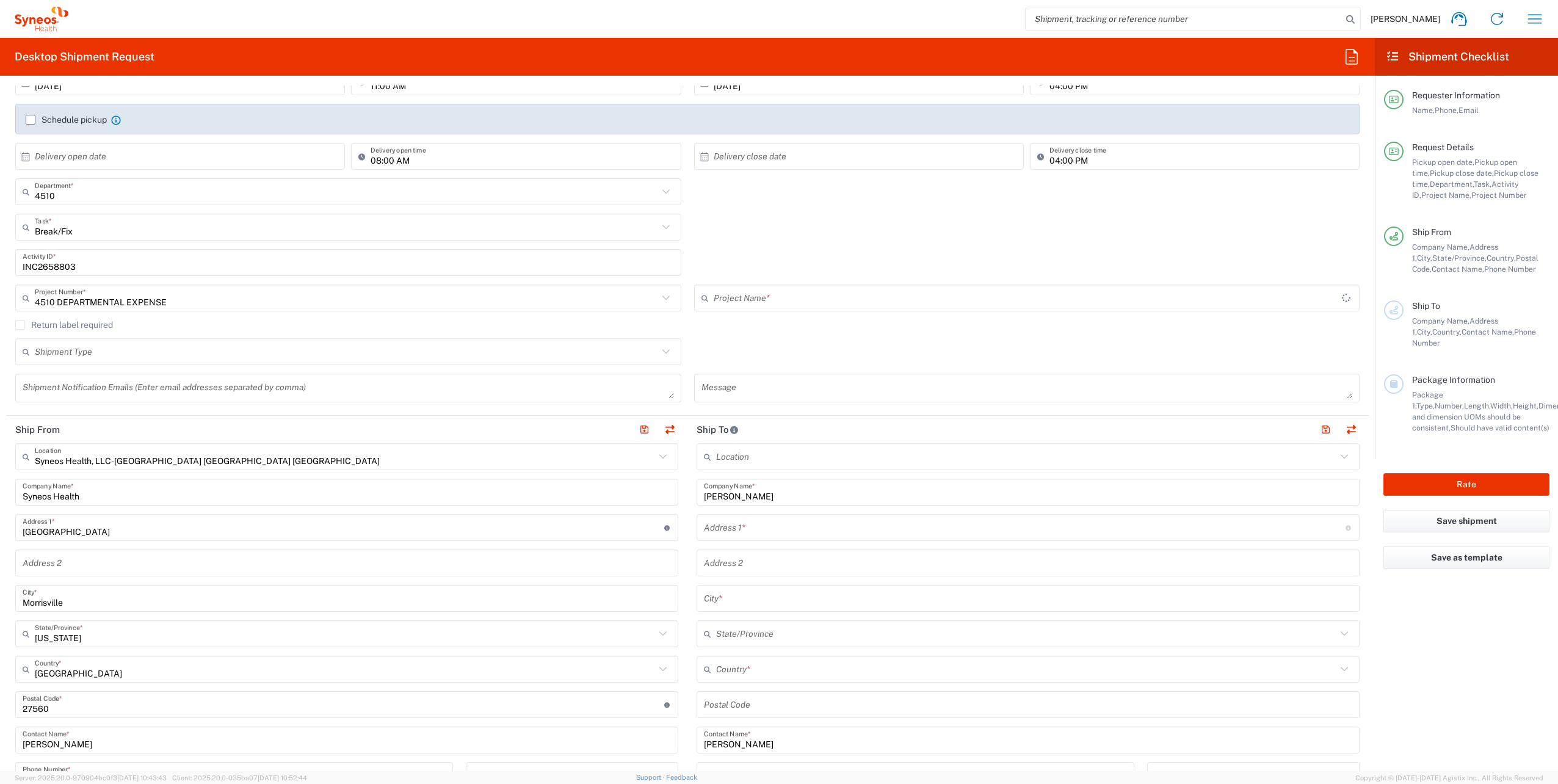
type input "4510 DEPARTMENTAL EXPENSE"
click at [663, 352] on icon at bounding box center [666, 351] width 16 height 16
drag, startPoint x: 93, startPoint y: 394, endPoint x: 100, endPoint y: 394, distance: 7.0
click at [93, 394] on span "Regular" at bounding box center [347, 398] width 659 height 19
type input "Regular"
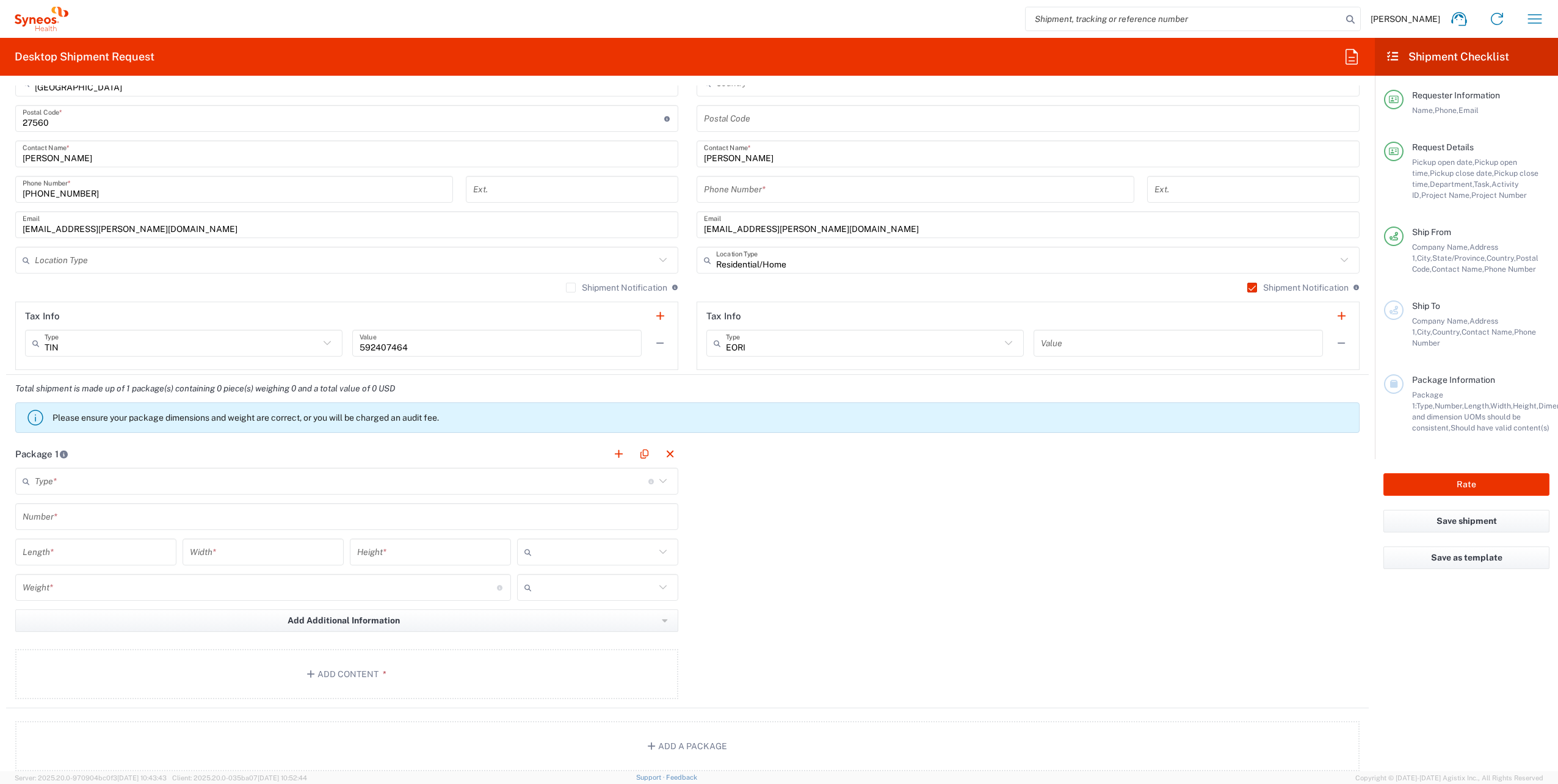
scroll to position [793, 0]
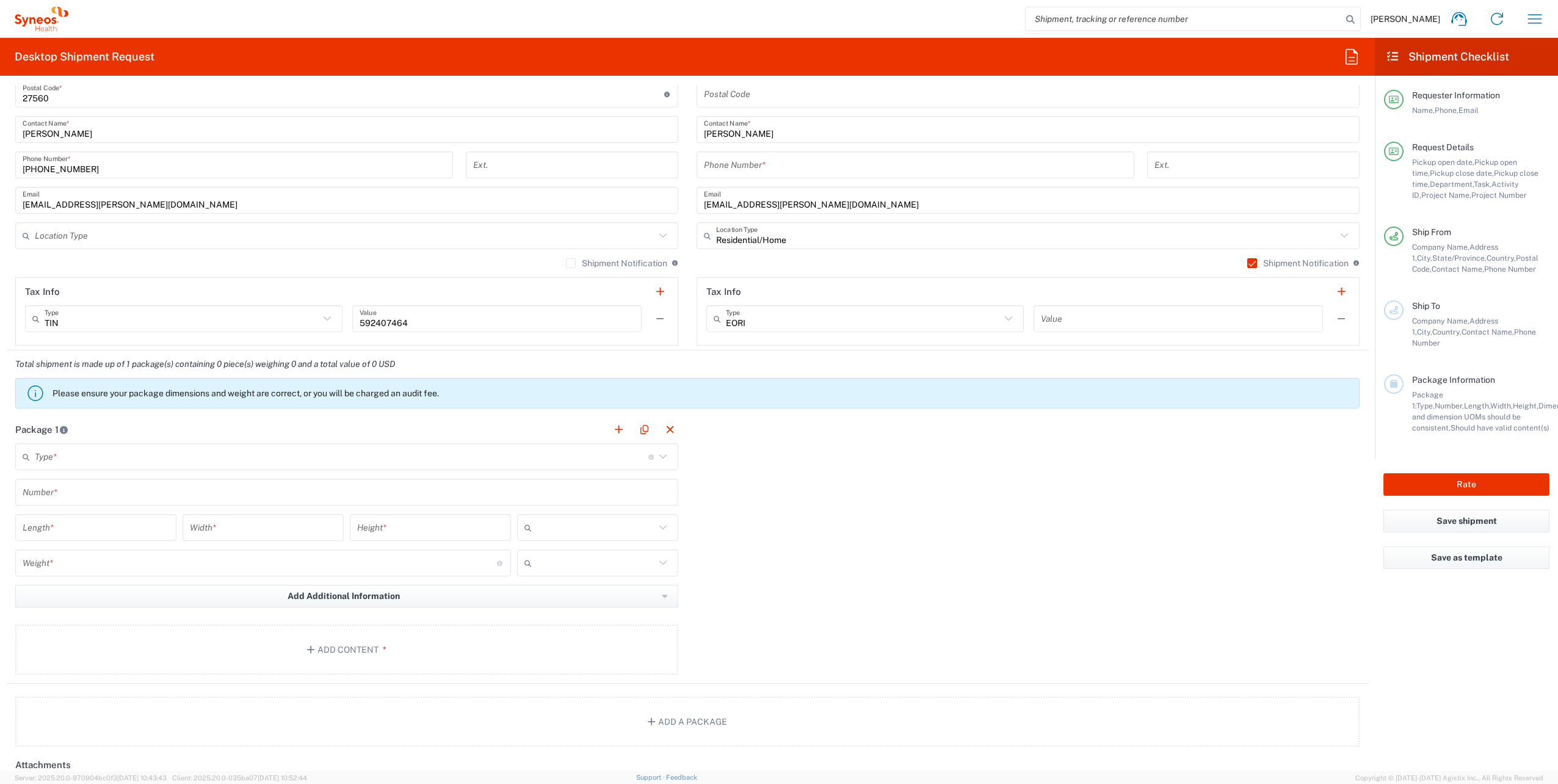
click at [95, 453] on input "text" at bounding box center [341, 456] width 613 height 22
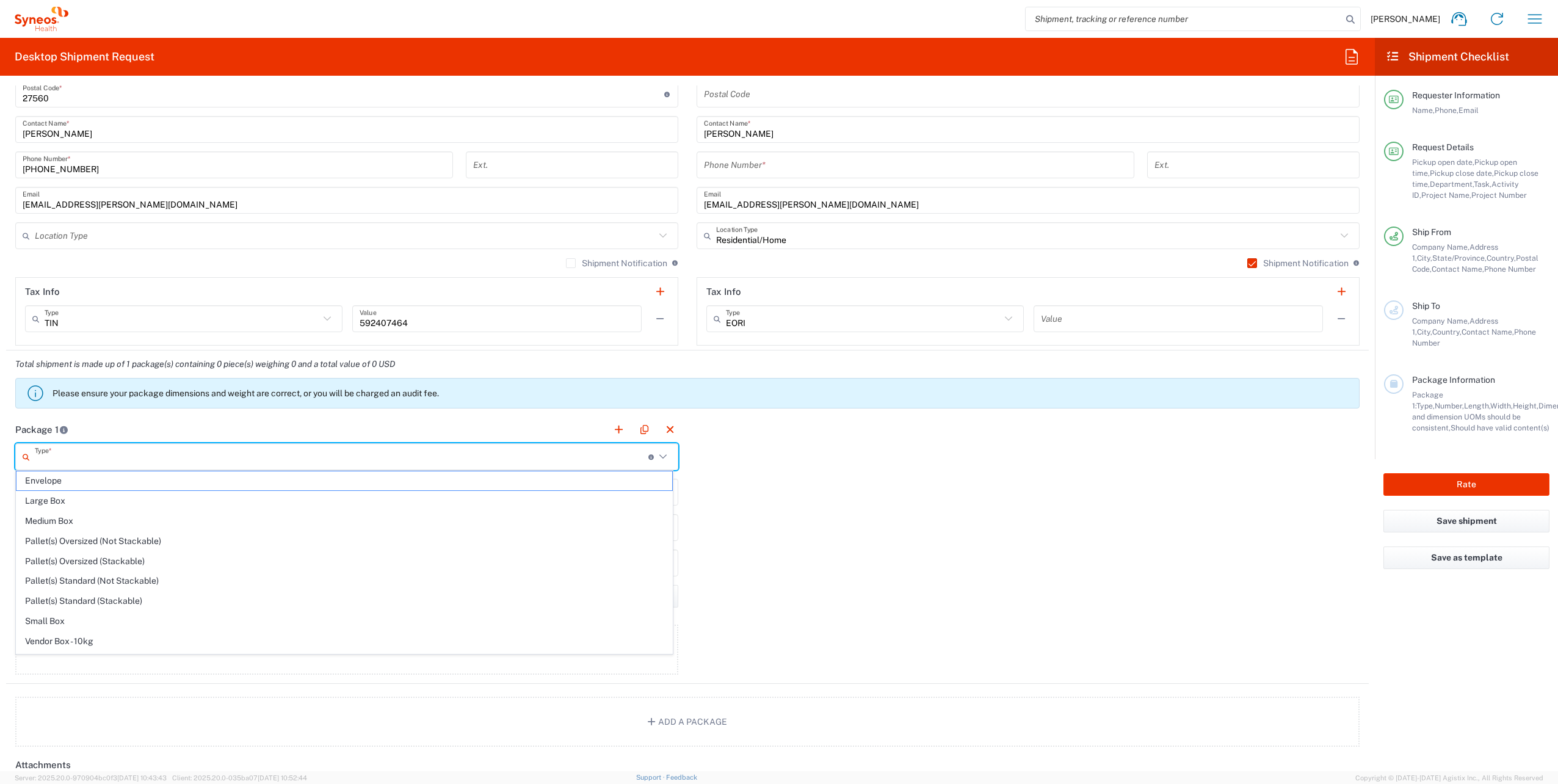
click at [70, 515] on span "Medium Box" at bounding box center [345, 521] width 656 height 19
type input "Medium Box"
type input "13"
type input "11.5"
type input "2.5"
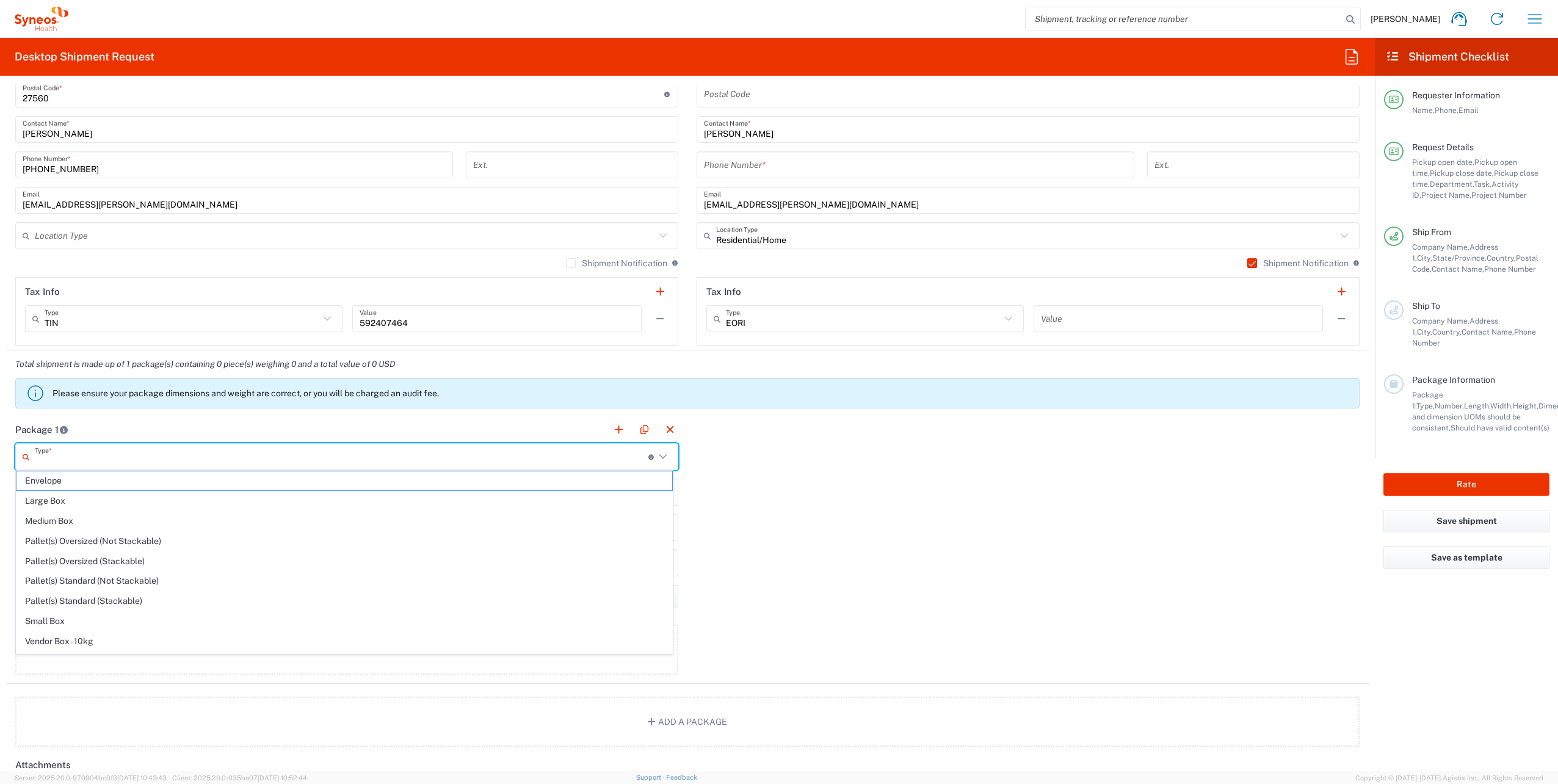
type input "in"
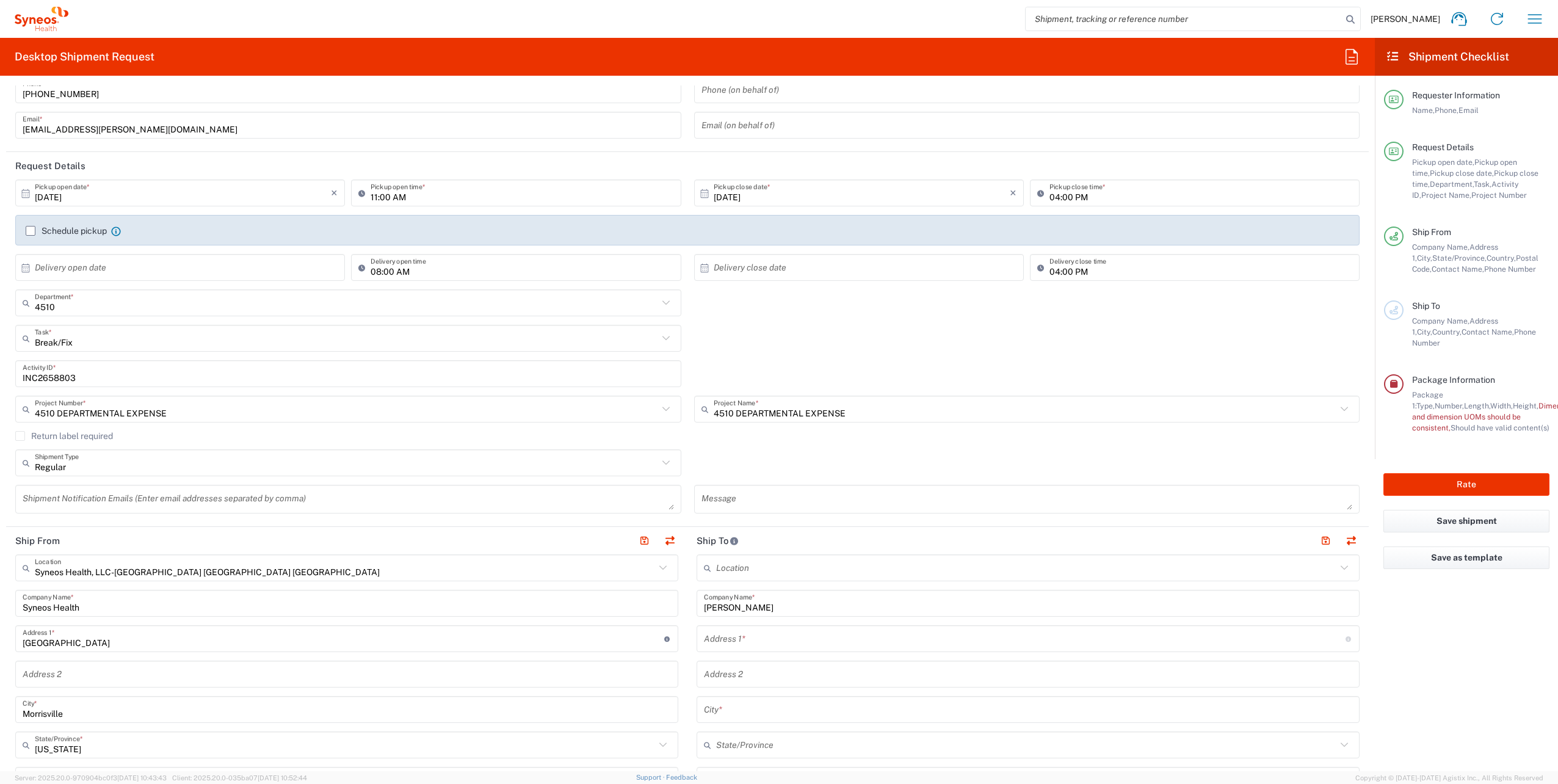
scroll to position [0, 0]
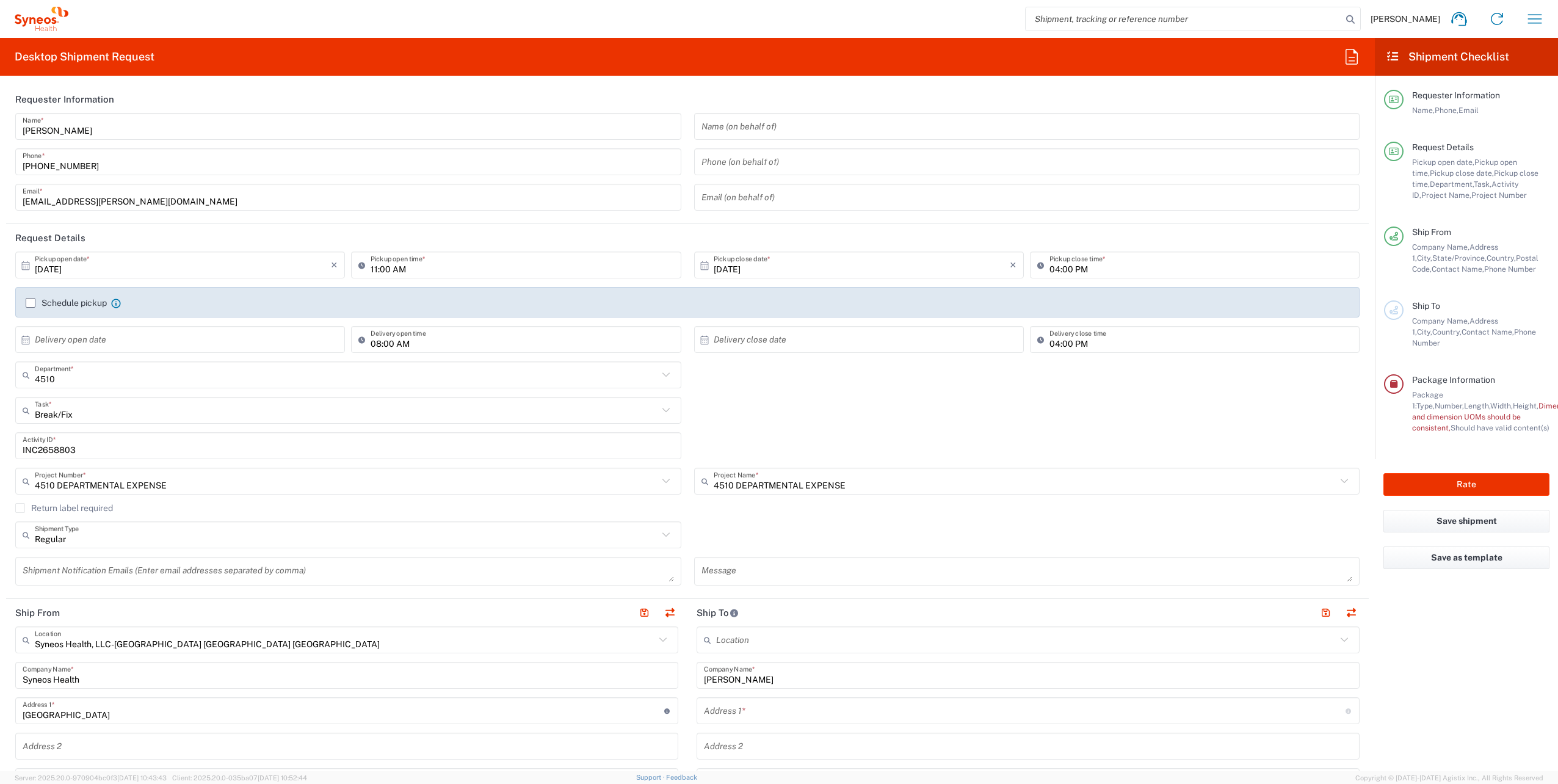
click at [22, 506] on label "Return label required" at bounding box center [64, 508] width 98 height 9
click at [20, 508] on input "Return label required" at bounding box center [20, 508] width 0 height 0
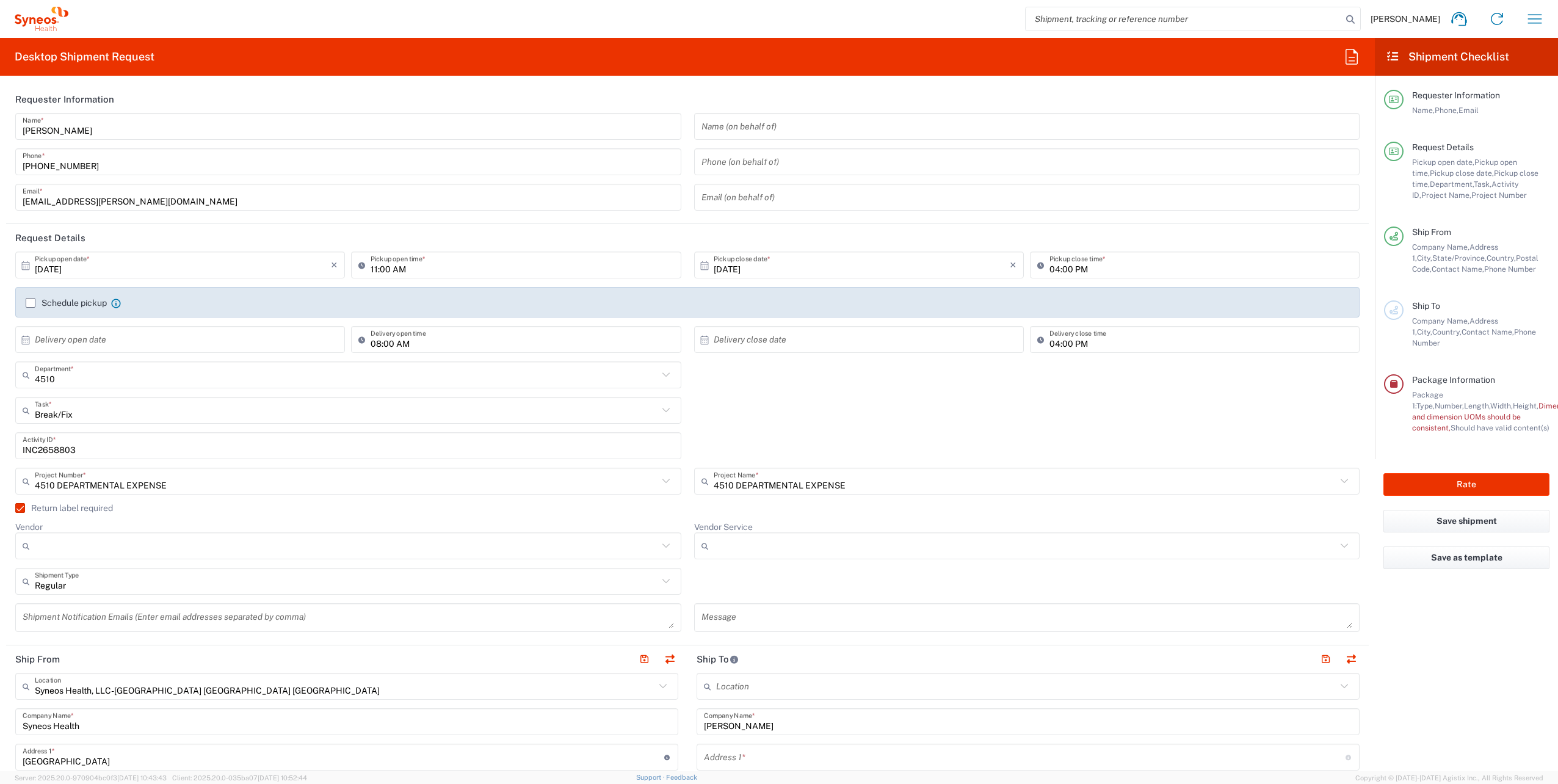
click at [570, 551] on input "Vendor" at bounding box center [347, 546] width 624 height 20
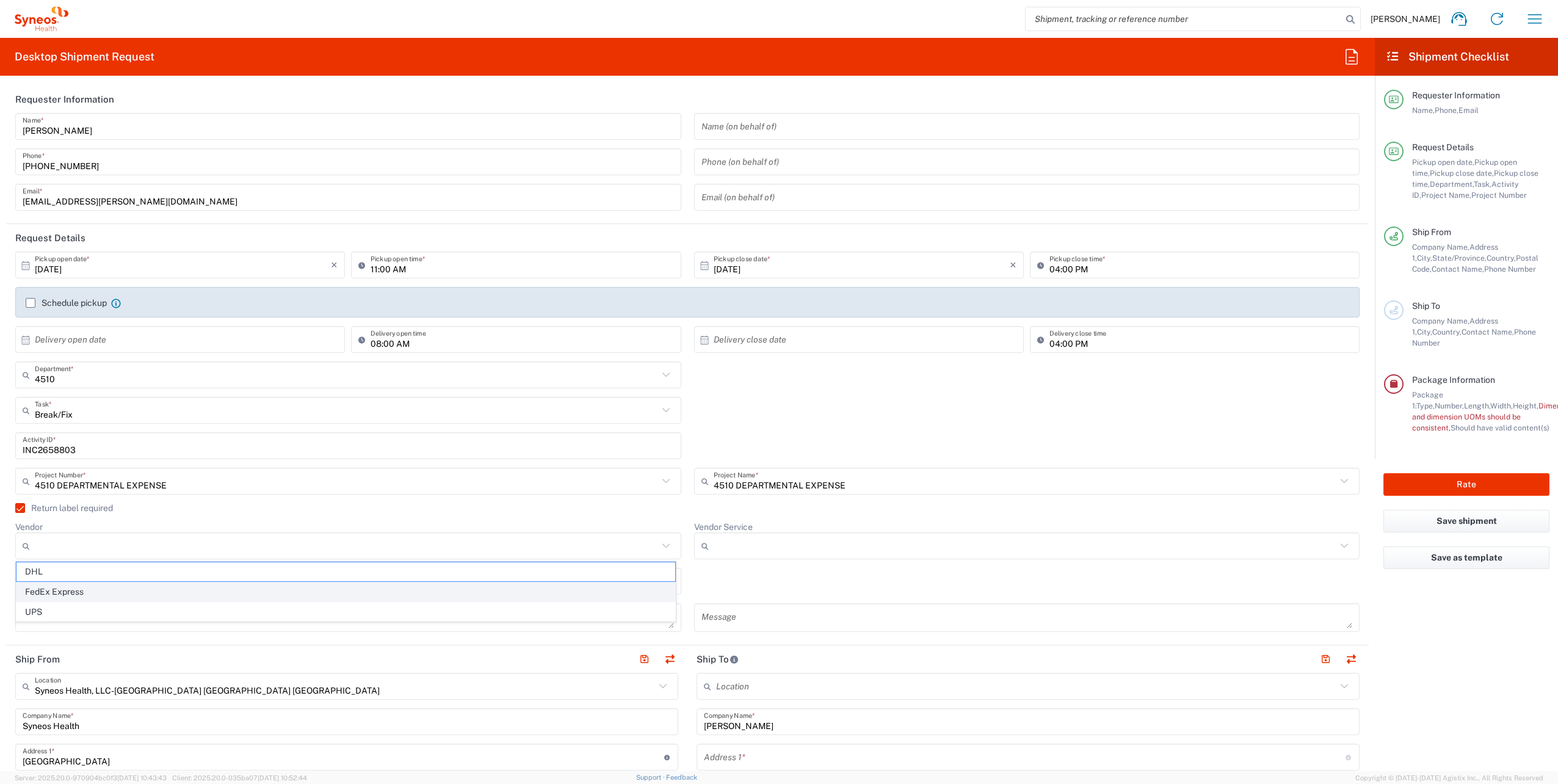
click at [139, 589] on span "FedEx Express" at bounding box center [347, 592] width 659 height 19
type input "FedEx Express"
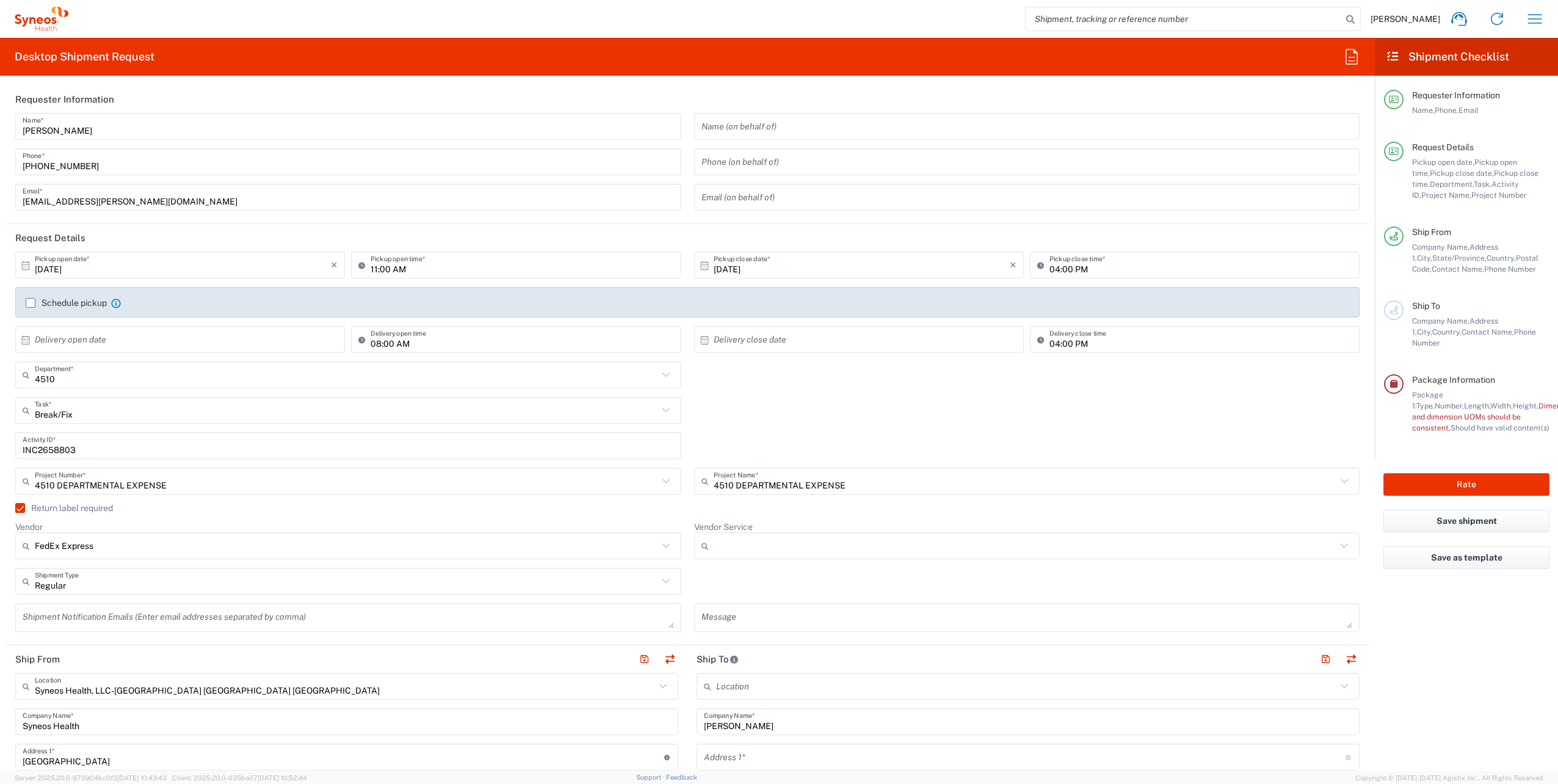
click at [814, 549] on input "Vendor Service" at bounding box center [1026, 546] width 624 height 20
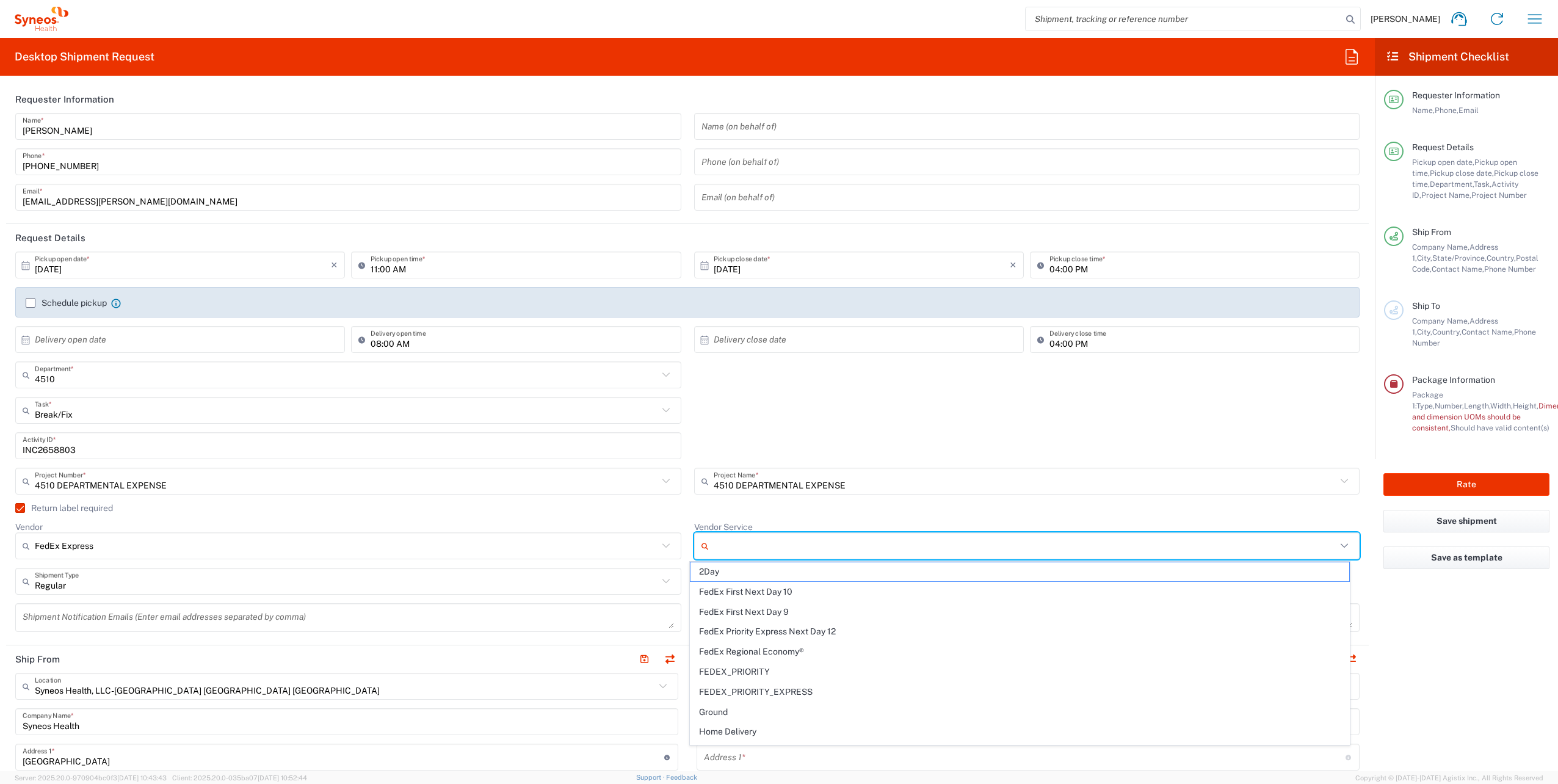
drag, startPoint x: 758, startPoint y: 571, endPoint x: 730, endPoint y: 570, distance: 28.0
click at [757, 572] on span "2Day" at bounding box center [1020, 572] width 659 height 19
type input "2Day"
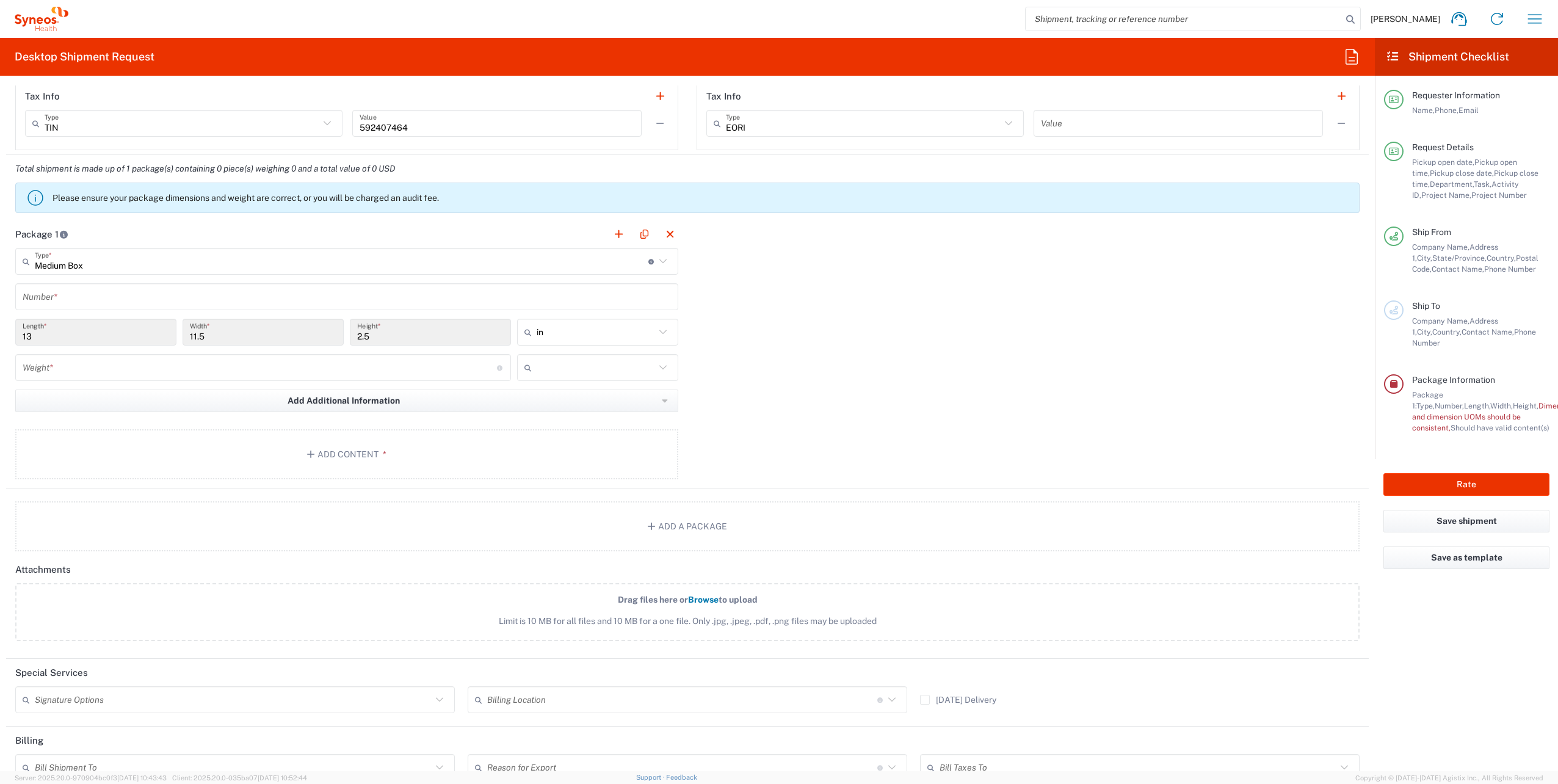
scroll to position [1038, 0]
click at [101, 364] on input "number" at bounding box center [259, 365] width 474 height 22
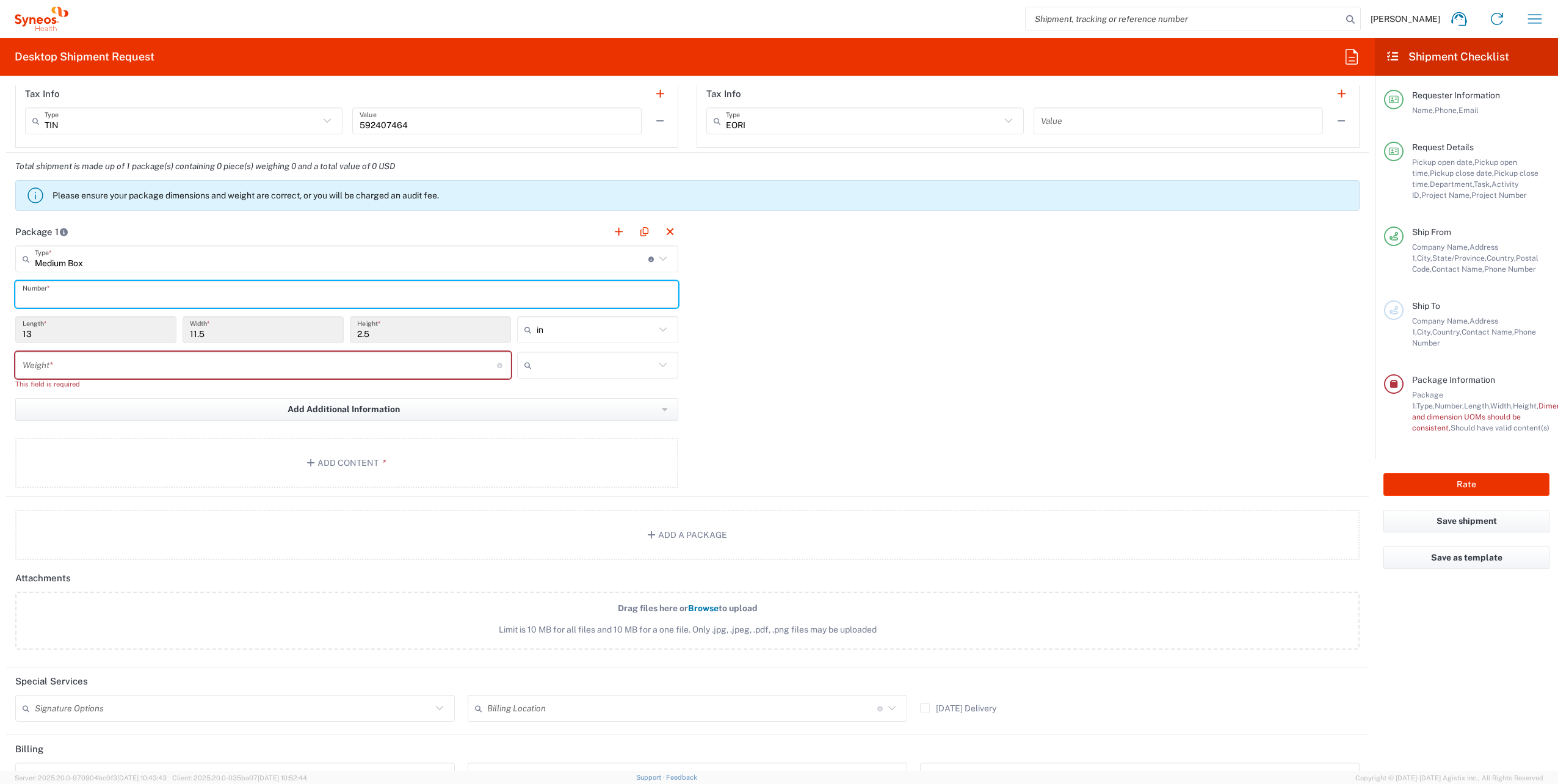
click at [68, 300] on input "text" at bounding box center [347, 294] width 649 height 22
type input "1"
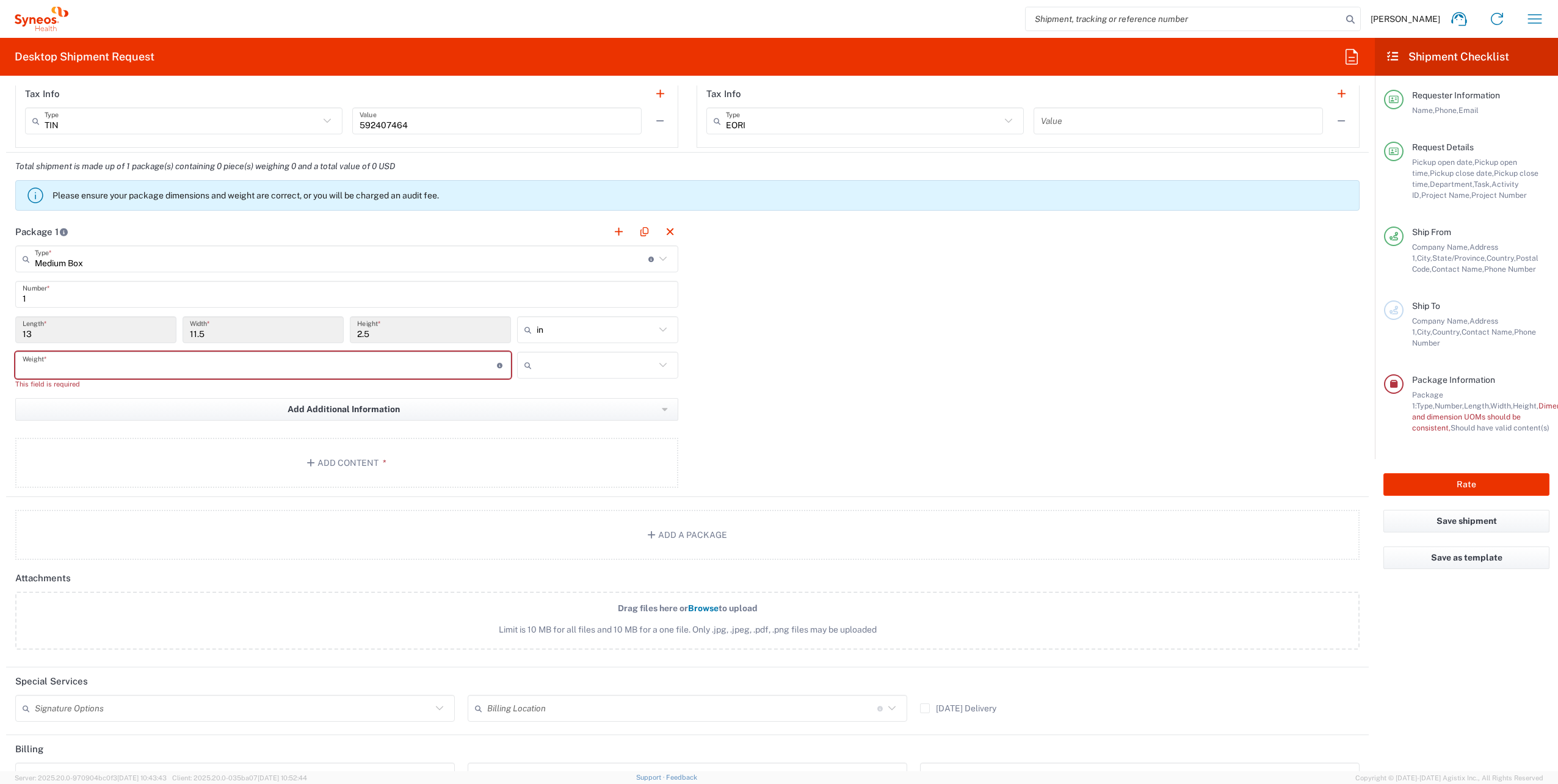
click at [81, 358] on input "number" at bounding box center [259, 365] width 474 height 22
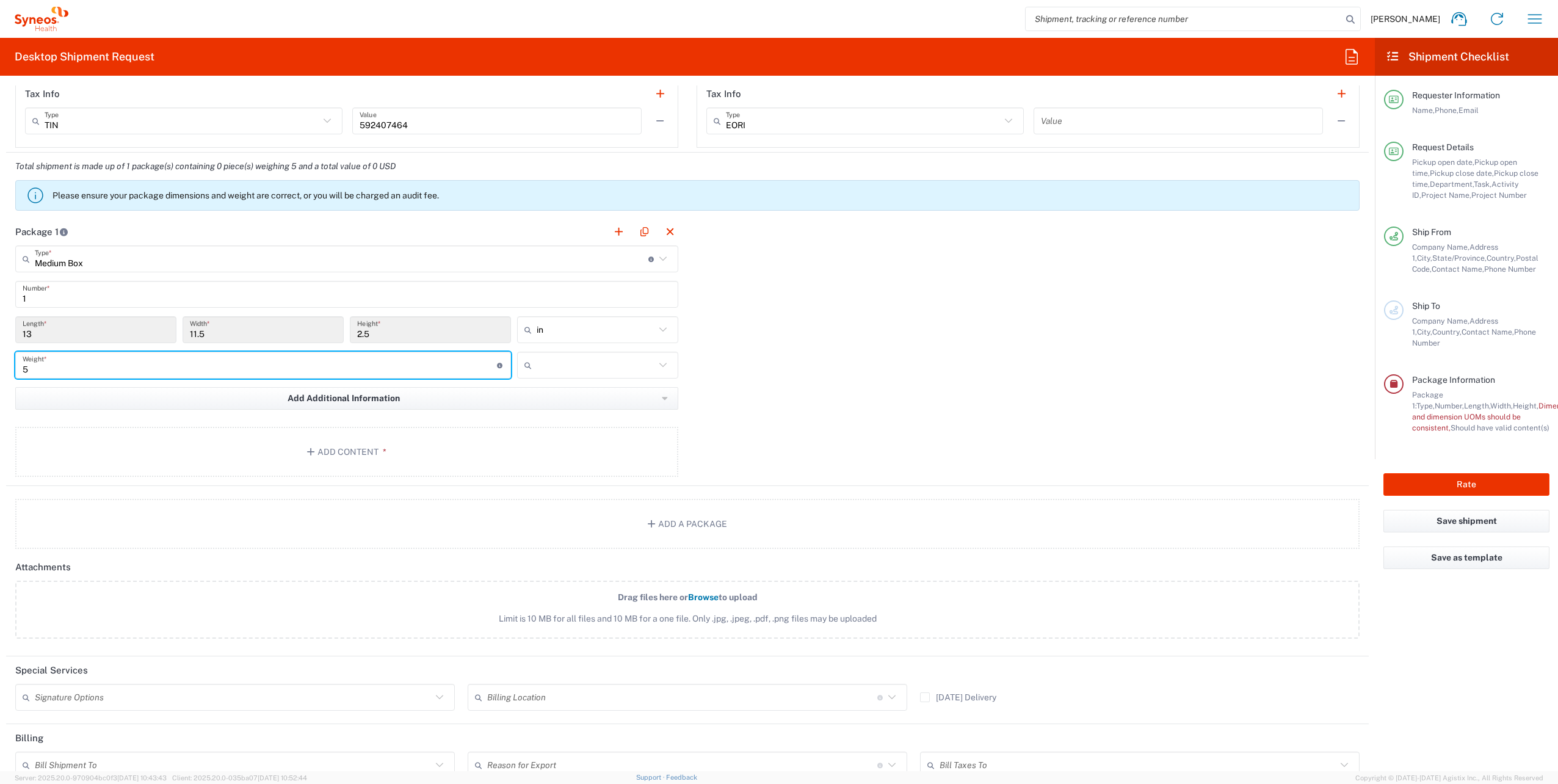
type input "5"
click at [604, 365] on input "text" at bounding box center [596, 364] width 118 height 20
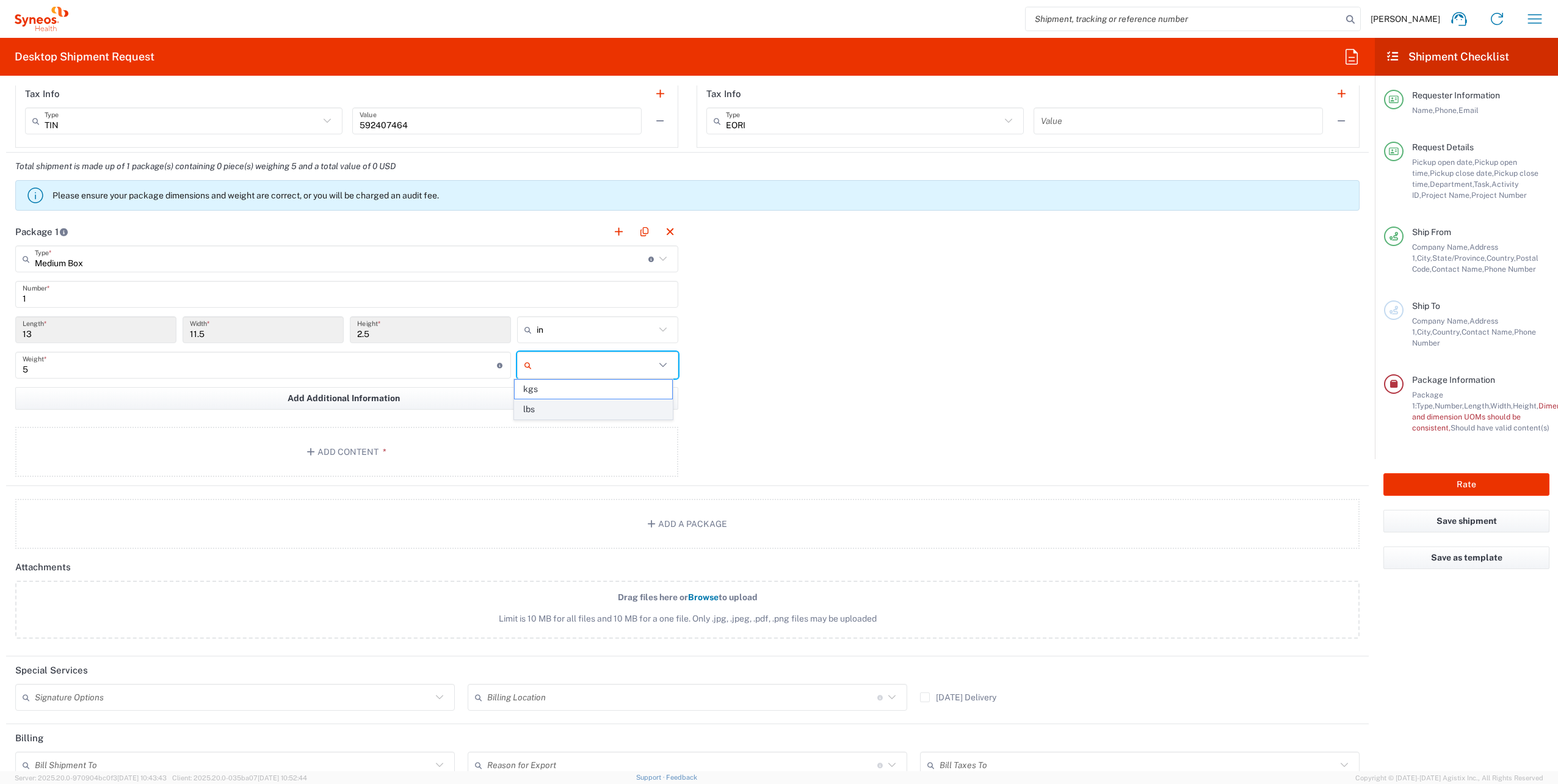
click at [545, 410] on span "lbs" at bounding box center [594, 409] width 158 height 19
type input "lbs"
click at [353, 450] on button "Add Content *" at bounding box center [347, 452] width 663 height 50
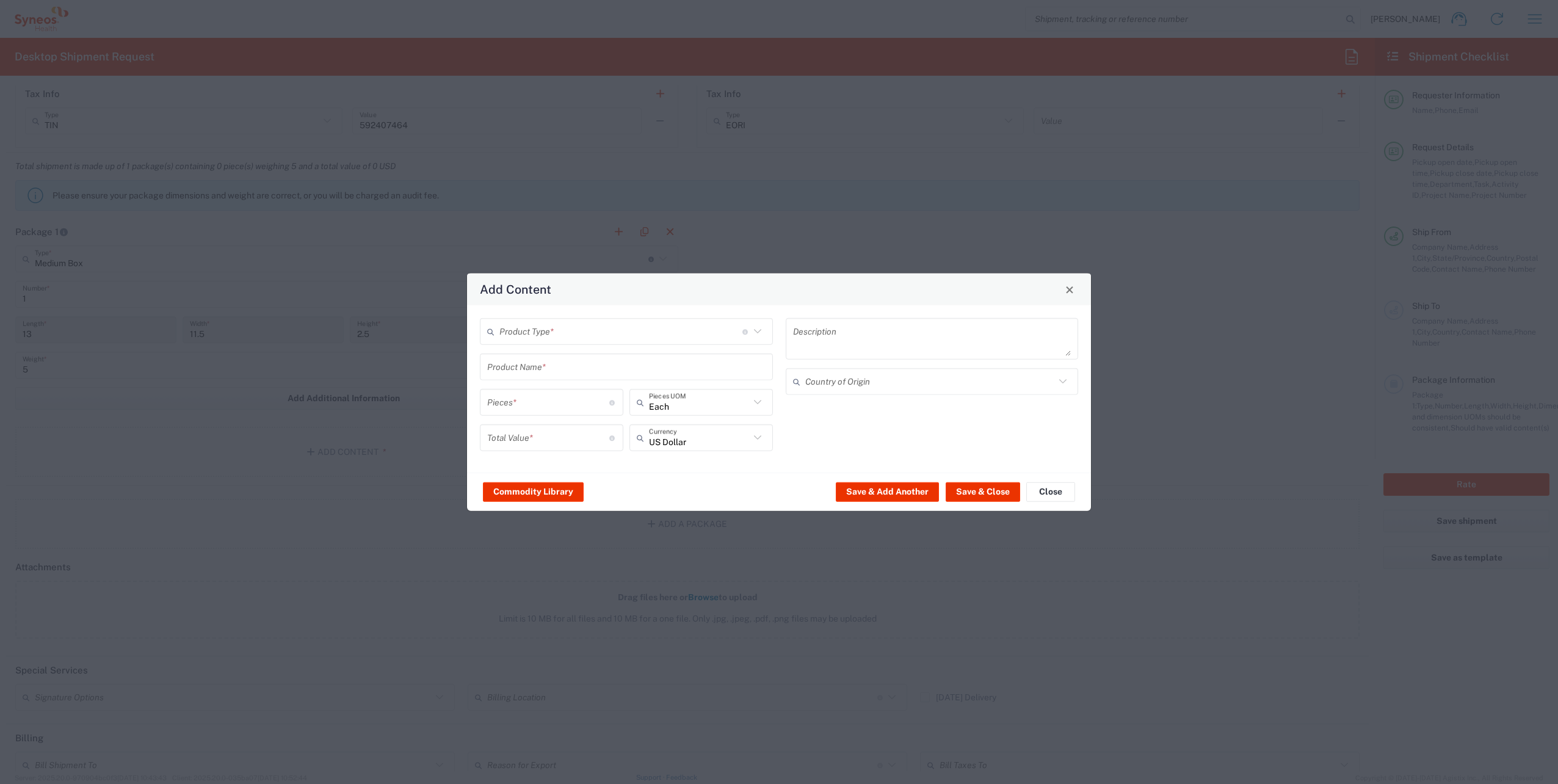
click at [578, 324] on input "text" at bounding box center [621, 331] width 243 height 22
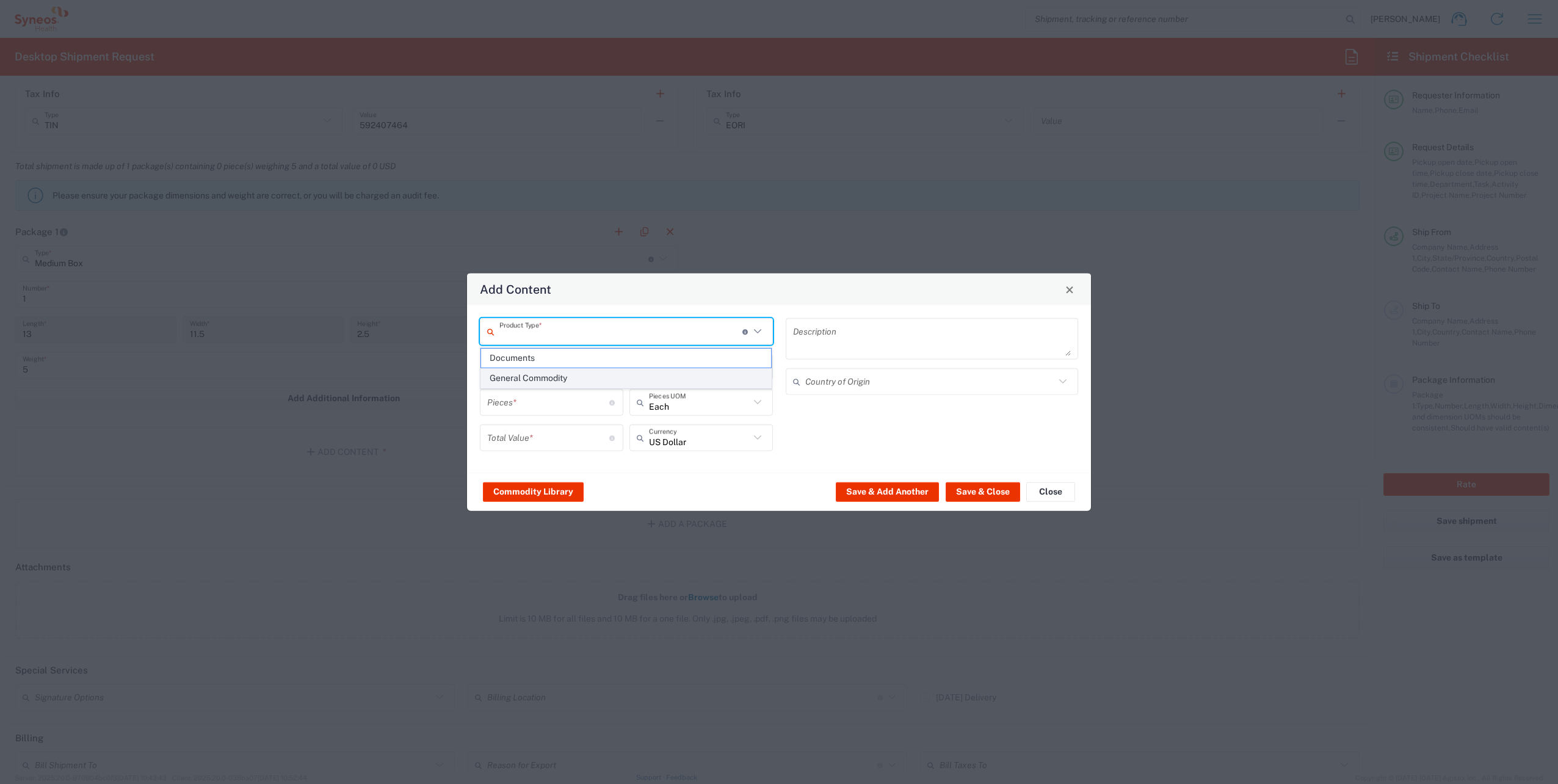
click at [548, 373] on span "General Commodity" at bounding box center [626, 378] width 291 height 19
type input "General Commodity"
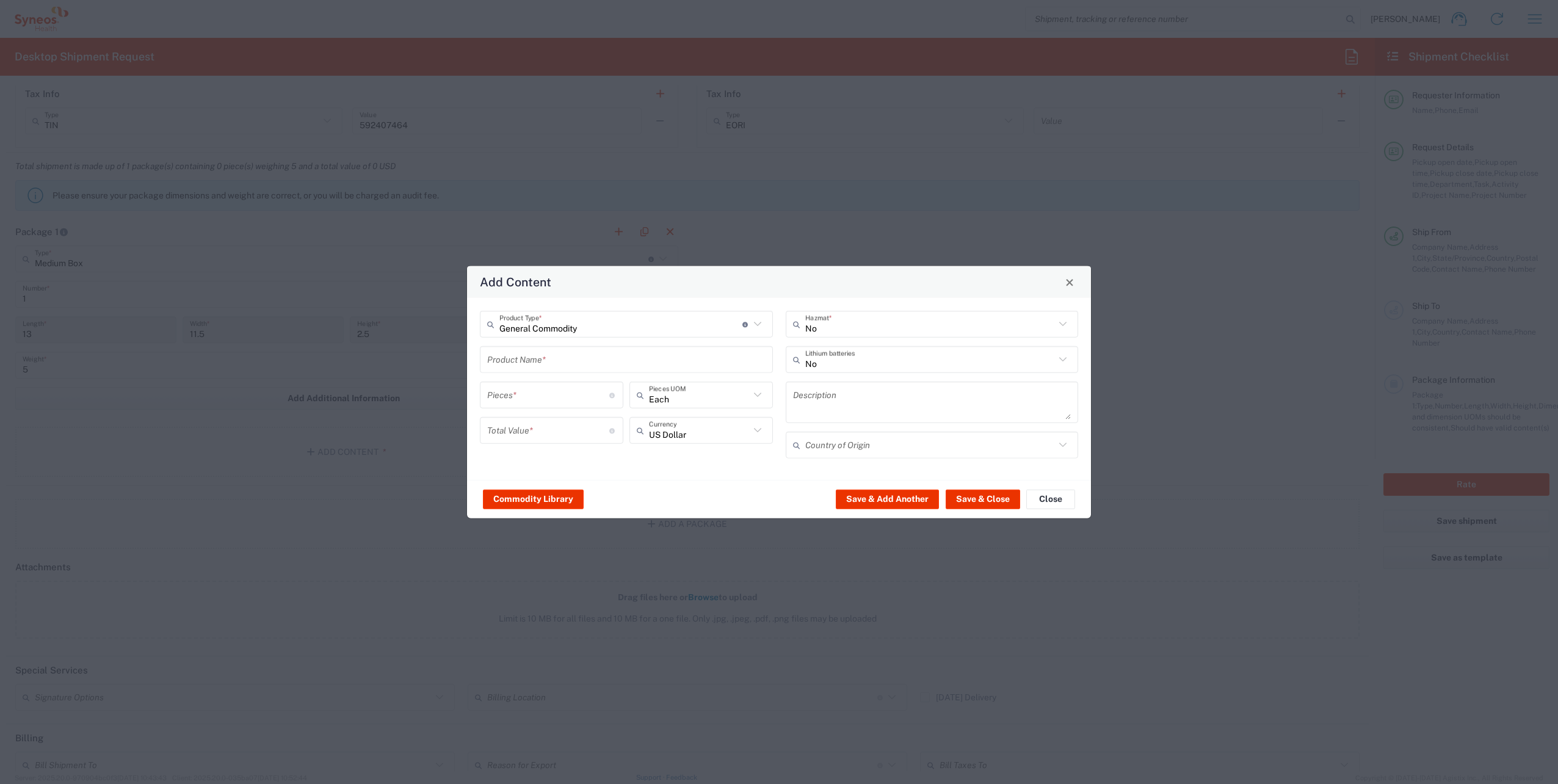
click at [554, 363] on input "text" at bounding box center [626, 359] width 279 height 22
paste input "Lenovo ThinkPad T14 Gen 2i"
type input "Lenovo ThinkPad T14 Gen 2i"
click at [836, 397] on textarea at bounding box center [933, 402] width 279 height 34
paste textarea "Lenovo ThinkPad T14 Gen 2i"
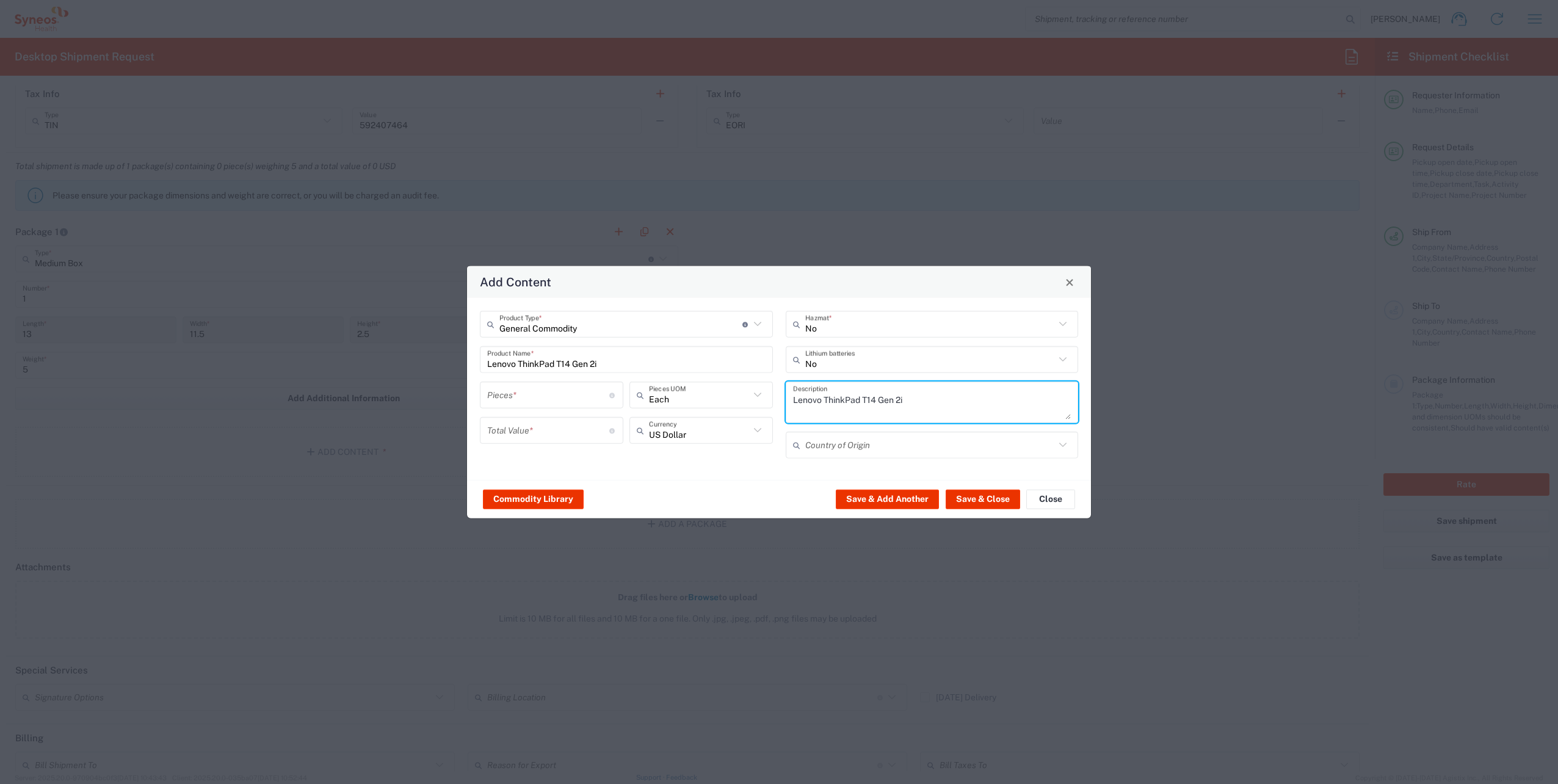
type textarea "Lenovo ThinkPad T14 Gen 2i"
click at [511, 392] on input "number" at bounding box center [548, 394] width 122 height 22
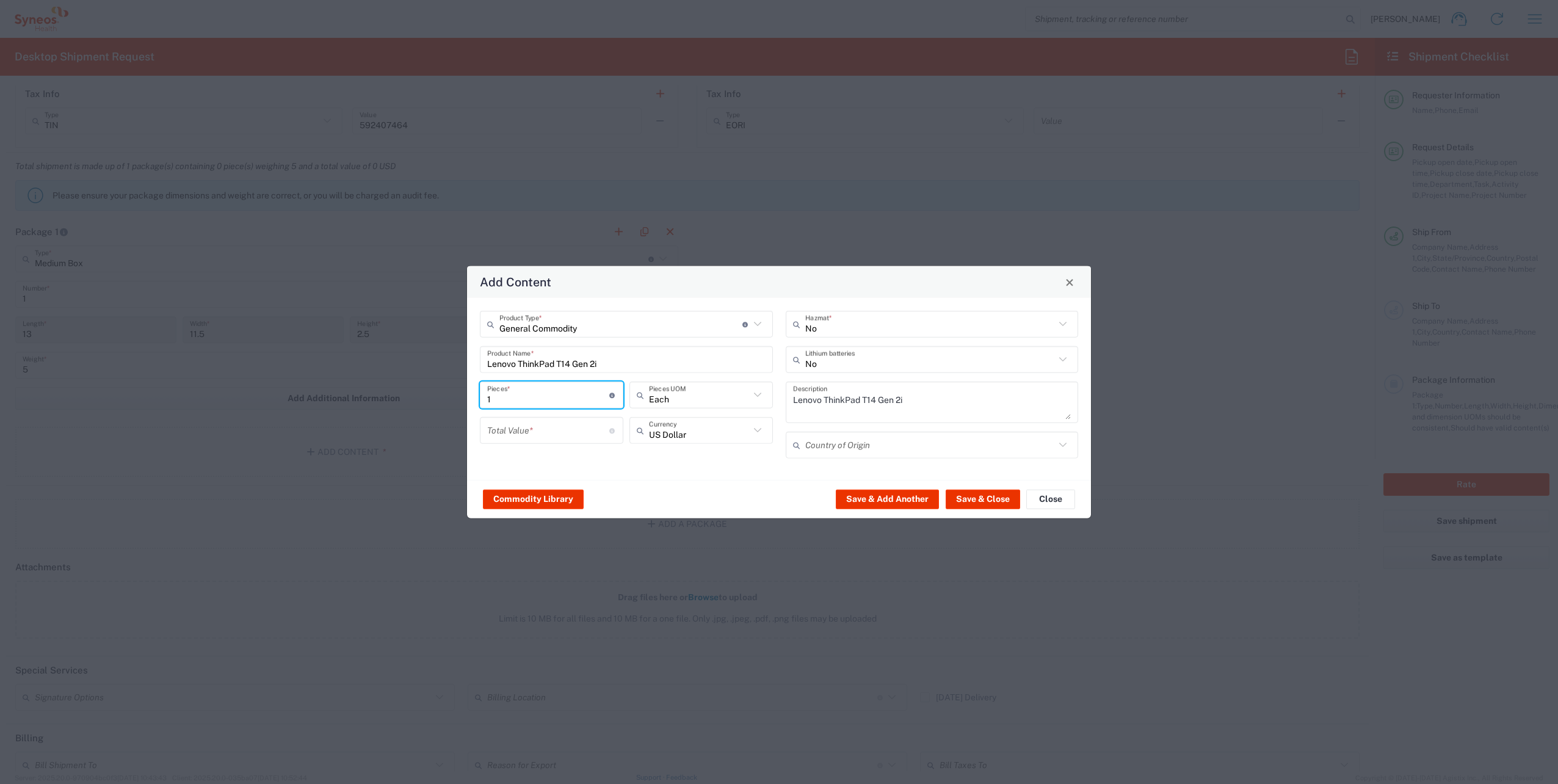
type input "1"
click at [526, 435] on input "number" at bounding box center [548, 430] width 122 height 22
type input "800"
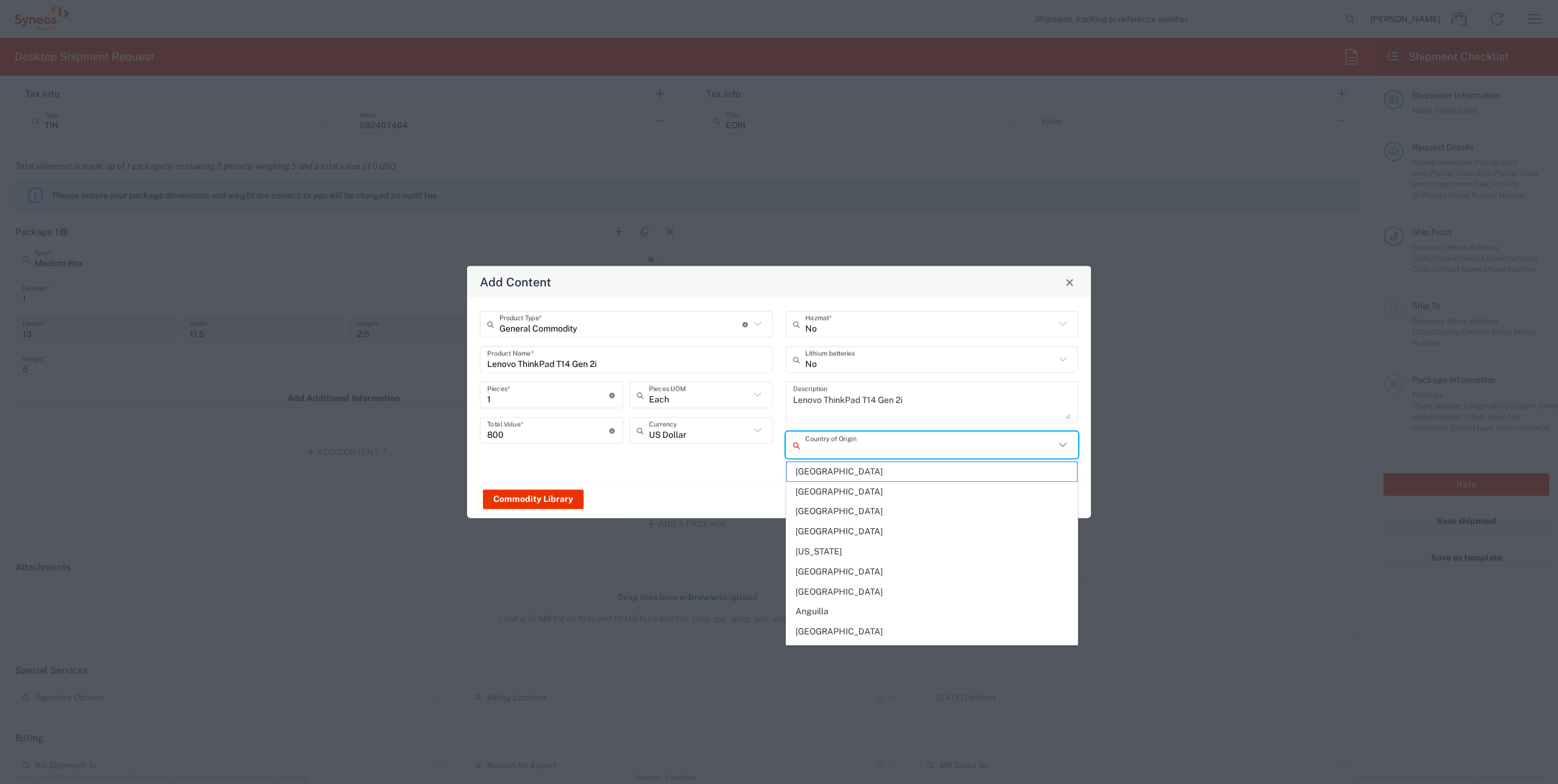
click at [884, 440] on input "text" at bounding box center [931, 444] width 251 height 22
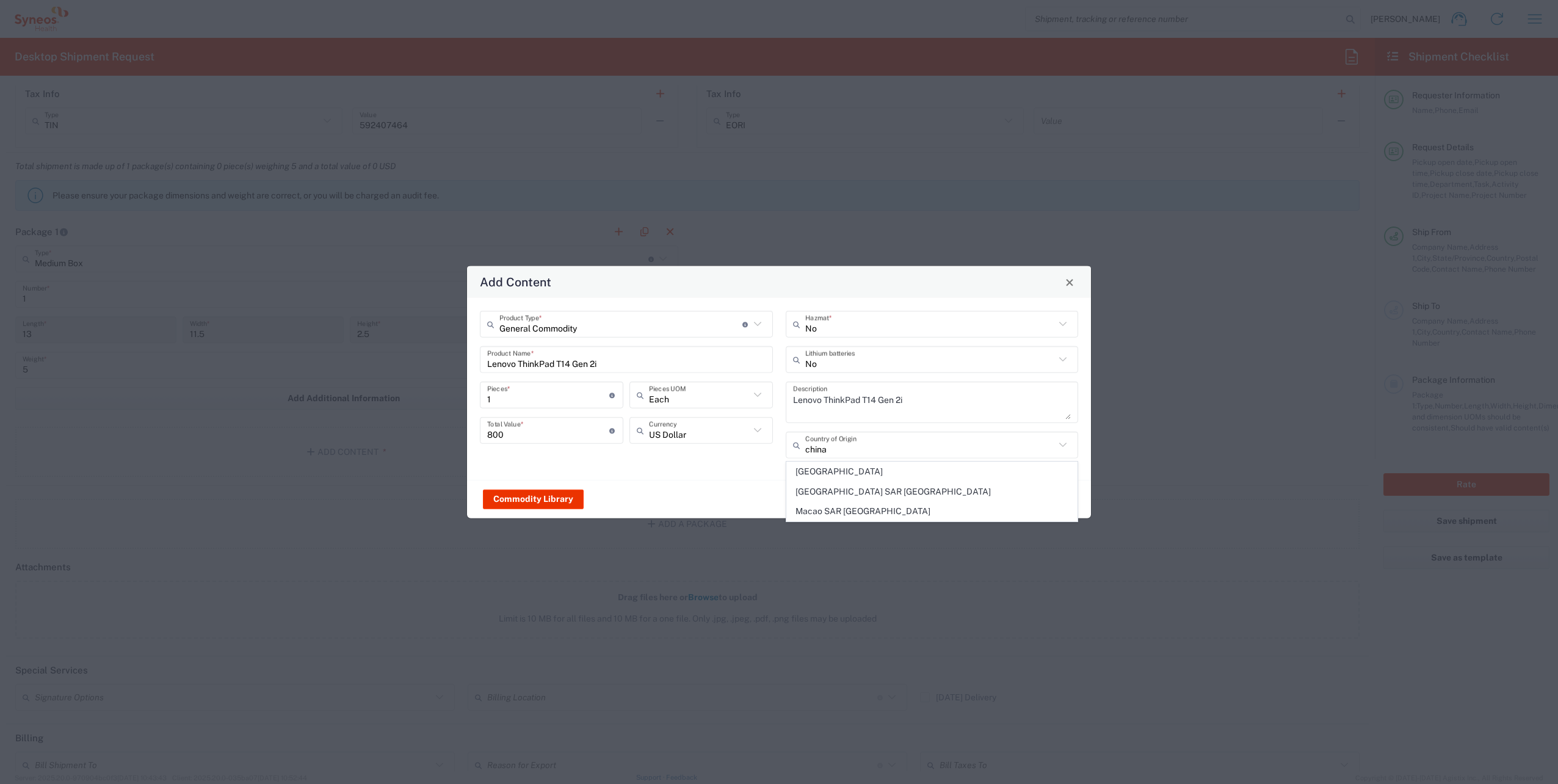
click at [854, 473] on span "[GEOGRAPHIC_DATA]" at bounding box center [933, 471] width 291 height 19
type input "[GEOGRAPHIC_DATA]"
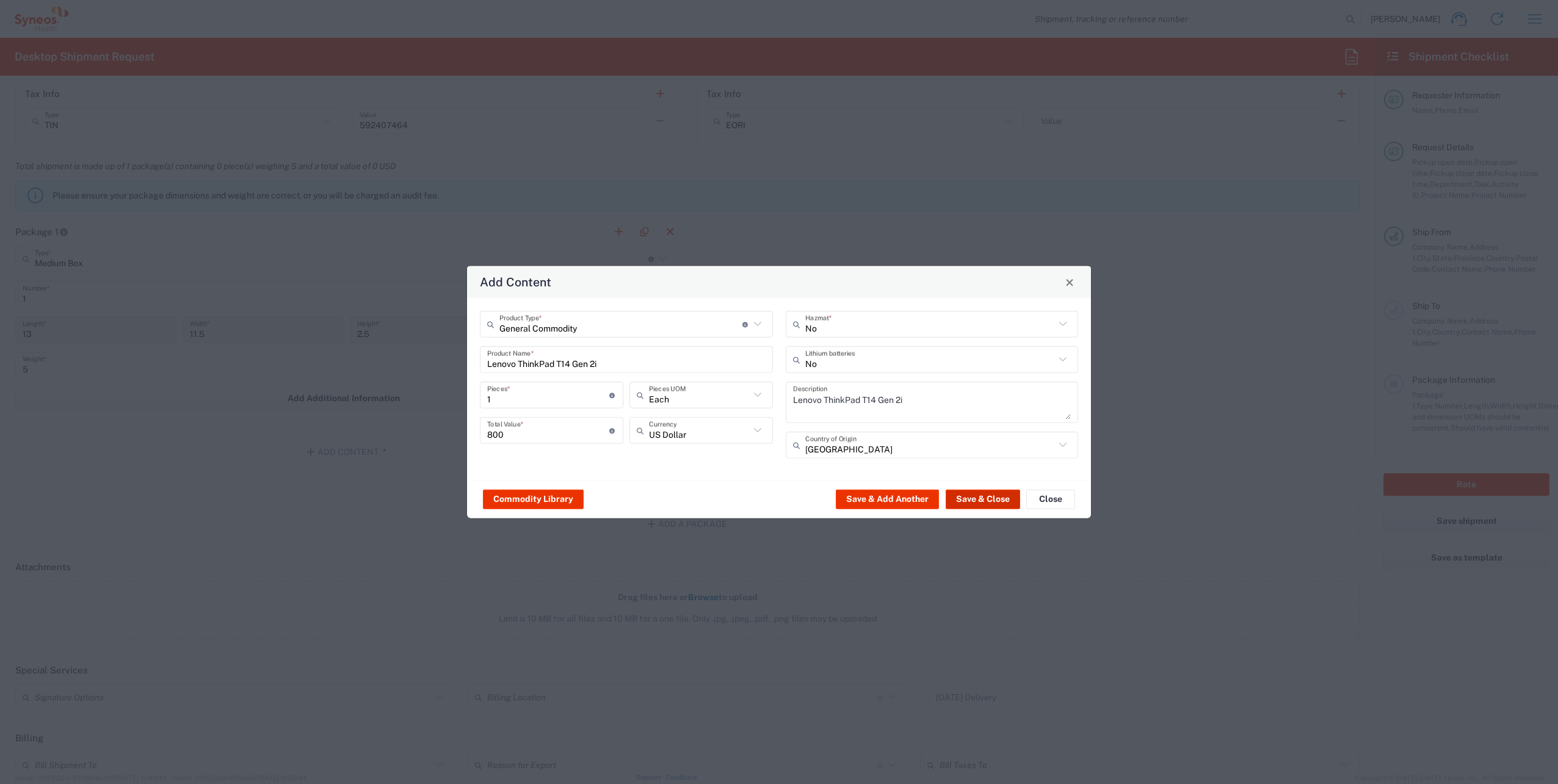
click at [973, 497] on button "Save & Close" at bounding box center [982, 499] width 74 height 20
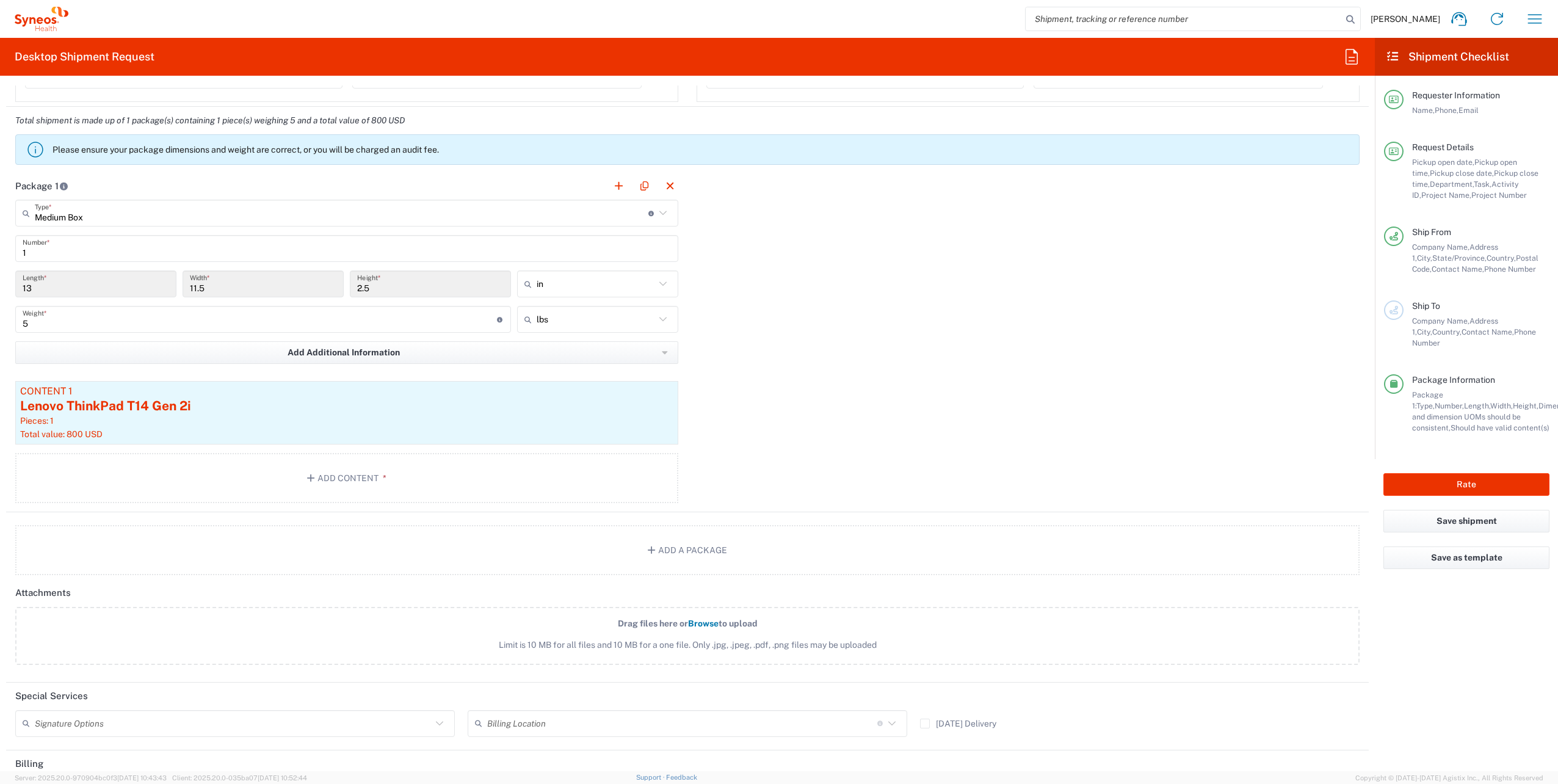
scroll to position [1221, 0]
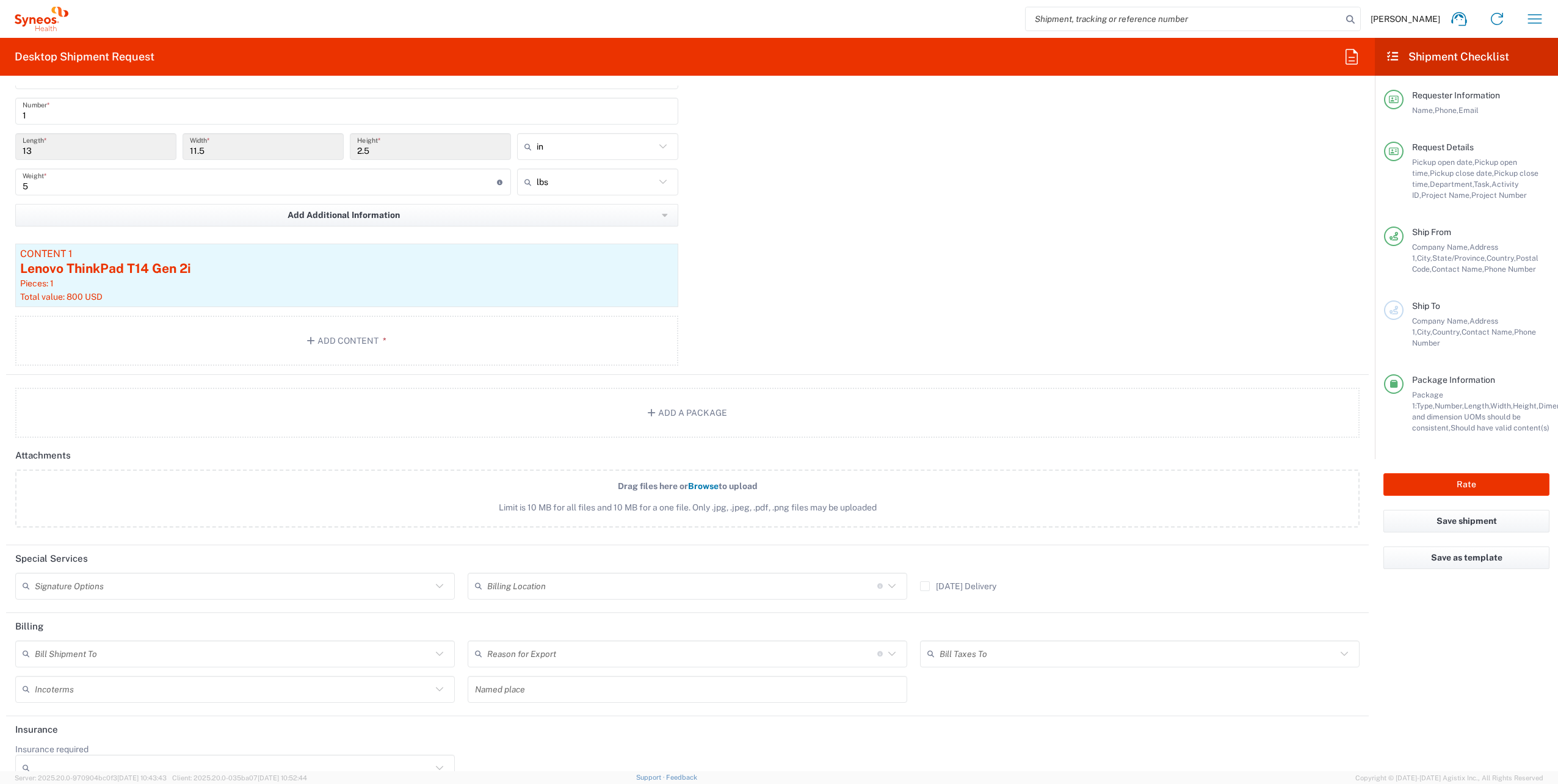
click at [432, 582] on icon at bounding box center [440, 586] width 16 height 16
drag, startPoint x: 167, startPoint y: 606, endPoint x: 187, endPoint y: 610, distance: 20.4
click at [167, 607] on span "Adult Signature Required" at bounding box center [234, 609] width 434 height 19
type input "Adult Signature Required"
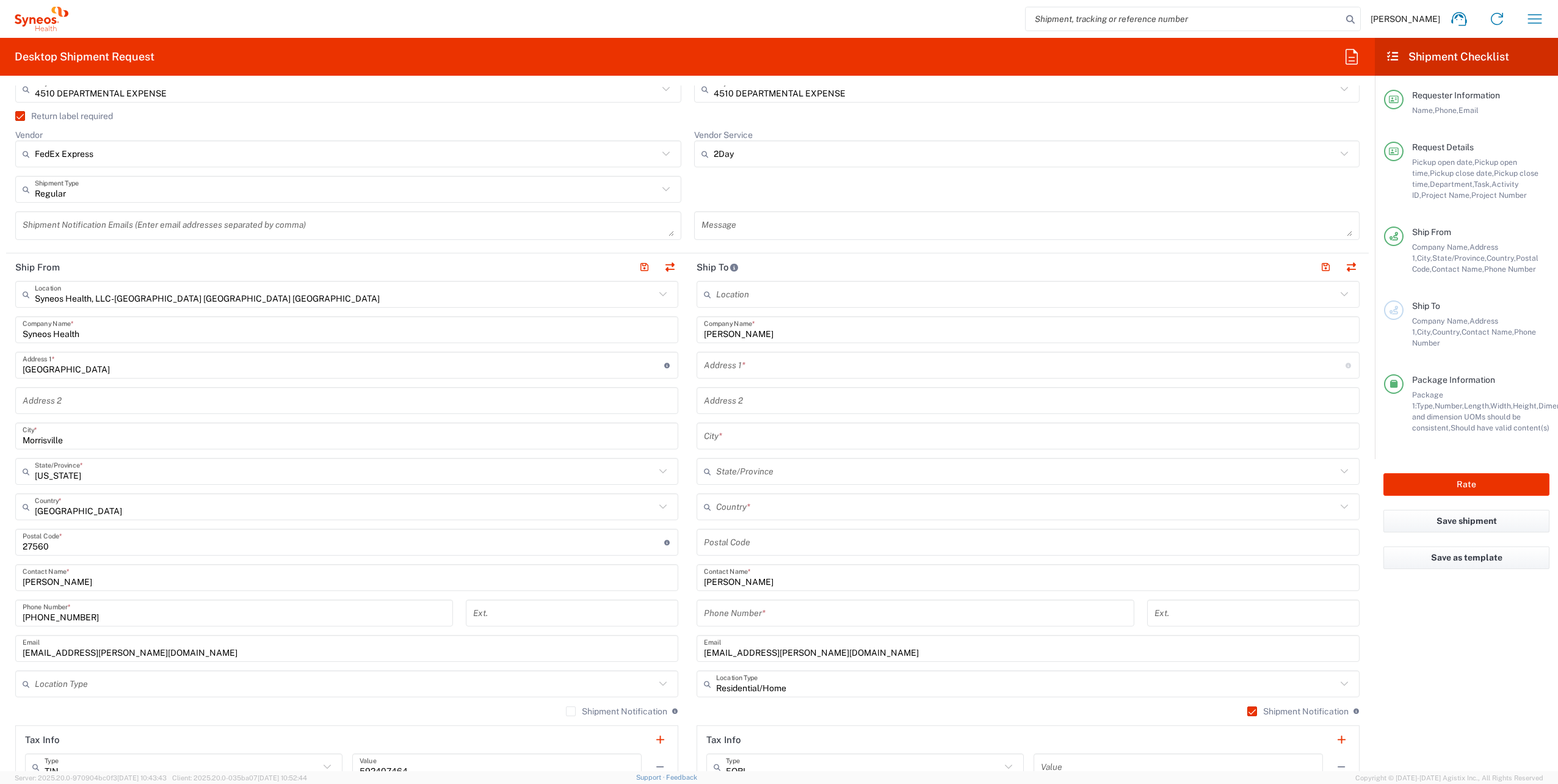
scroll to position [427, 0]
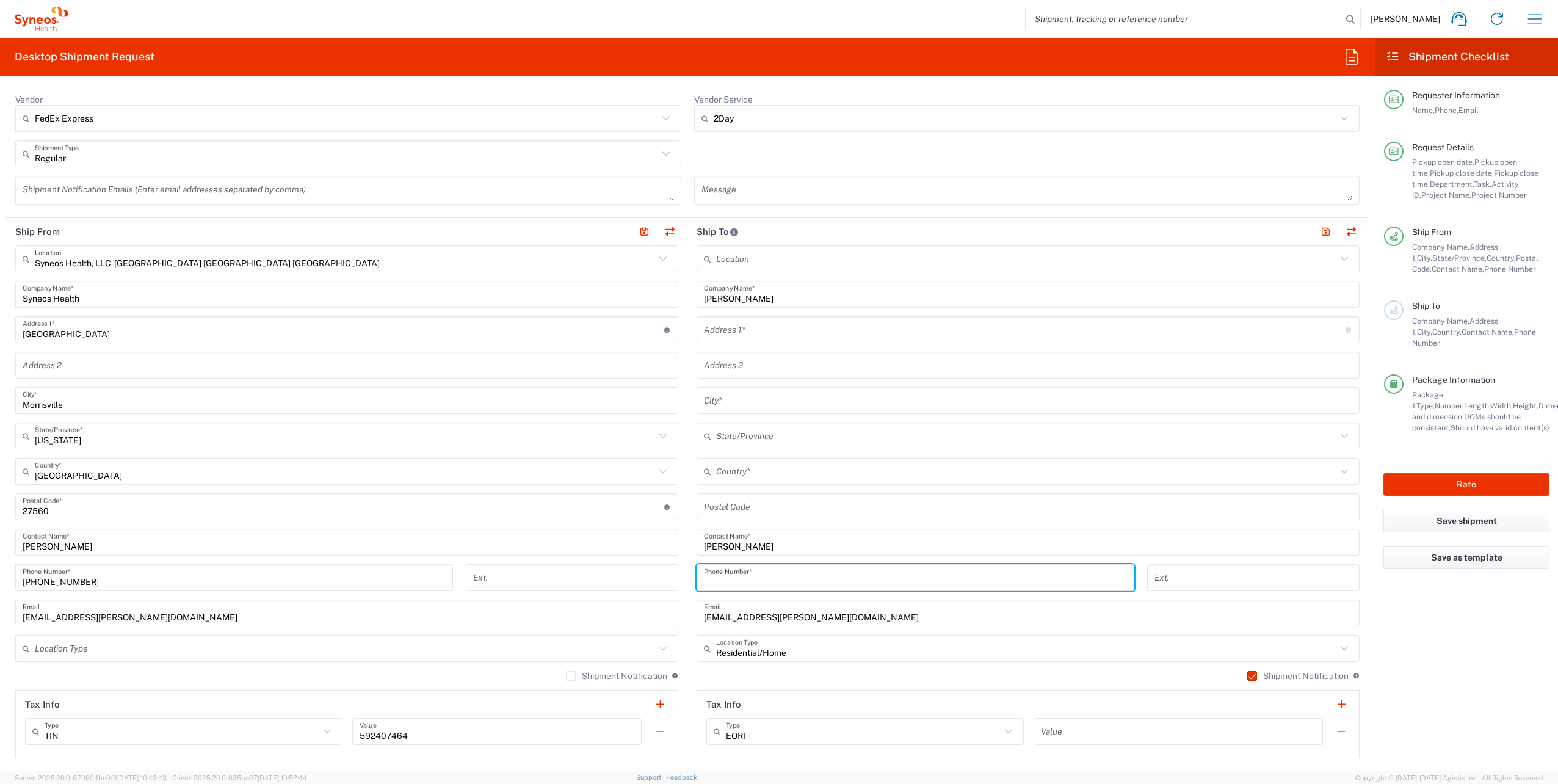
paste input "[PHONE_NUMBER]"
type input "[PHONE_NUMBER]"
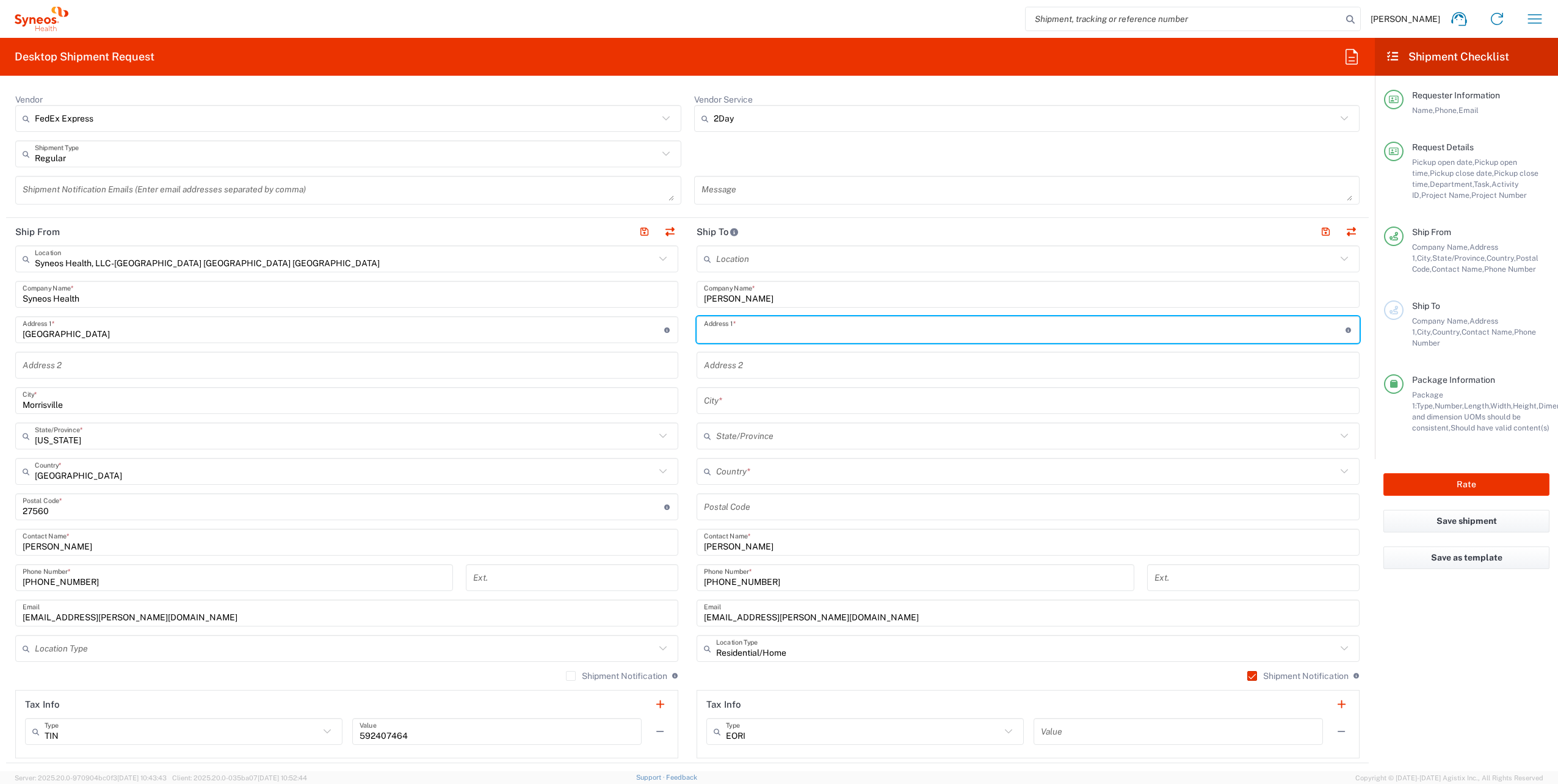
paste input "[STREET_ADDRESS]"
type input "[STREET_ADDRESS]"
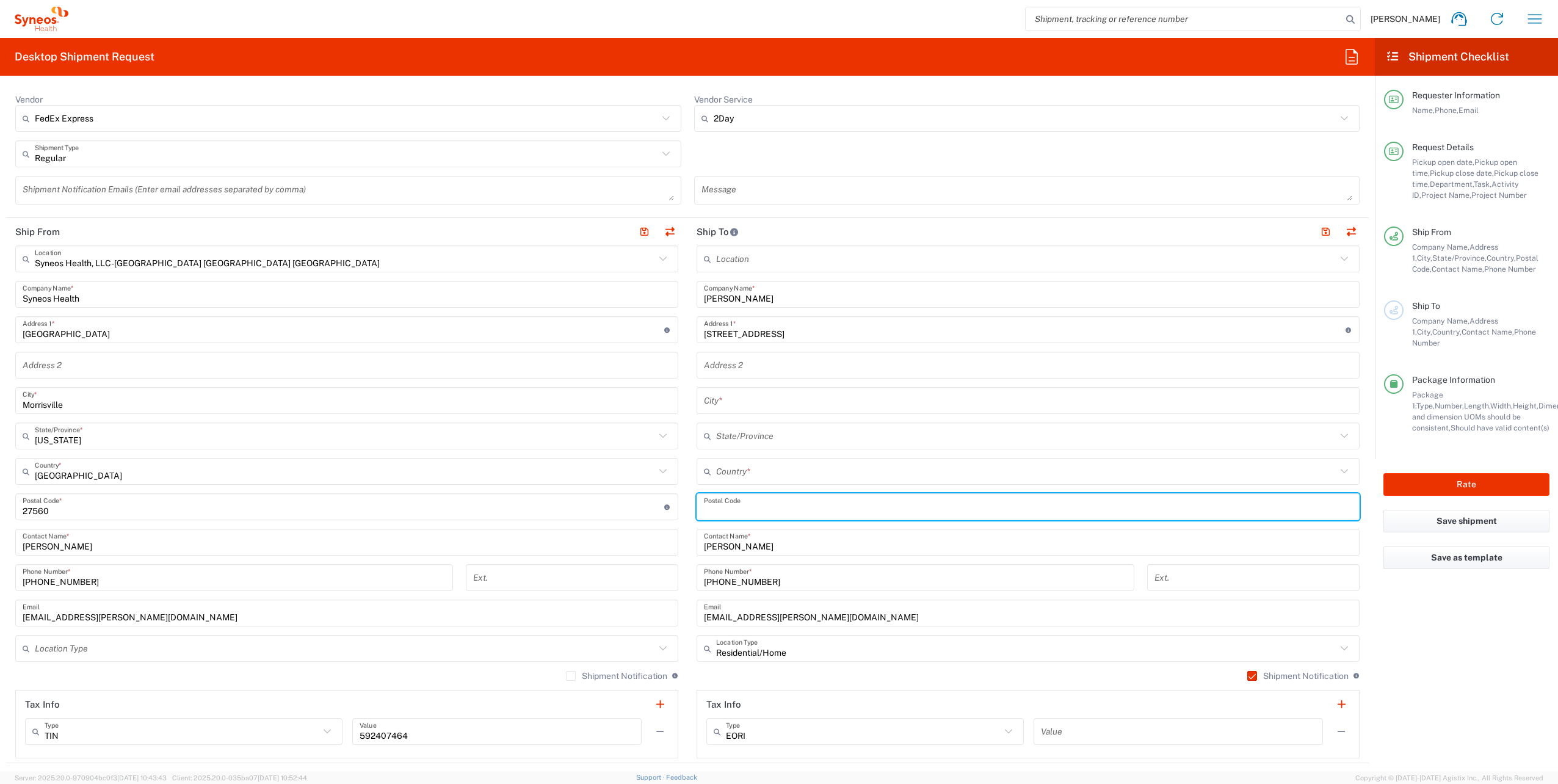
paste input "75219"
type input "75219"
click at [1336, 469] on icon at bounding box center [1344, 471] width 16 height 16
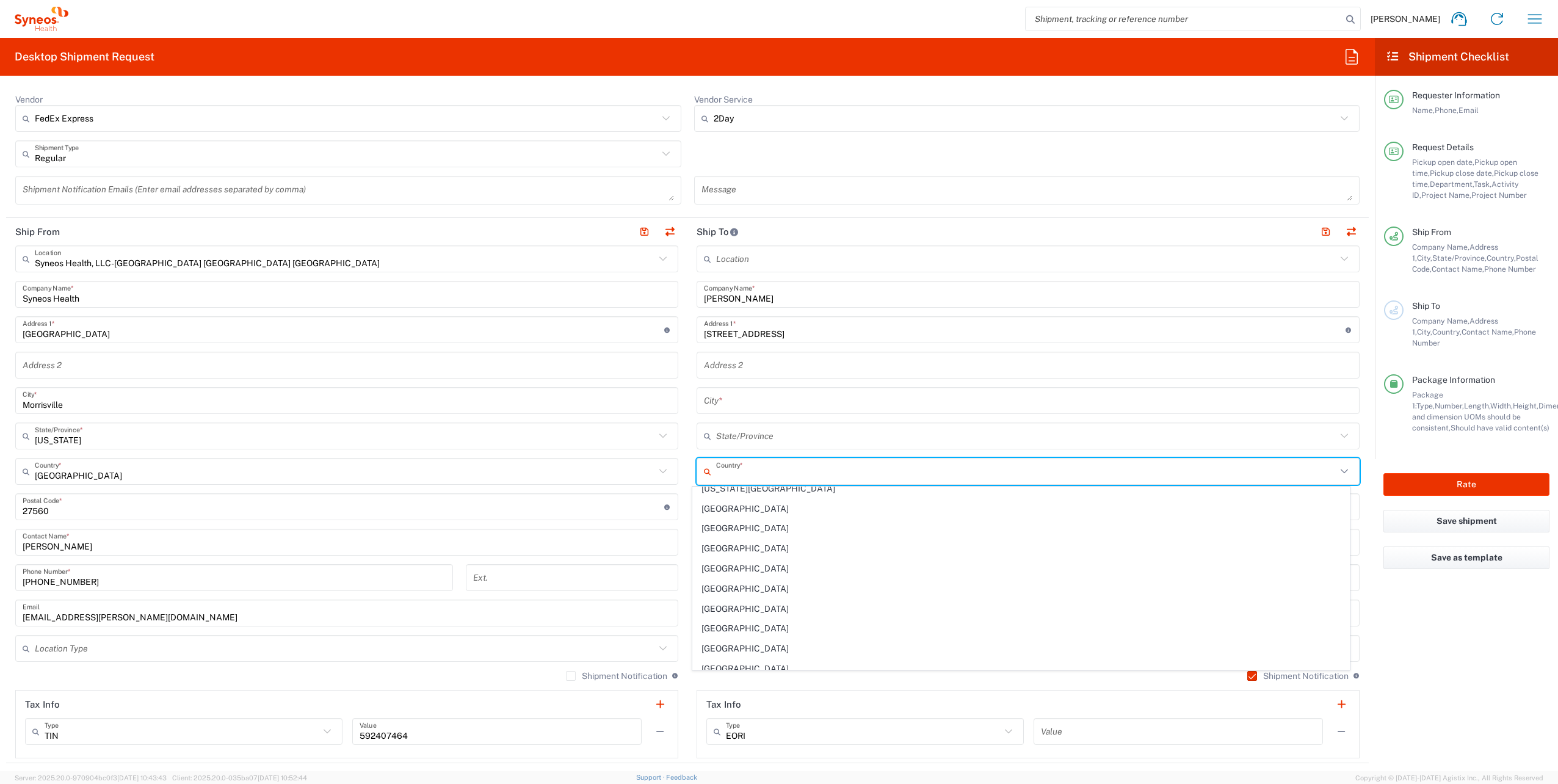
scroll to position [4580, 0]
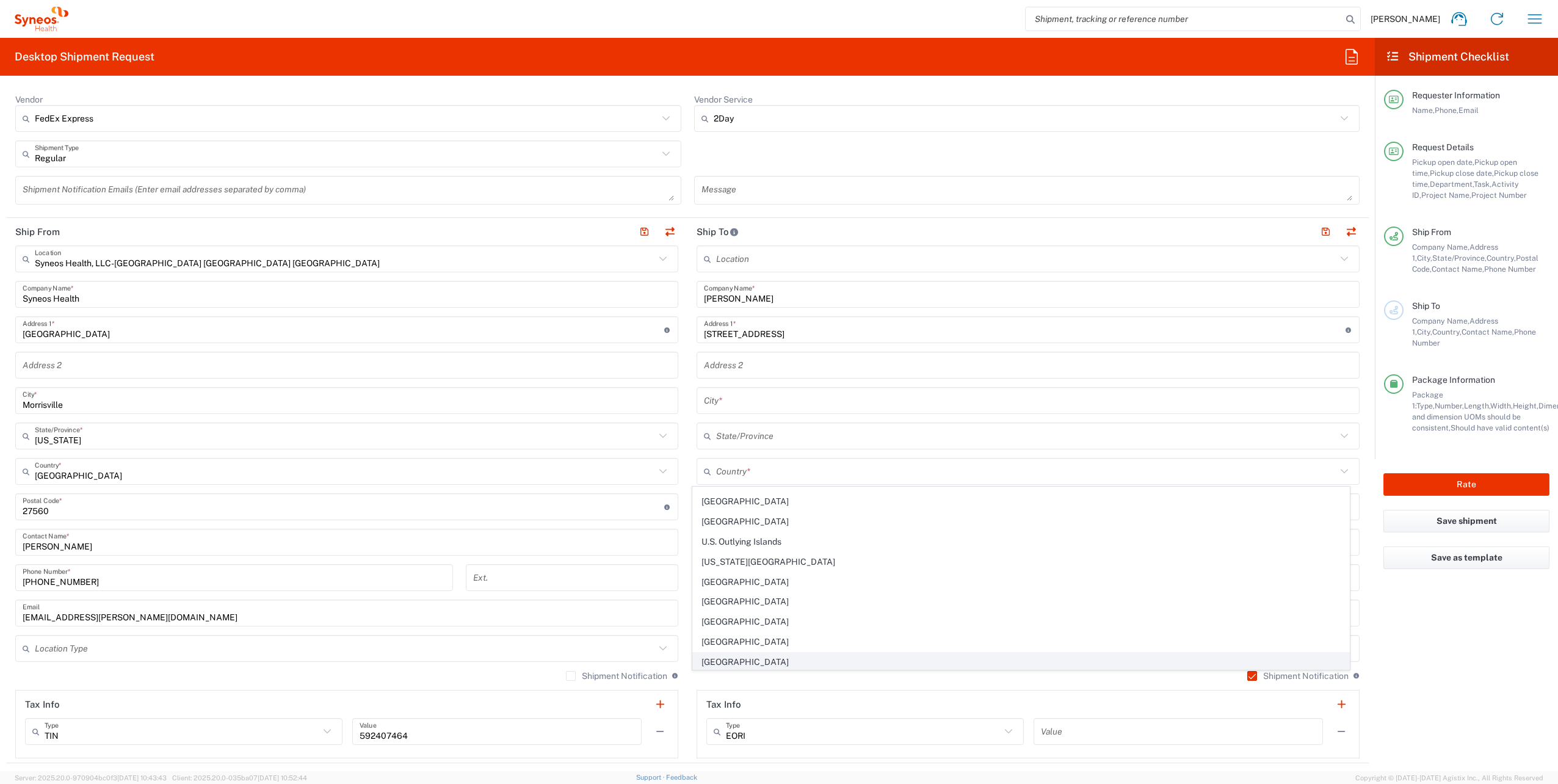
click at [748, 653] on span "[GEOGRAPHIC_DATA]" at bounding box center [1021, 662] width 656 height 19
type input "[GEOGRAPHIC_DATA]"
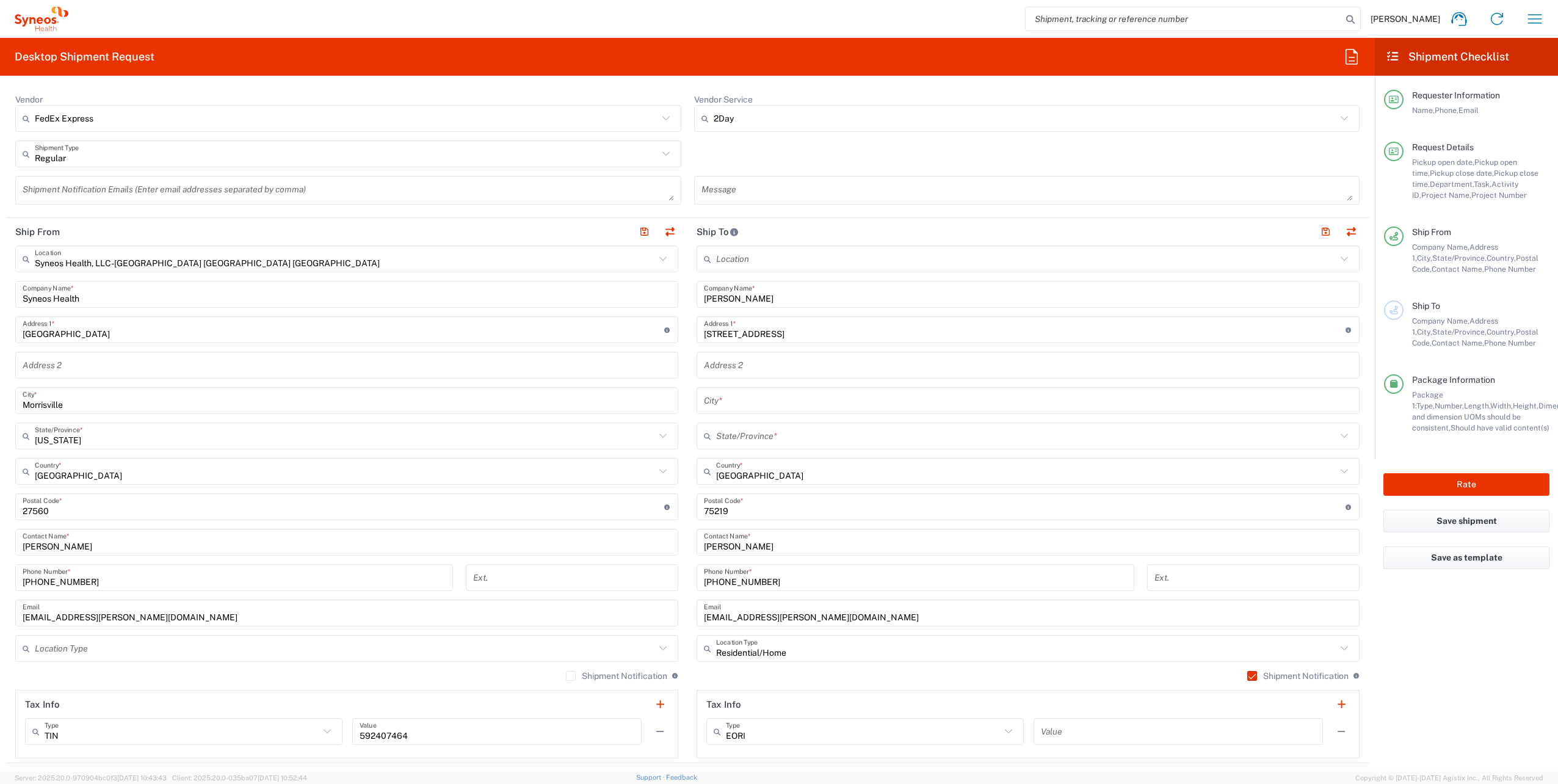
click at [1341, 434] on icon at bounding box center [1345, 436] width 8 height 5
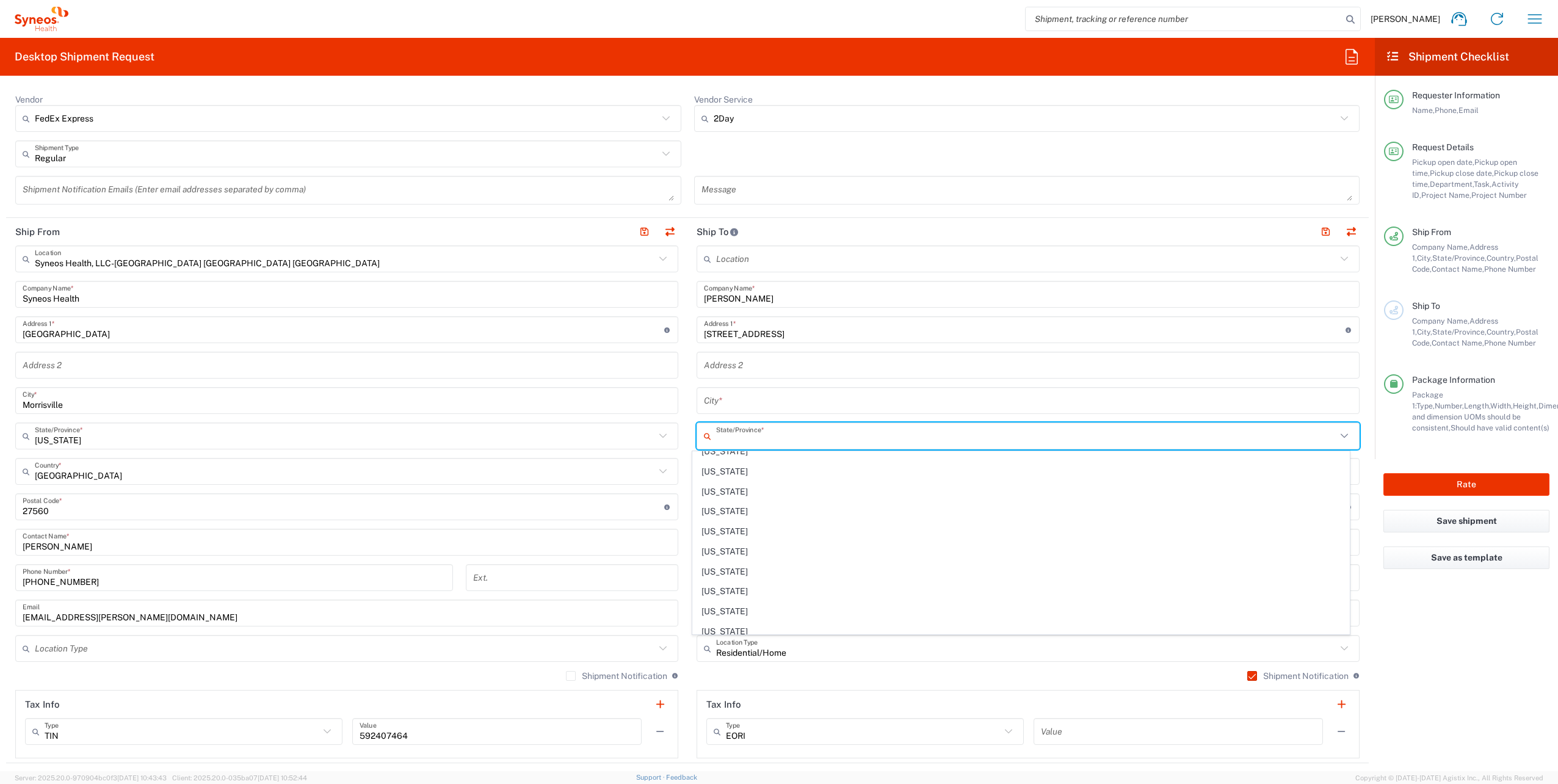
scroll to position [915, 0]
click at [724, 498] on span "[US_STATE]" at bounding box center [1021, 507] width 656 height 19
type input "[US_STATE]"
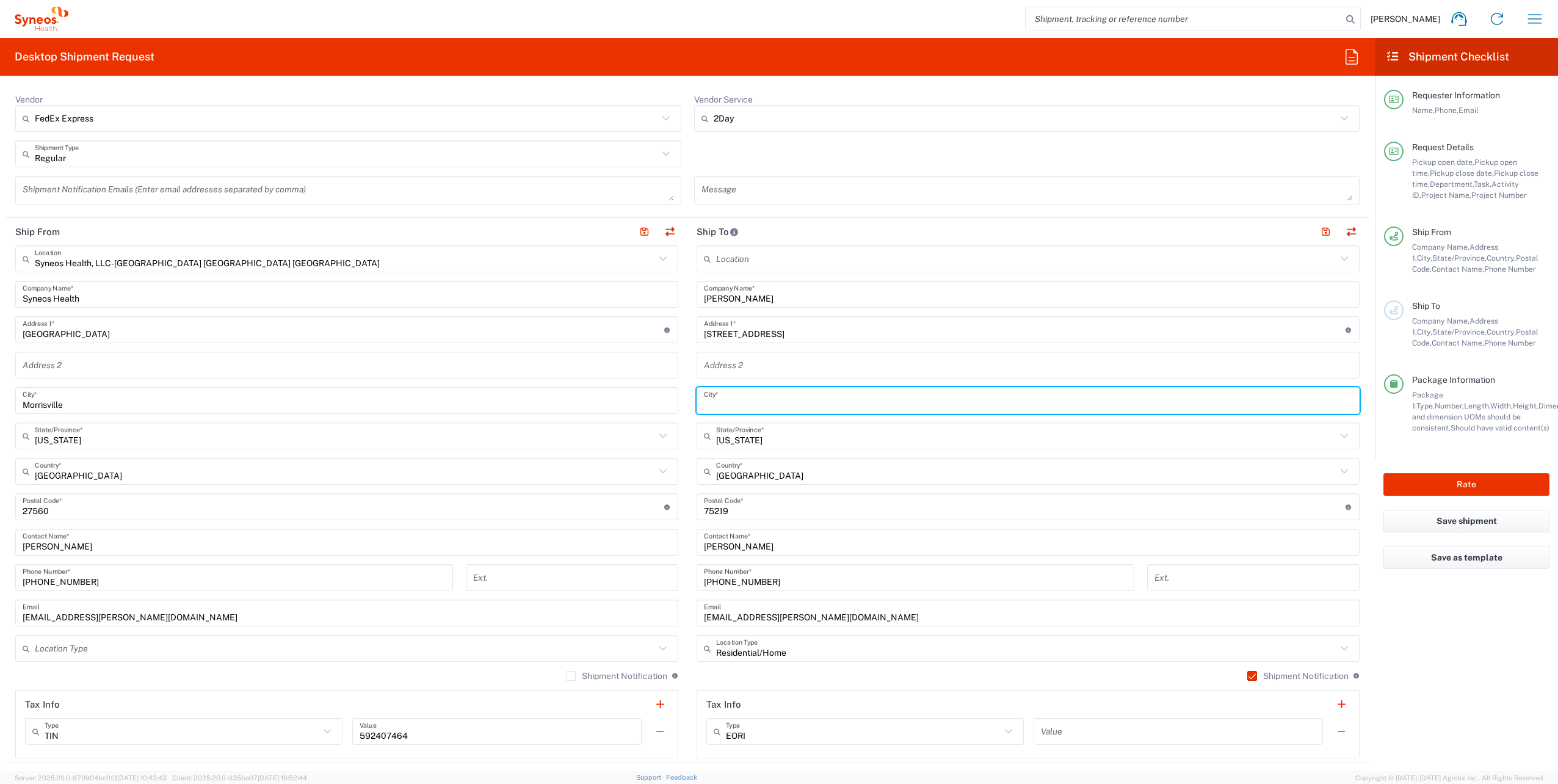
click at [742, 394] on input "text" at bounding box center [1028, 401] width 649 height 22
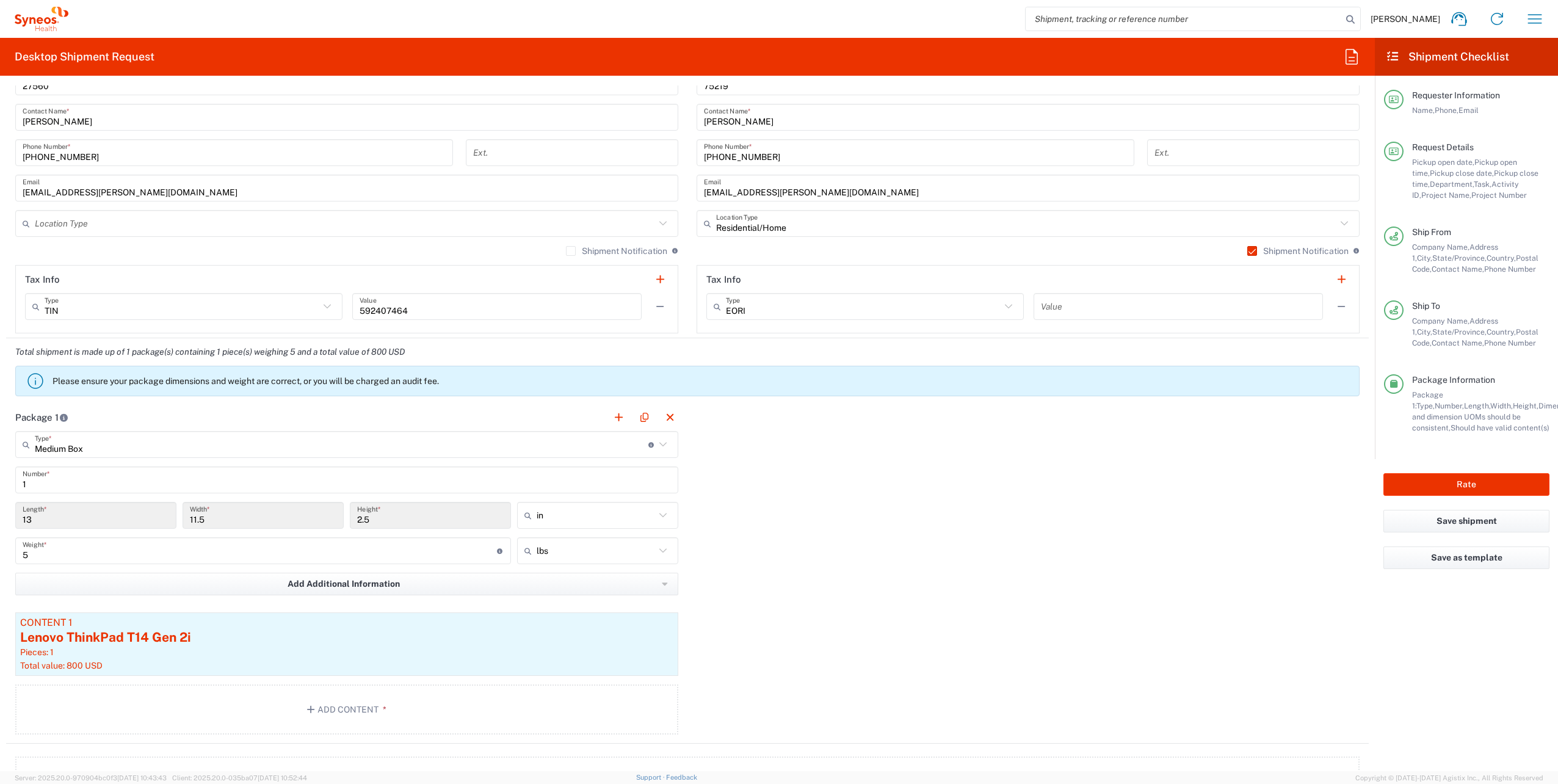
scroll to position [1038, 0]
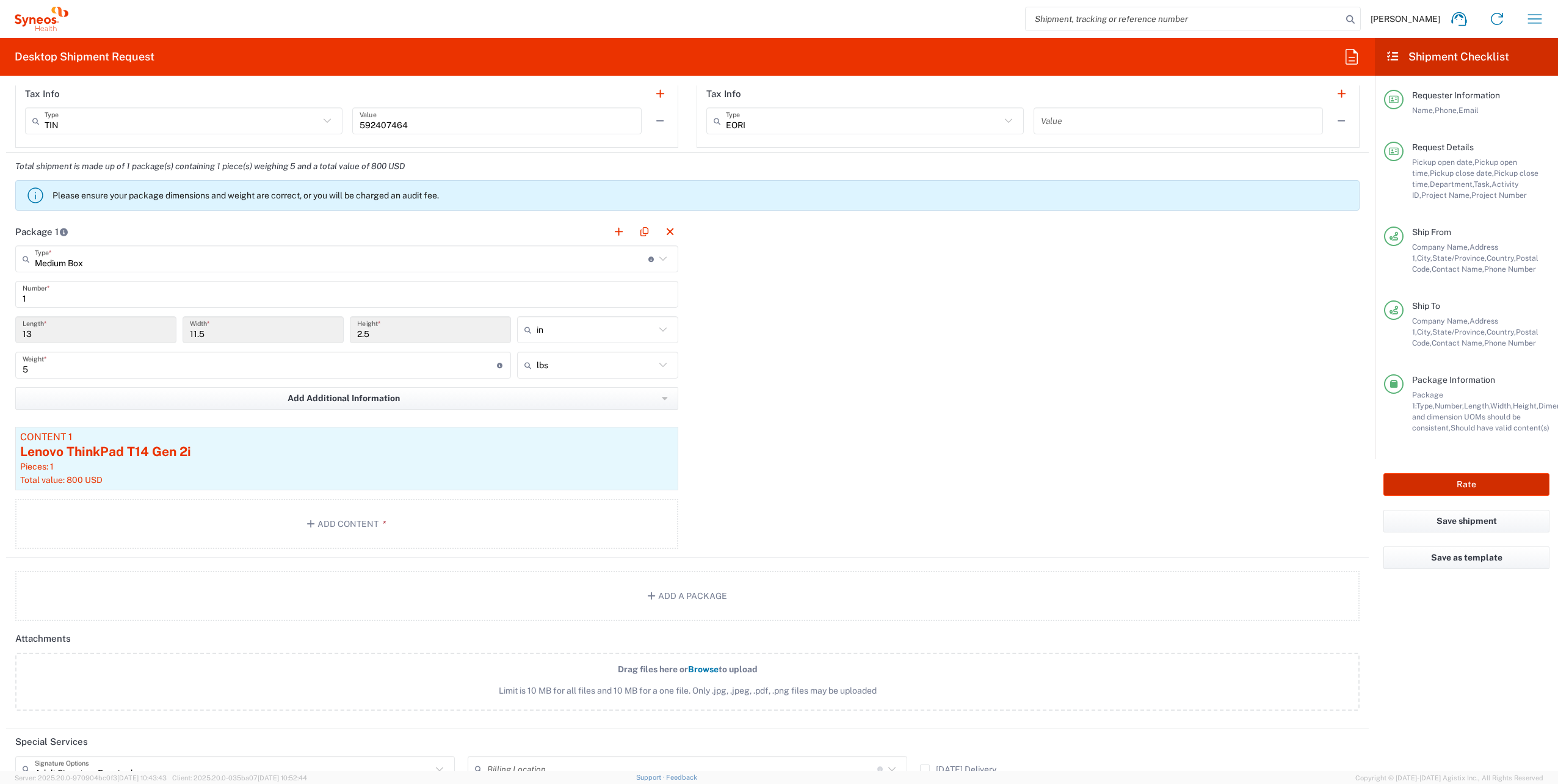
type input "[GEOGRAPHIC_DATA]"
click at [1465, 481] on button "Rate" at bounding box center [1466, 484] width 166 height 23
type input "4510 DEPARTMENTAL EXPENSE"
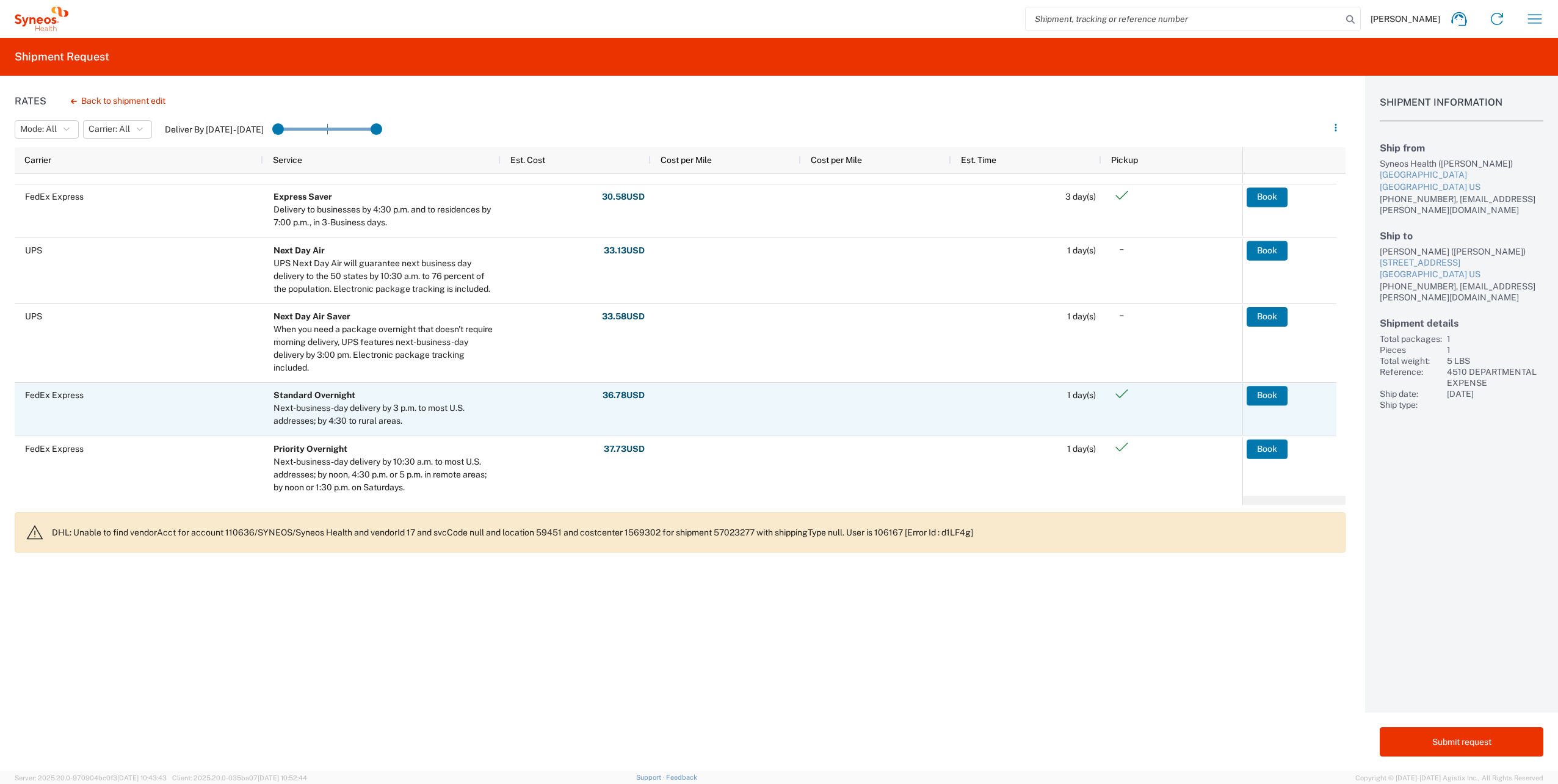
scroll to position [122, 0]
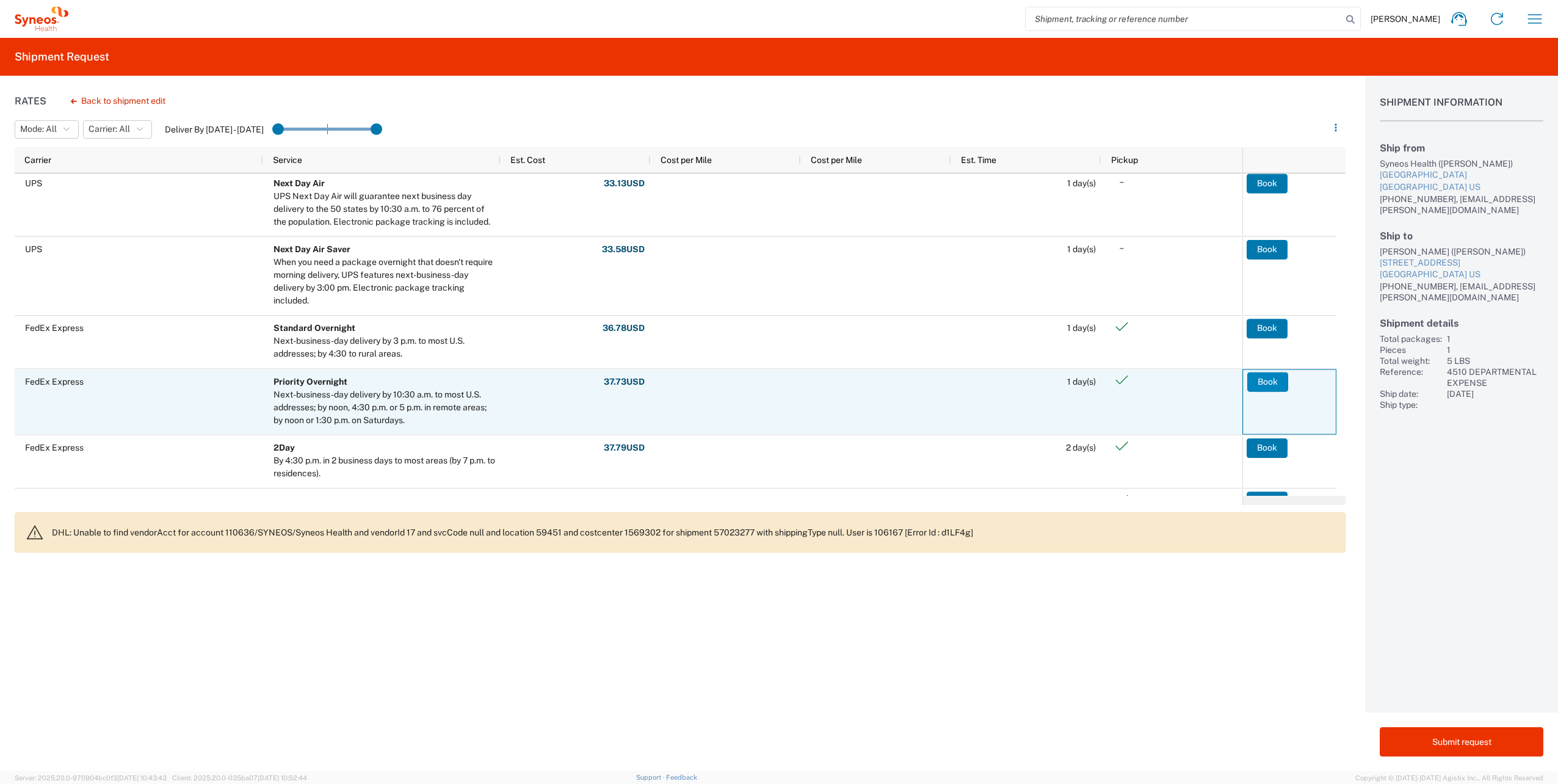
click at [1261, 381] on button "Book" at bounding box center [1268, 381] width 41 height 20
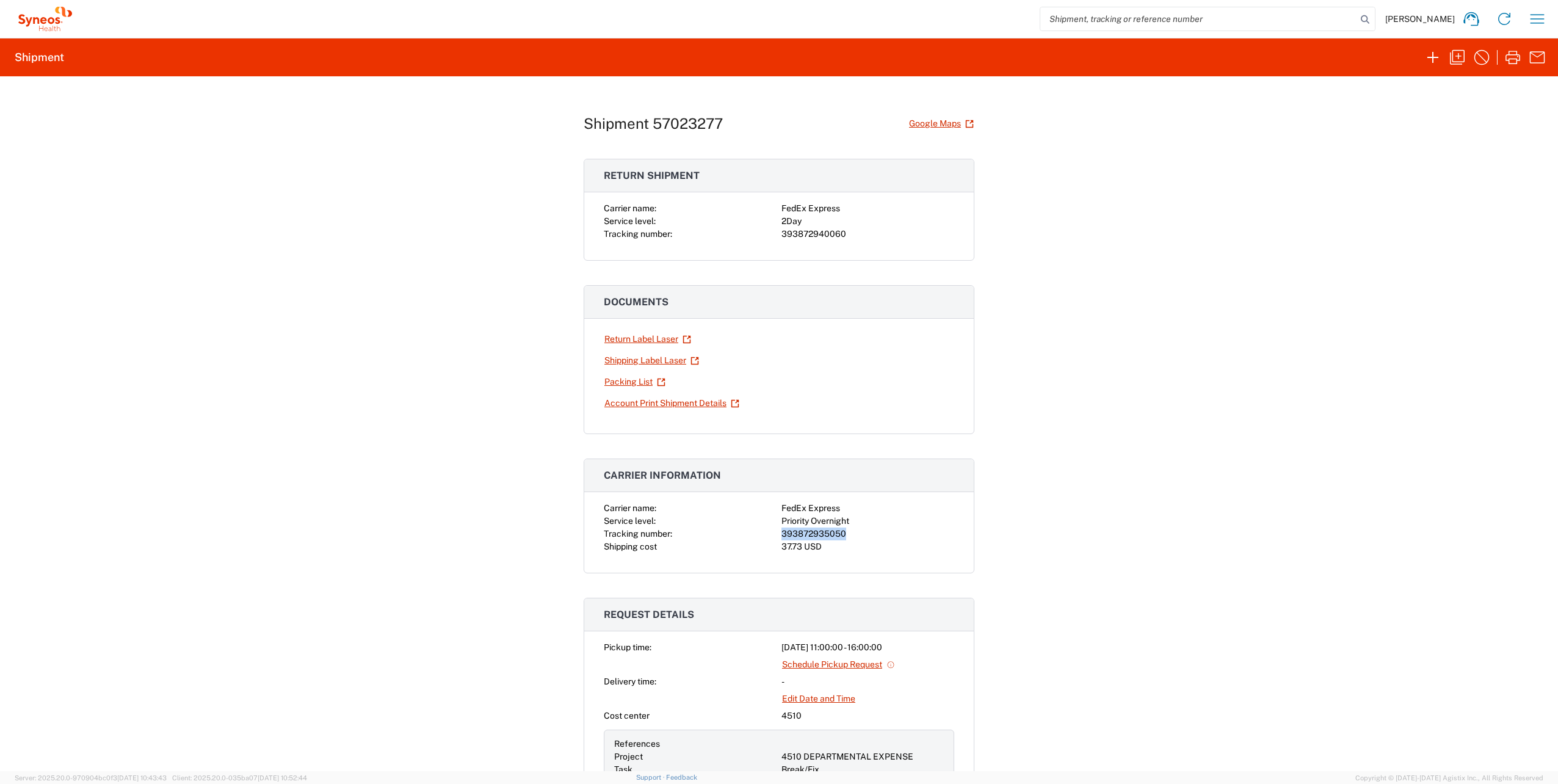
drag, startPoint x: 778, startPoint y: 532, endPoint x: 848, endPoint y: 529, distance: 70.1
click at [848, 529] on div "393872935050" at bounding box center [868, 534] width 173 height 13
drag, startPoint x: 848, startPoint y: 529, endPoint x: 824, endPoint y: 529, distance: 24.0
copy div "393872935050"
drag, startPoint x: 837, startPoint y: 235, endPoint x: 779, endPoint y: 234, distance: 58.0
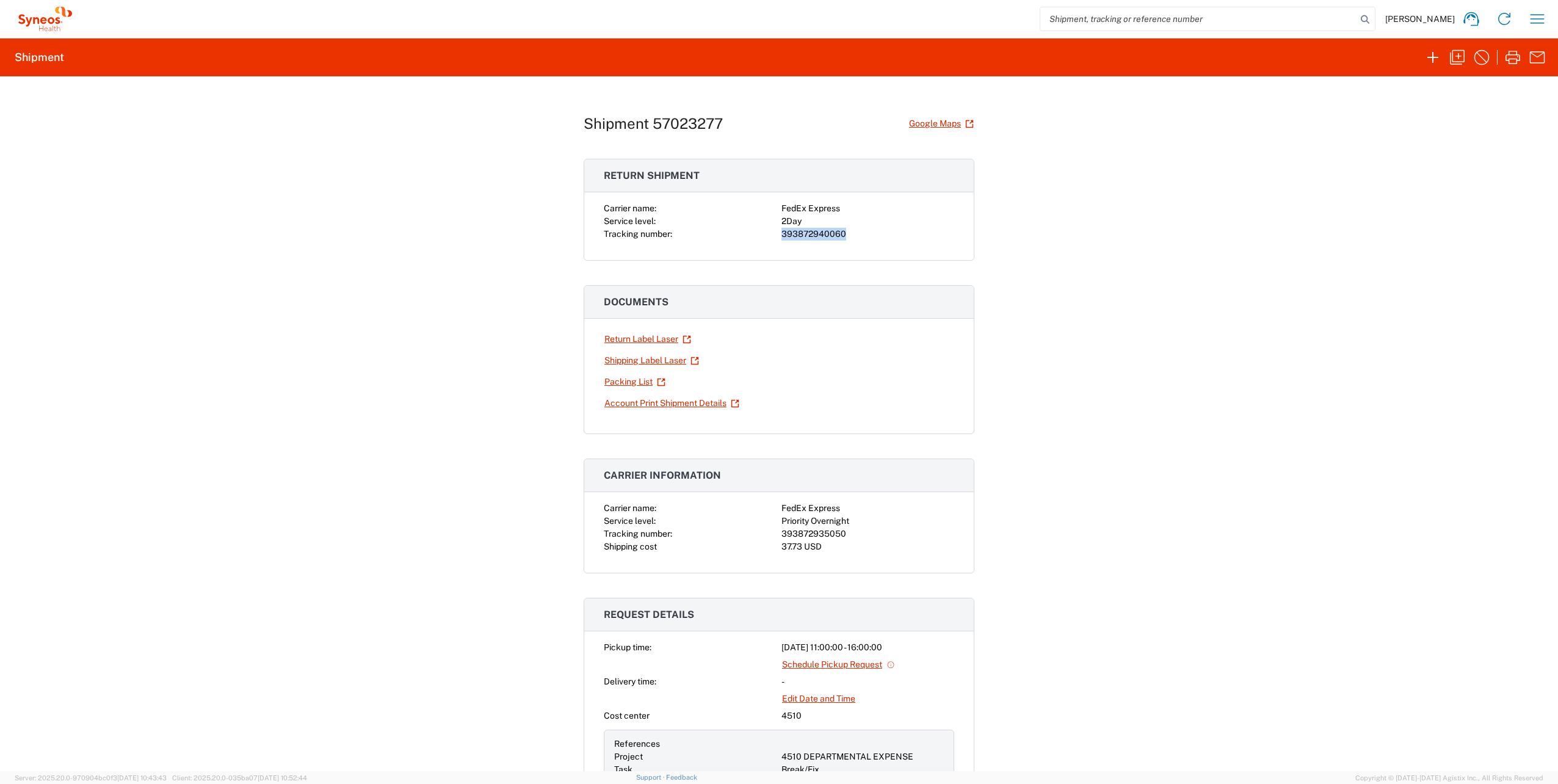
click at [781, 234] on div "393872940060" at bounding box center [868, 235] width 173 height 13
copy div "393872940060"
click at [1510, 55] on icon "button" at bounding box center [1513, 57] width 20 height 20
click at [640, 339] on link "Return Label Laser" at bounding box center [648, 339] width 88 height 22
